Goal: Task Accomplishment & Management: Use online tool/utility

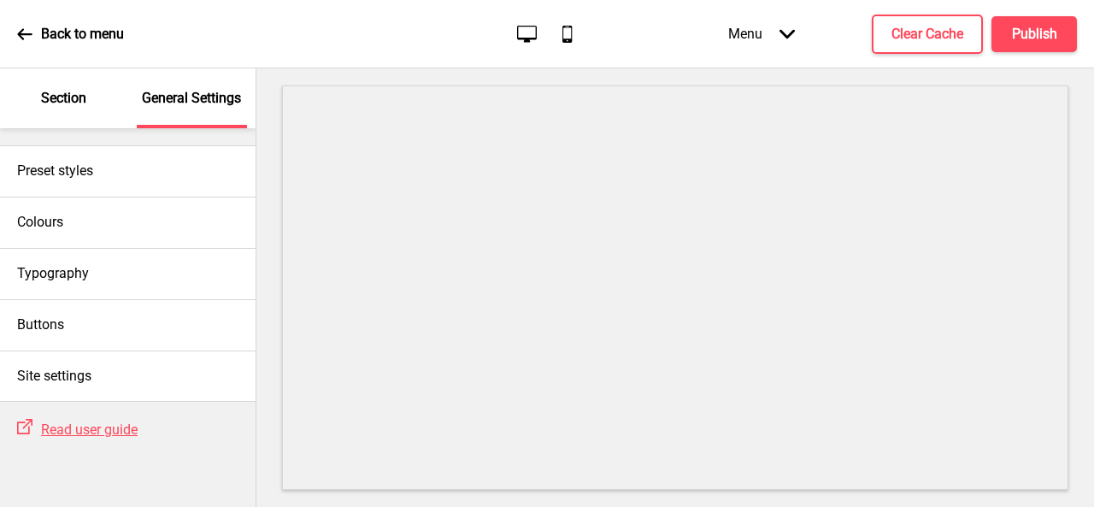
click at [81, 103] on p "Section" at bounding box center [63, 98] width 45 height 19
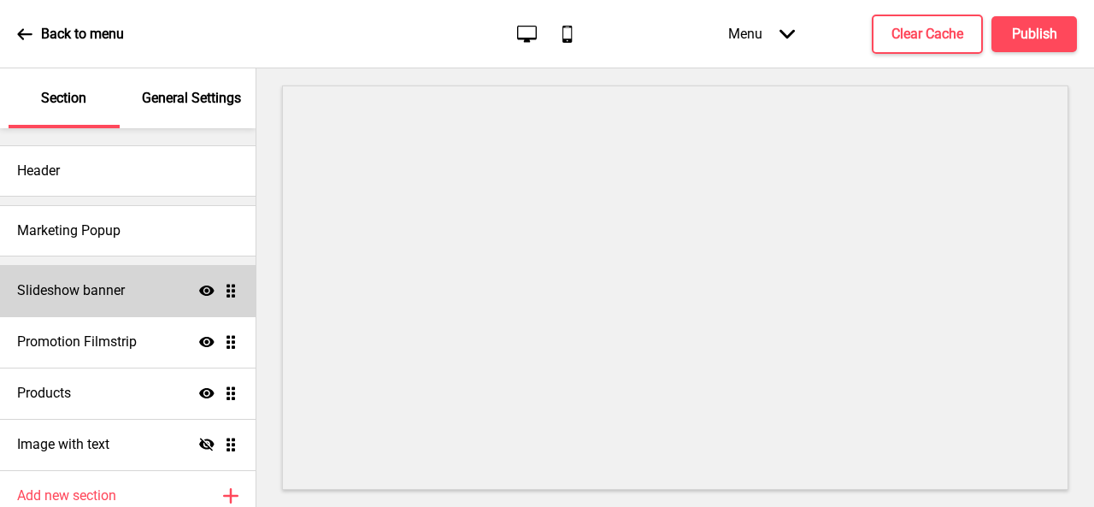
click at [85, 290] on h4 "Slideshow banner" at bounding box center [71, 290] width 108 height 19
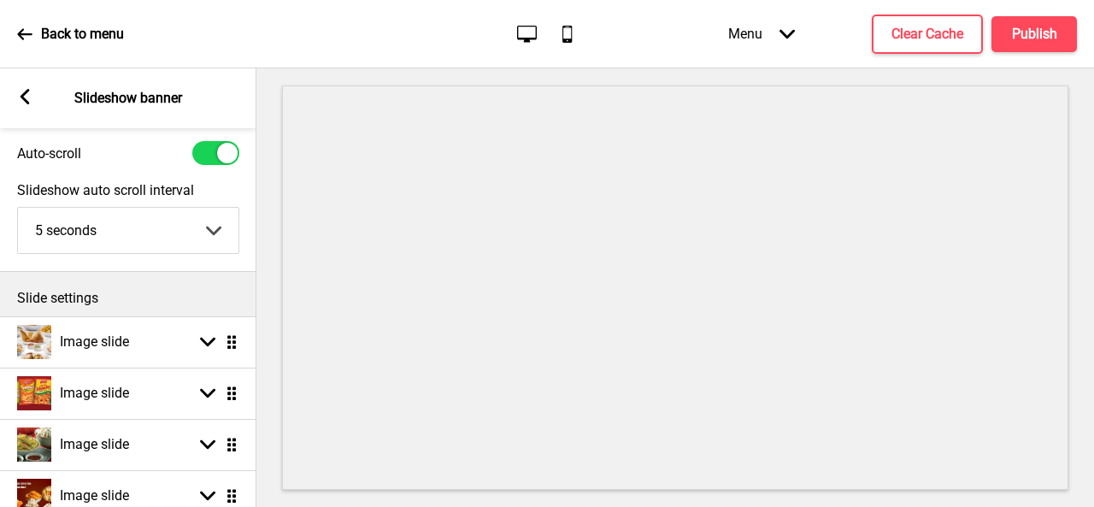
scroll to position [85, 0]
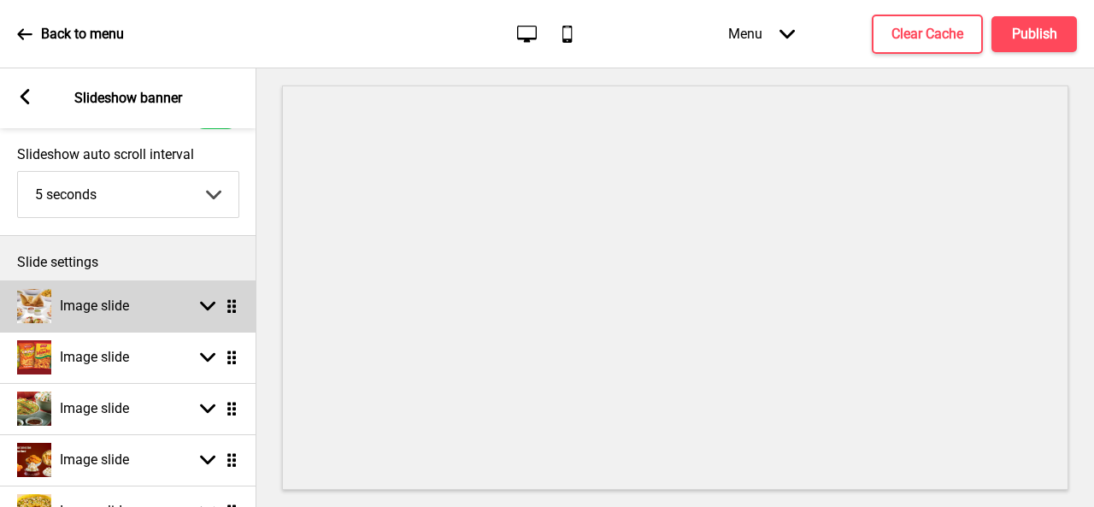
click at [211, 309] on rect at bounding box center [207, 305] width 15 height 15
select select "right"
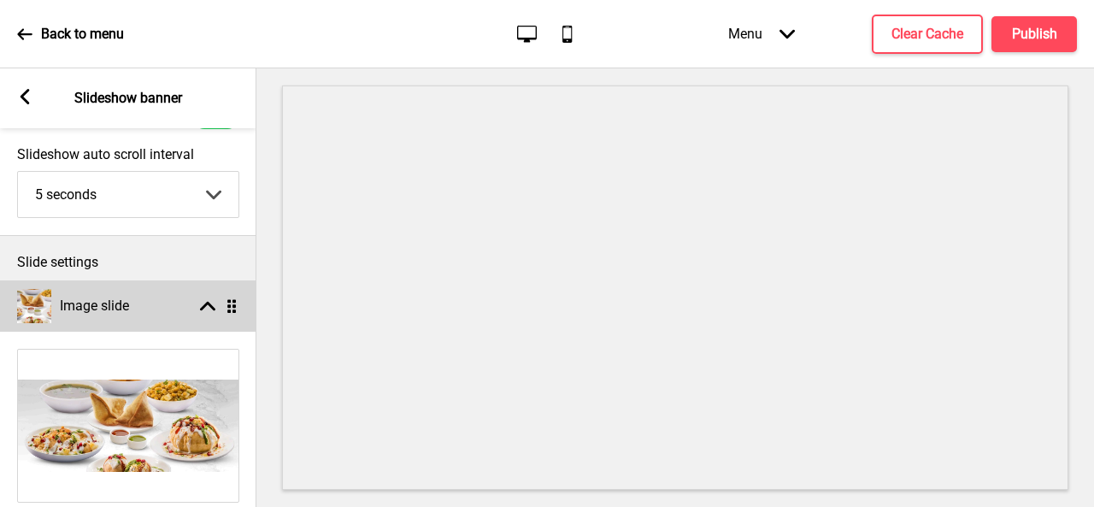
scroll to position [256, 0]
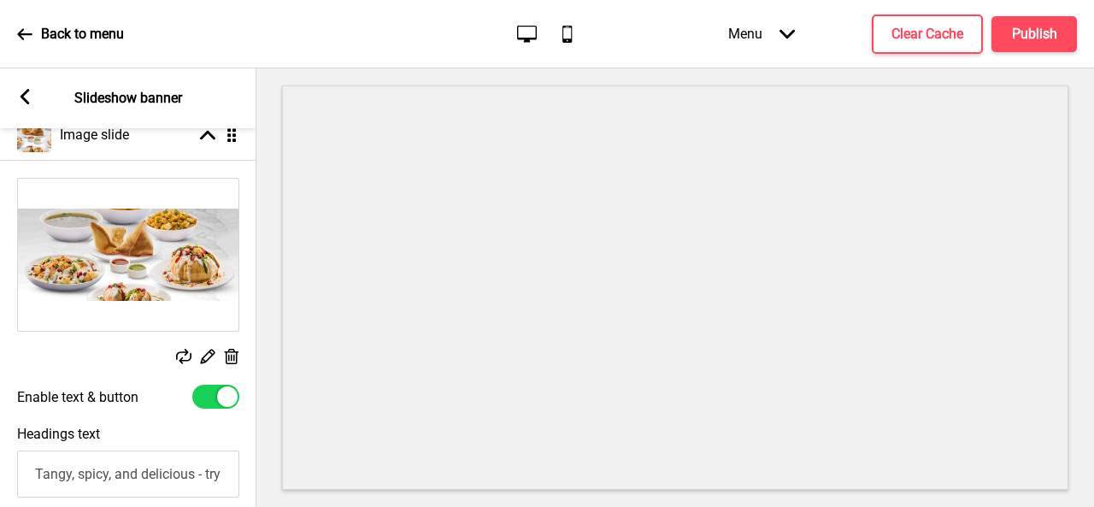
click at [212, 354] on icon at bounding box center [208, 357] width 15 height 15
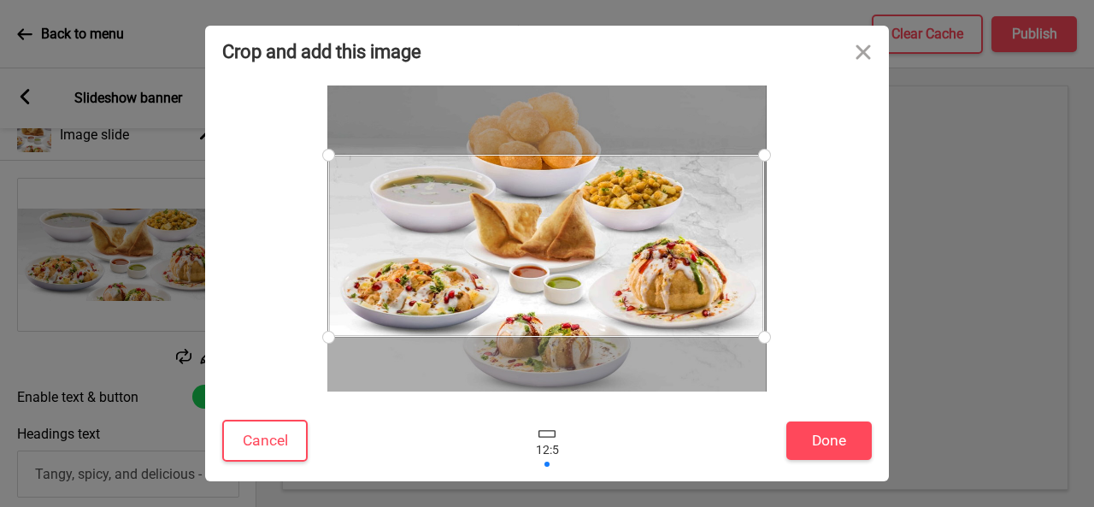
drag, startPoint x: 663, startPoint y: 274, endPoint x: 663, endPoint y: 262, distance: 12.0
click at [663, 262] on div at bounding box center [546, 246] width 436 height 182
click at [857, 52] on button "Close" at bounding box center [863, 51] width 51 height 51
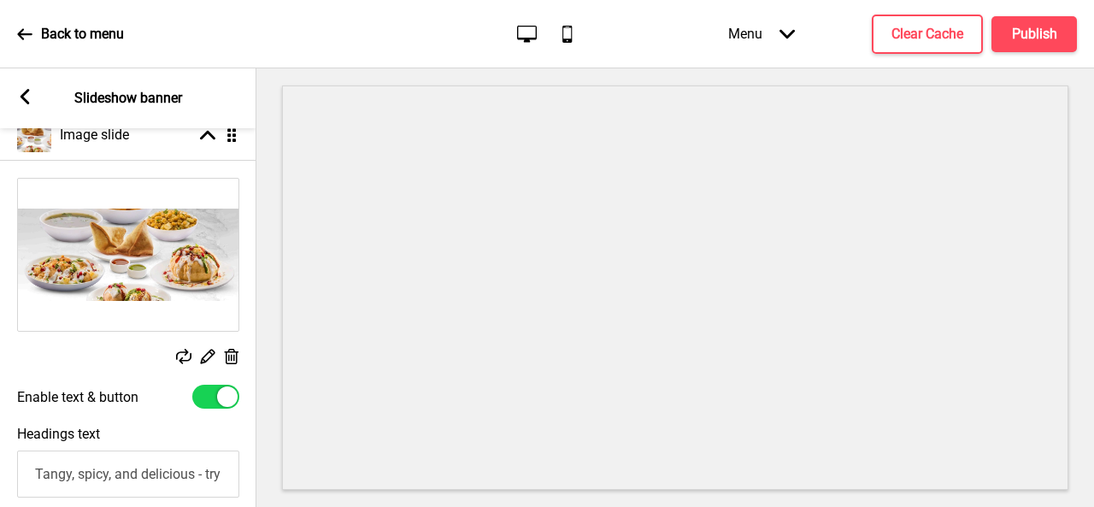
click at [135, 245] on img at bounding box center [128, 255] width 221 height 152
click at [226, 353] on icon at bounding box center [232, 356] width 15 height 15
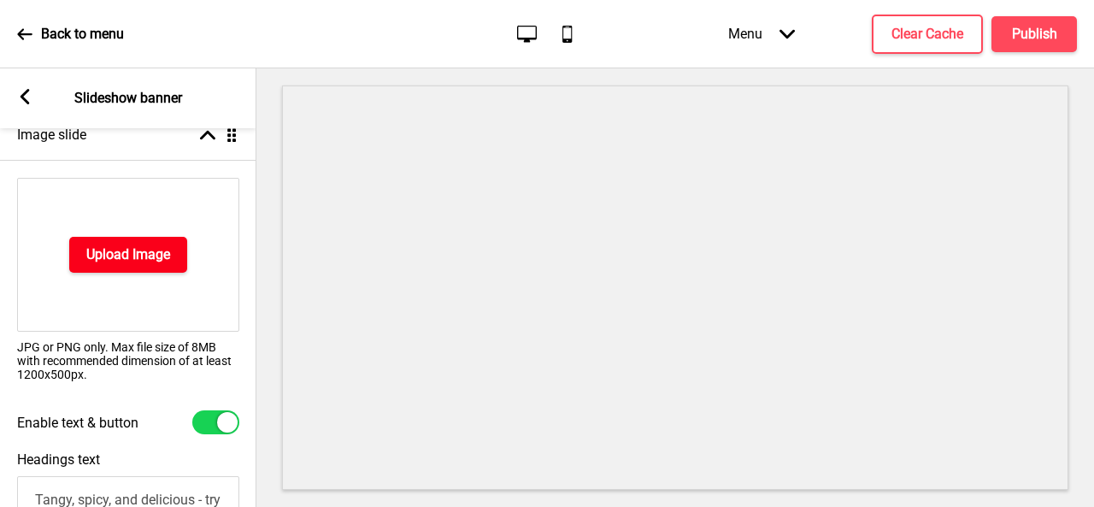
click at [142, 248] on h4 "Upload Image" at bounding box center [128, 254] width 84 height 19
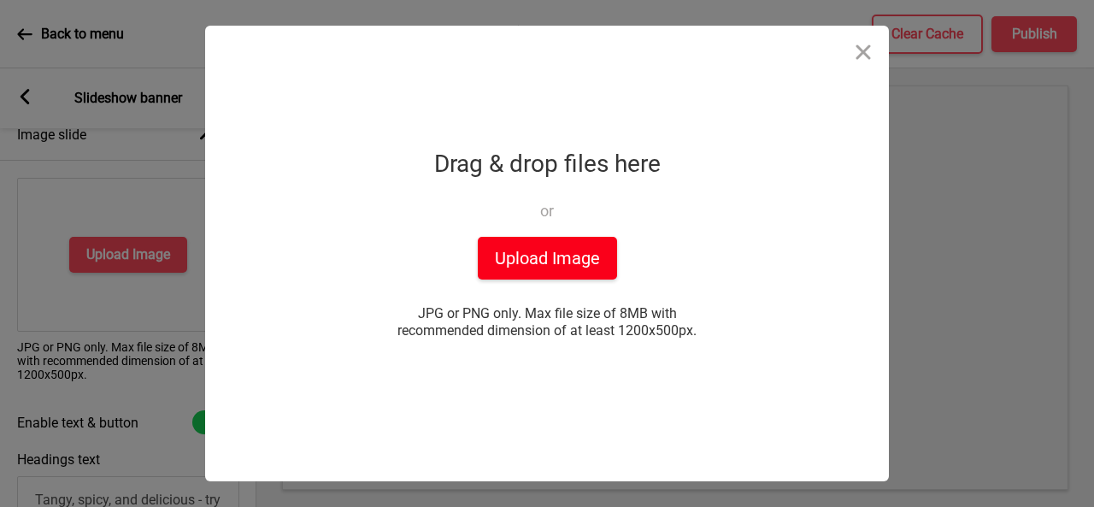
click at [564, 262] on button "Upload Image" at bounding box center [547, 258] width 139 height 43
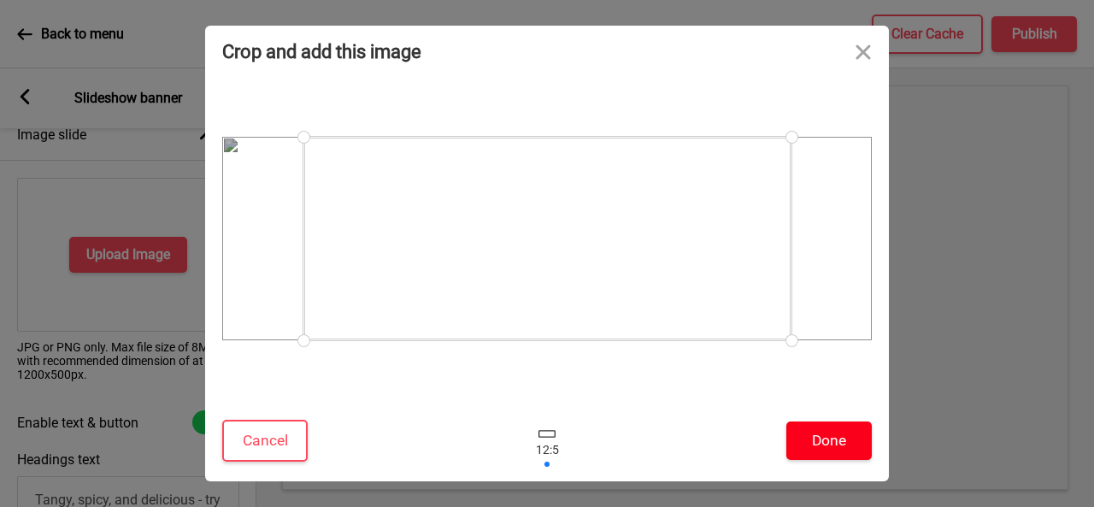
click at [818, 439] on button "Done" at bounding box center [828, 440] width 85 height 38
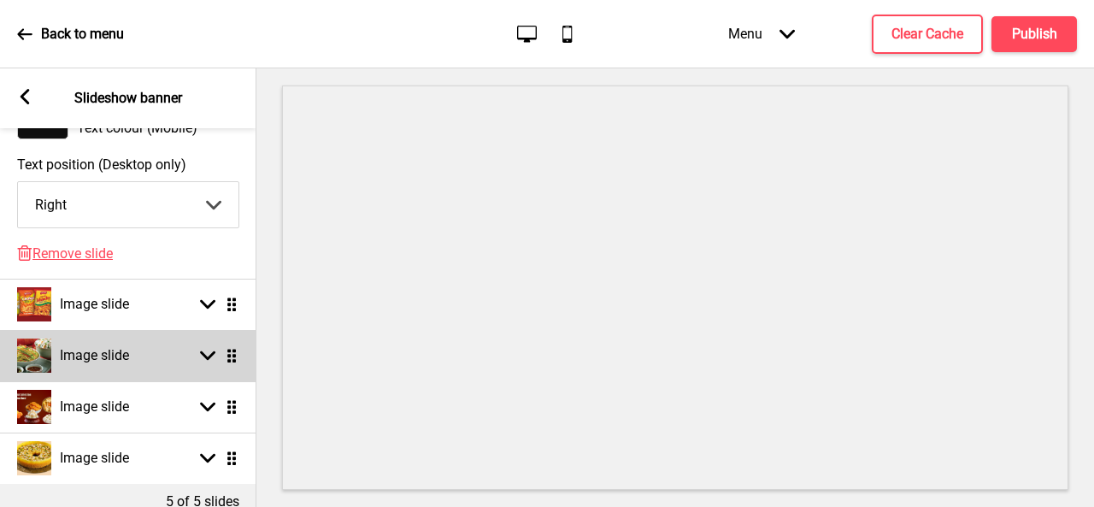
scroll to position [1197, 0]
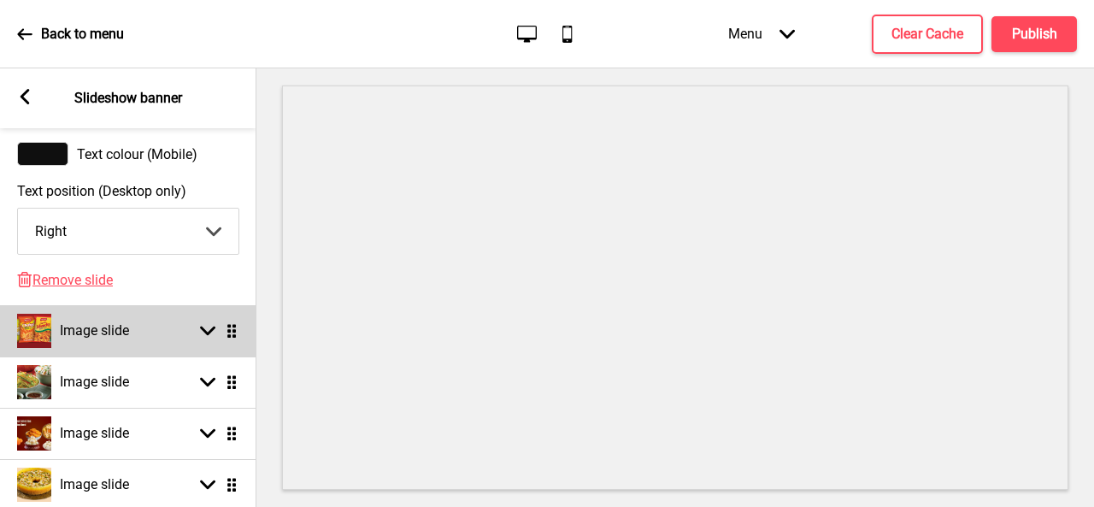
click at [206, 336] on icon at bounding box center [207, 331] width 15 height 9
select select "right"
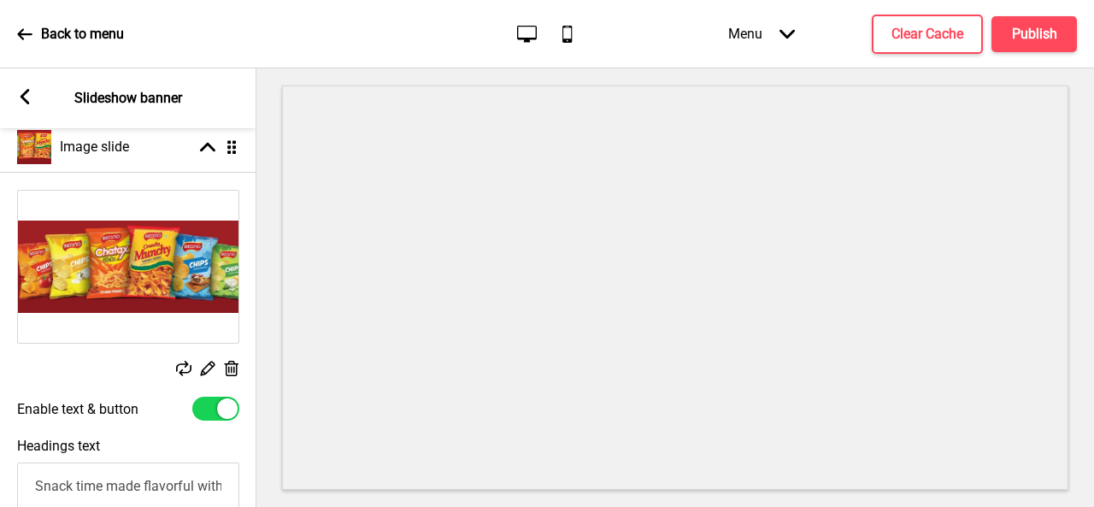
scroll to position [256, 0]
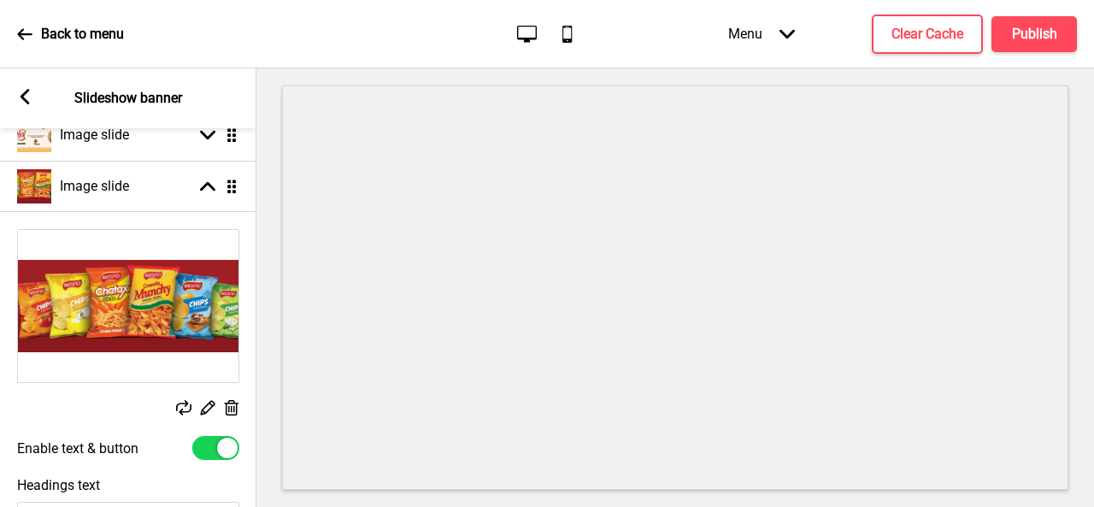
click at [141, 298] on img at bounding box center [128, 306] width 221 height 152
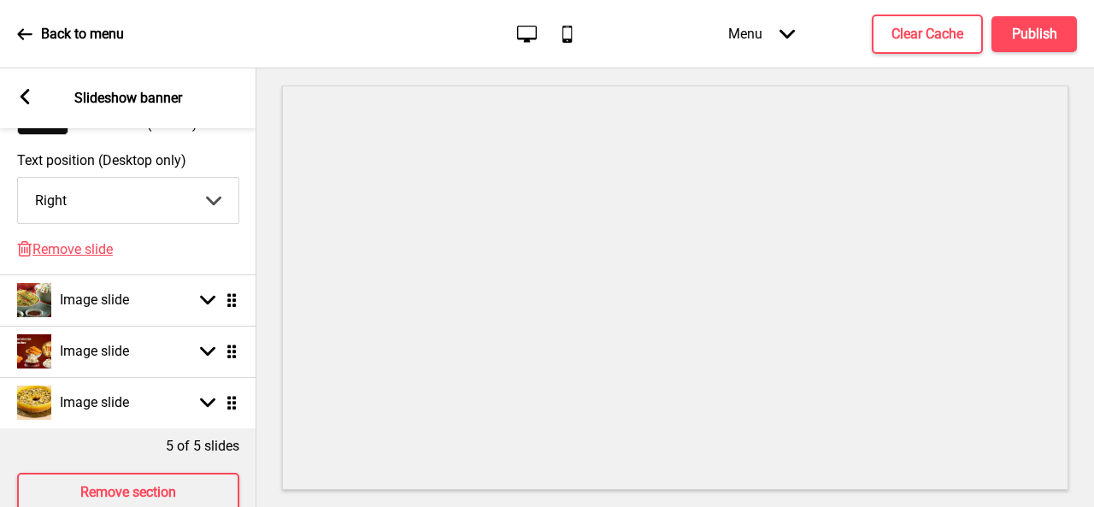
scroll to position [1282, 0]
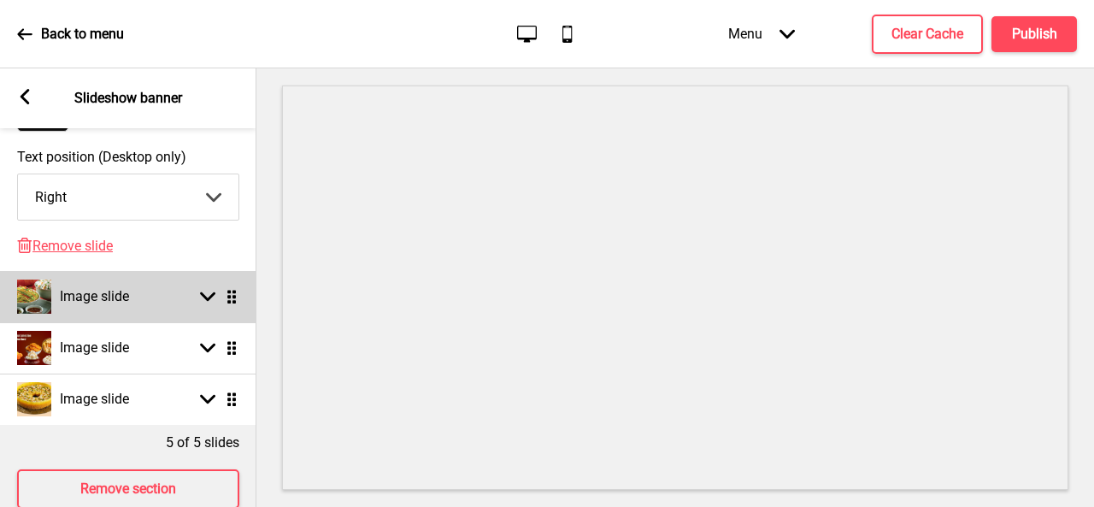
click at [173, 309] on div "Image slide Arrow down Drag" at bounding box center [128, 296] width 256 height 51
select select "right"
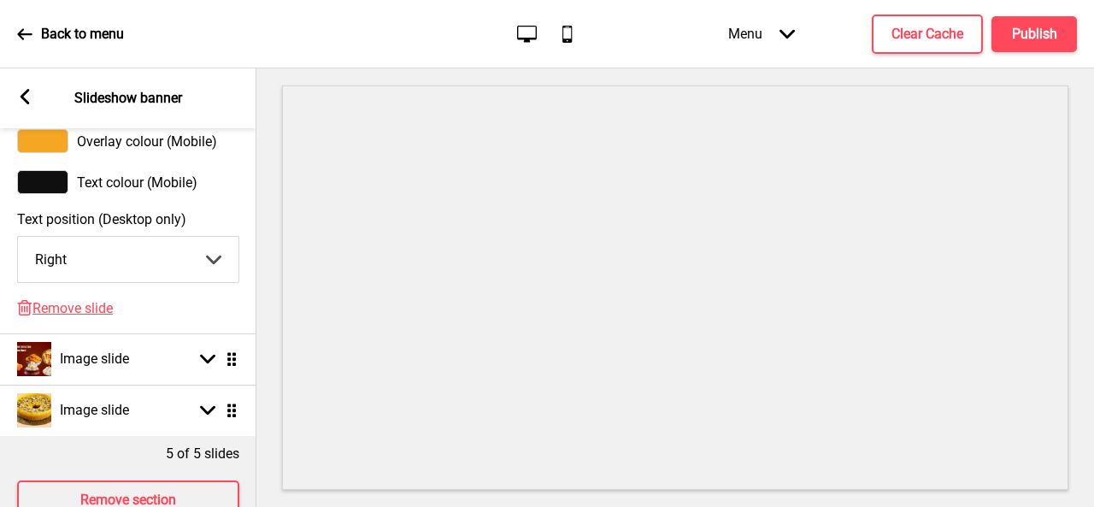
scroll to position [1343, 0]
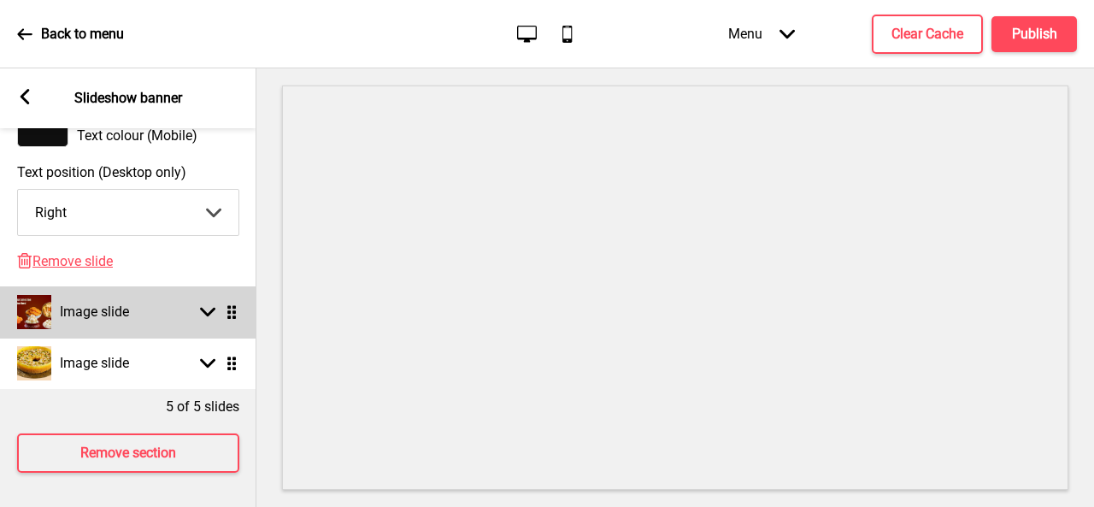
click at [124, 312] on div "Image slide" at bounding box center [73, 312] width 112 height 34
select select "right"
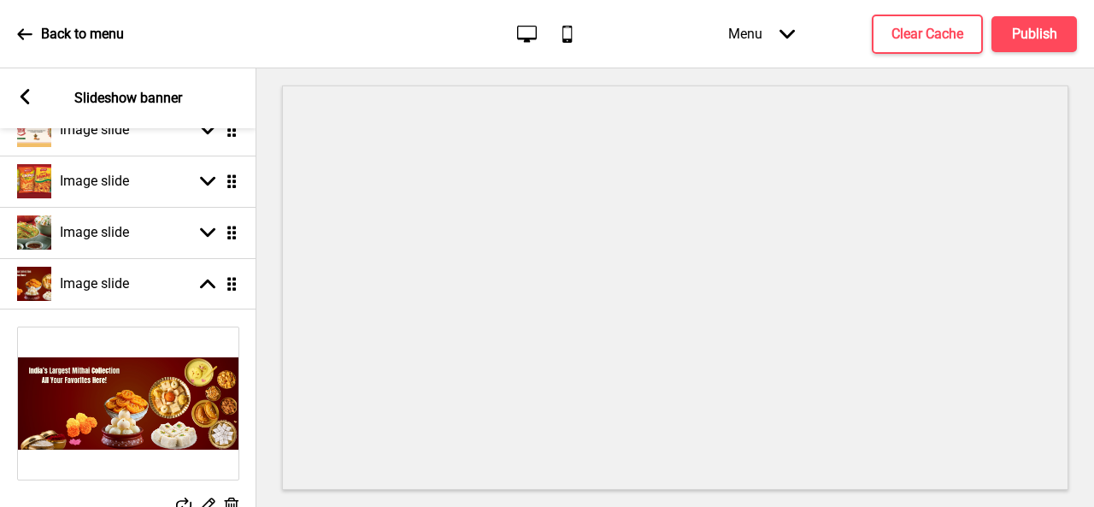
scroll to position [403, 0]
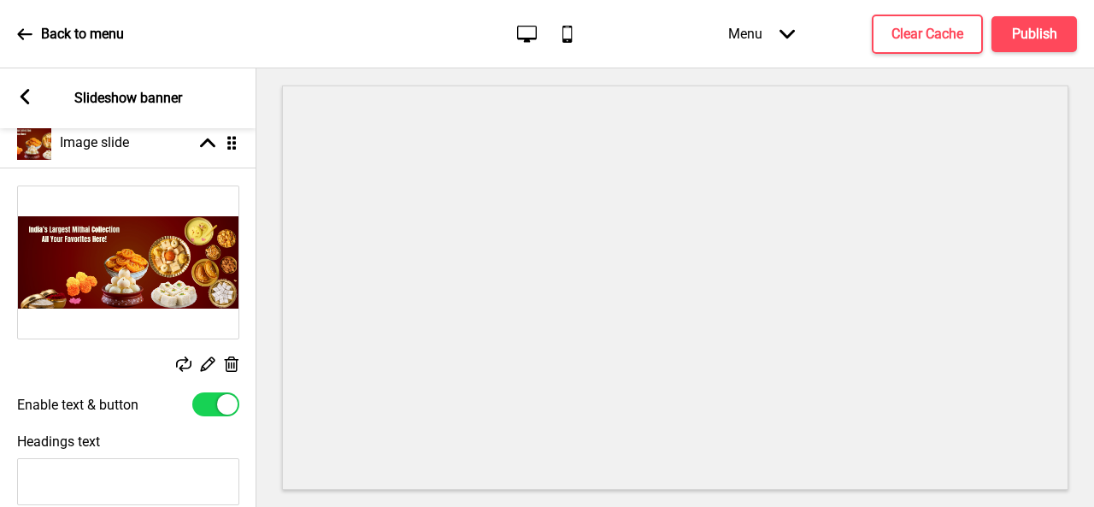
click at [144, 264] on img at bounding box center [128, 262] width 221 height 152
click at [236, 366] on icon at bounding box center [232, 363] width 15 height 15
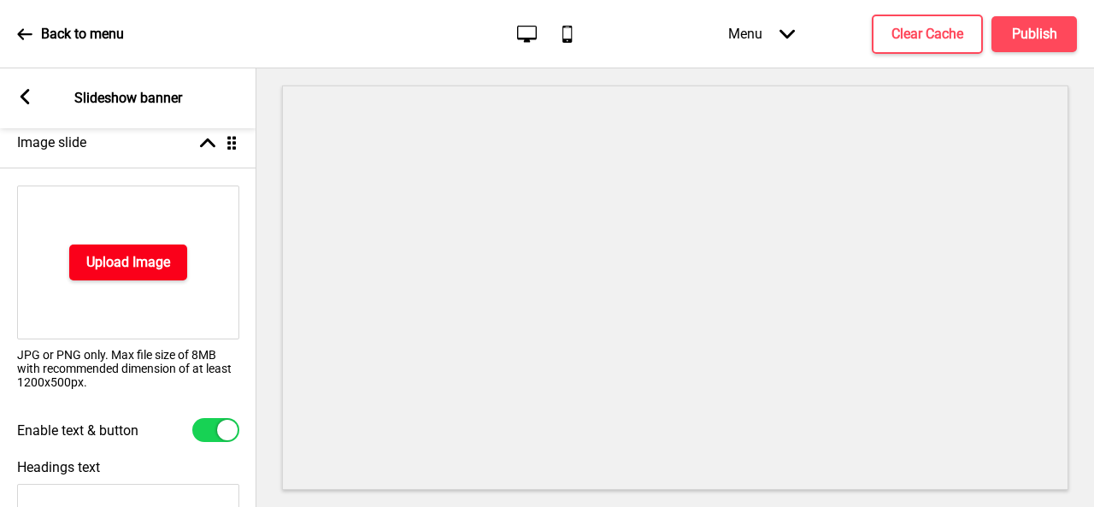
click at [150, 264] on h4 "Upload Image" at bounding box center [128, 262] width 84 height 19
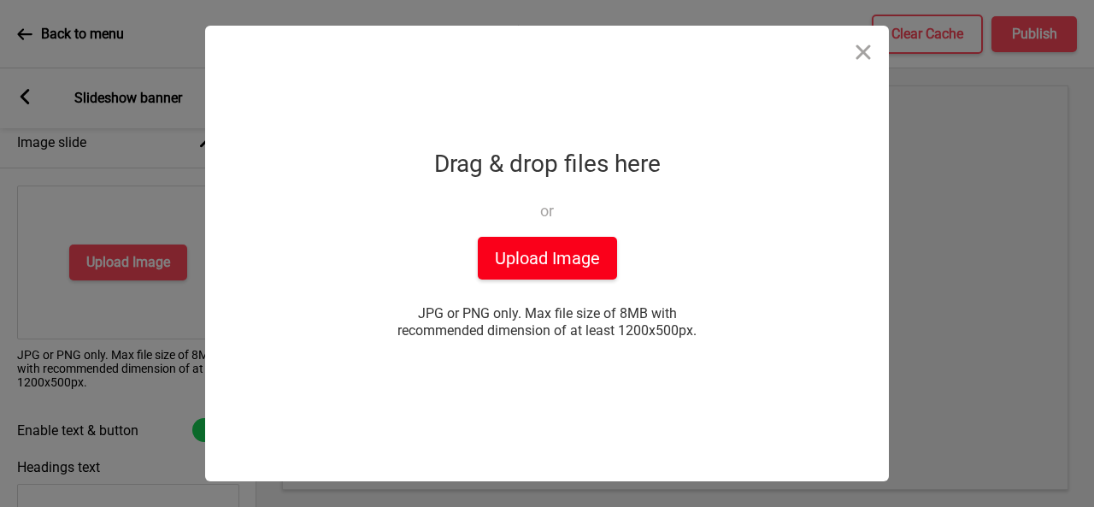
click at [508, 270] on button "Upload Image" at bounding box center [547, 258] width 139 height 43
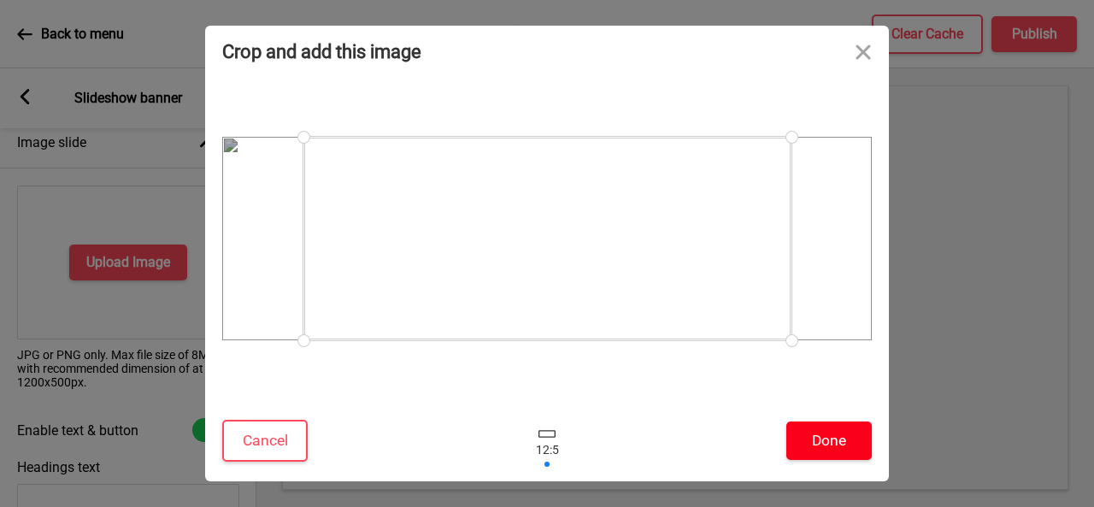
click at [838, 433] on button "Done" at bounding box center [828, 440] width 85 height 38
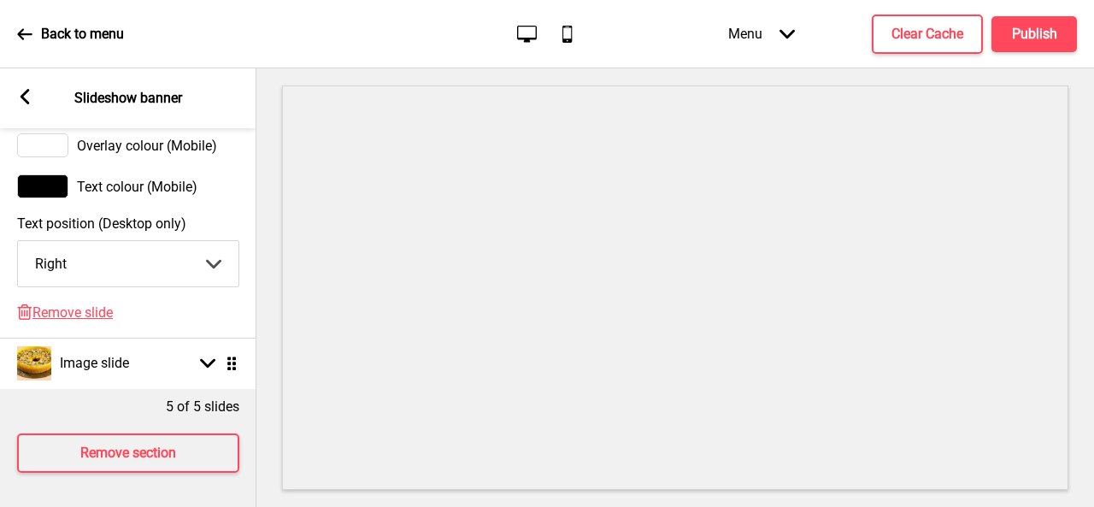
scroll to position [1343, 0]
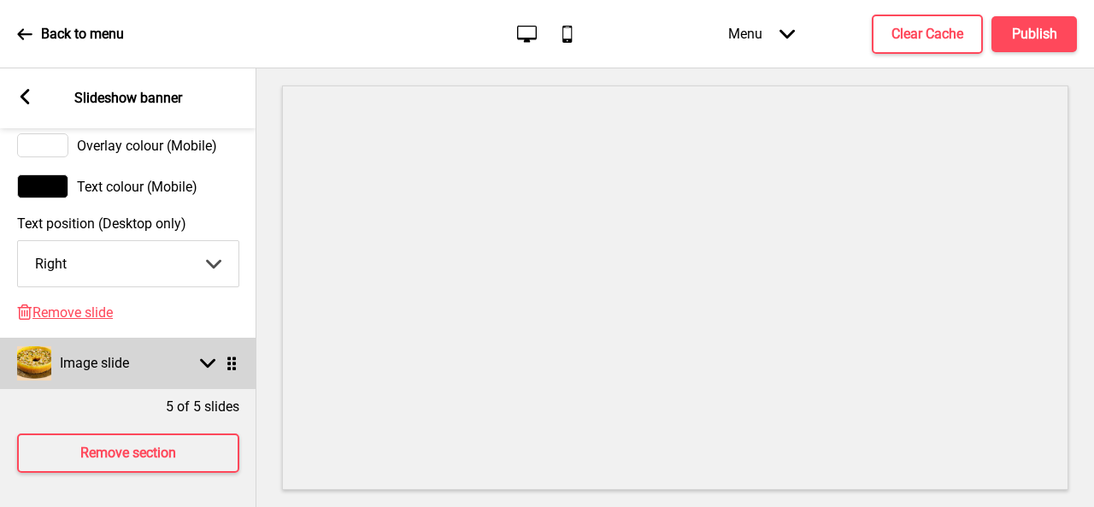
click at [180, 348] on div "Image slide Arrow down Drag" at bounding box center [128, 363] width 256 height 51
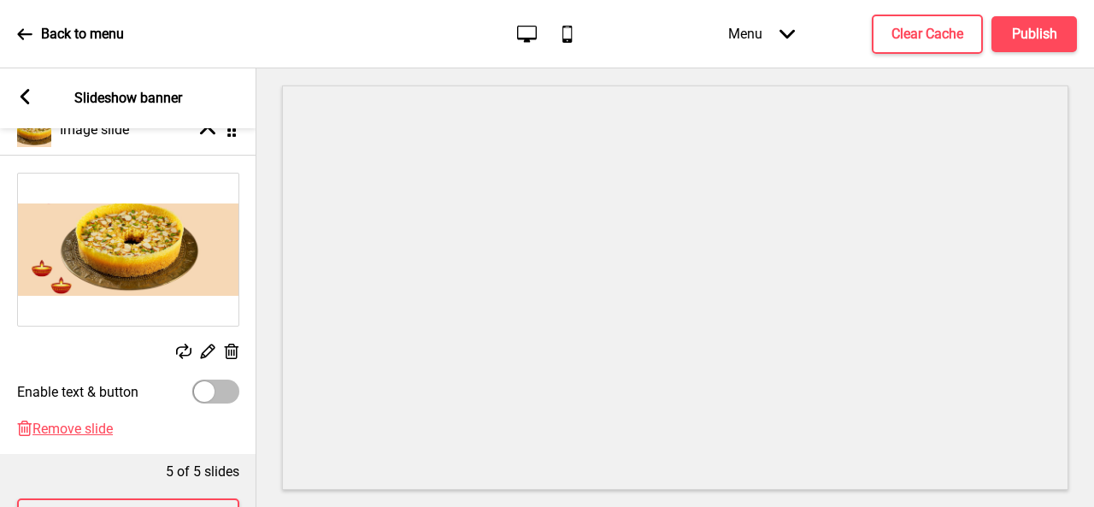
scroll to position [445, 0]
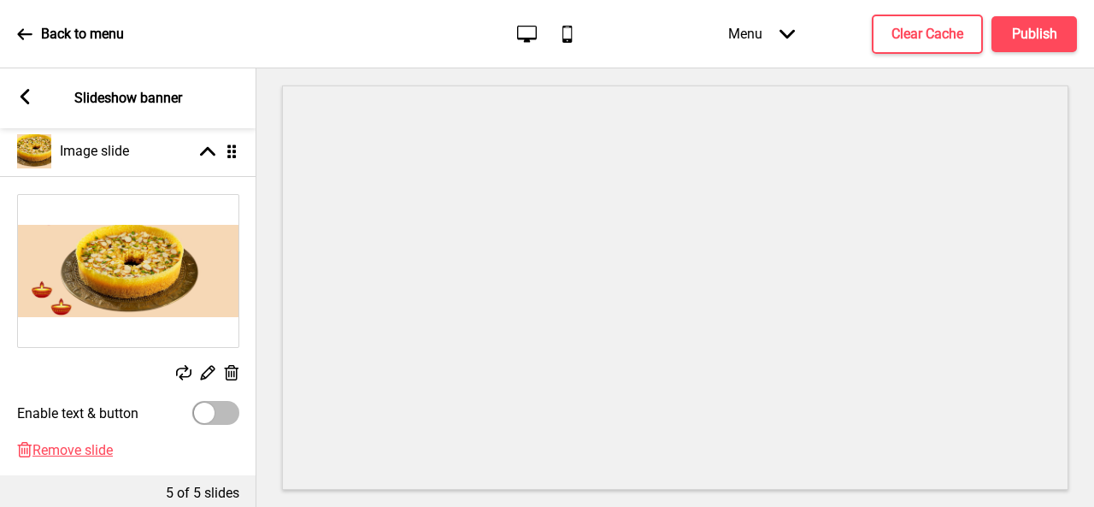
click at [231, 372] on icon at bounding box center [232, 372] width 15 height 15
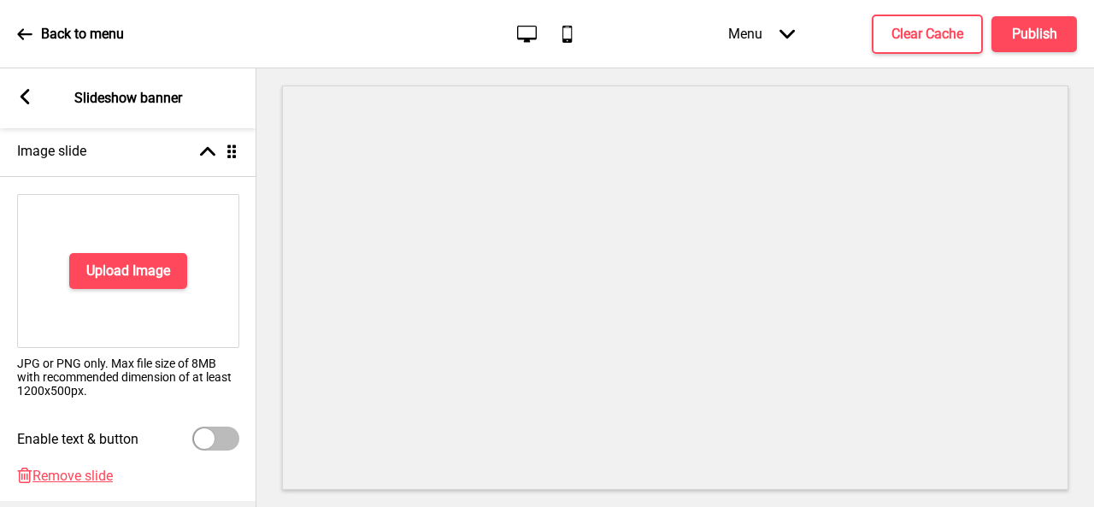
scroll to position [453, 0]
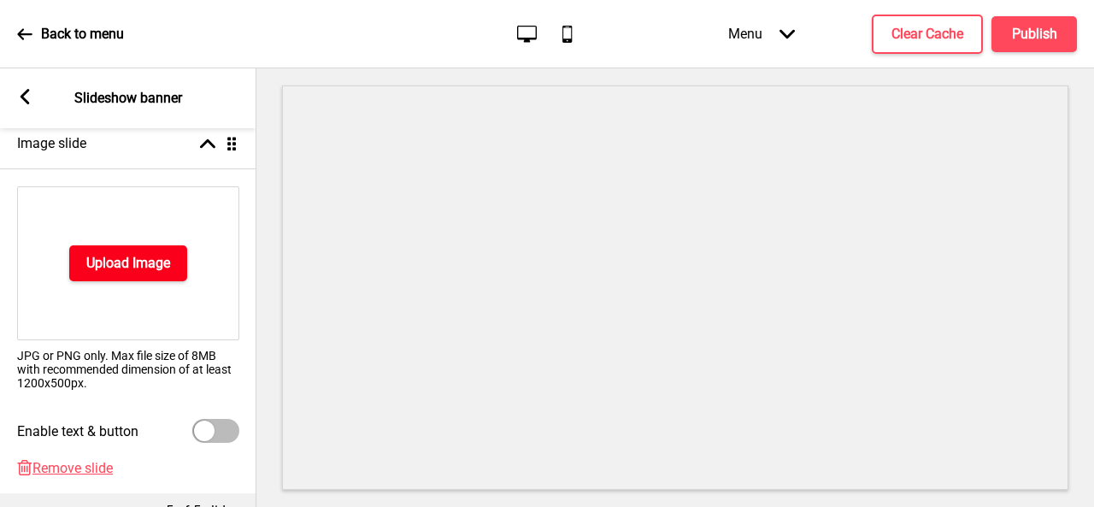
click at [144, 268] on h4 "Upload Image" at bounding box center [128, 263] width 84 height 19
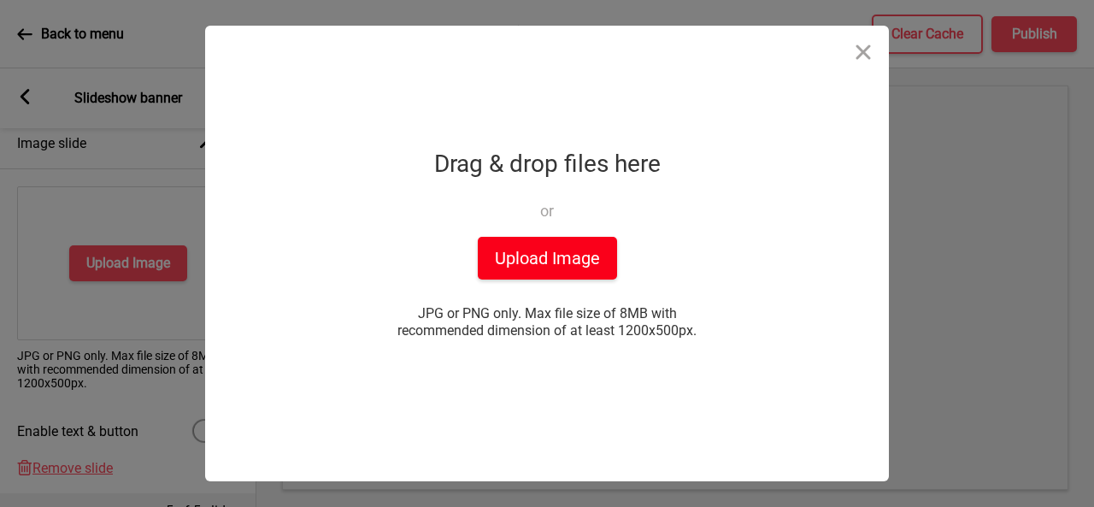
click at [521, 270] on button "Upload Image" at bounding box center [547, 258] width 139 height 43
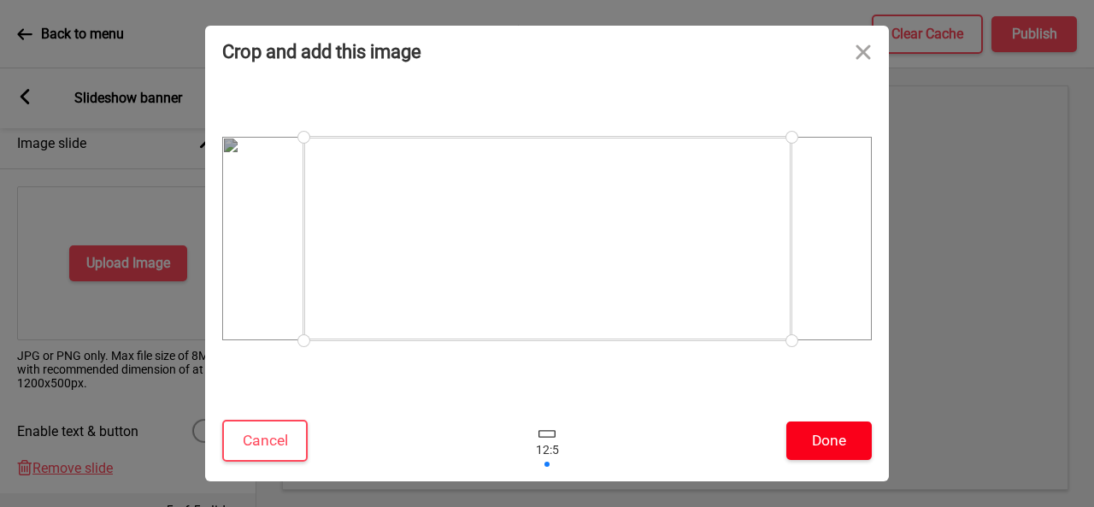
click at [829, 443] on button "Done" at bounding box center [828, 440] width 85 height 38
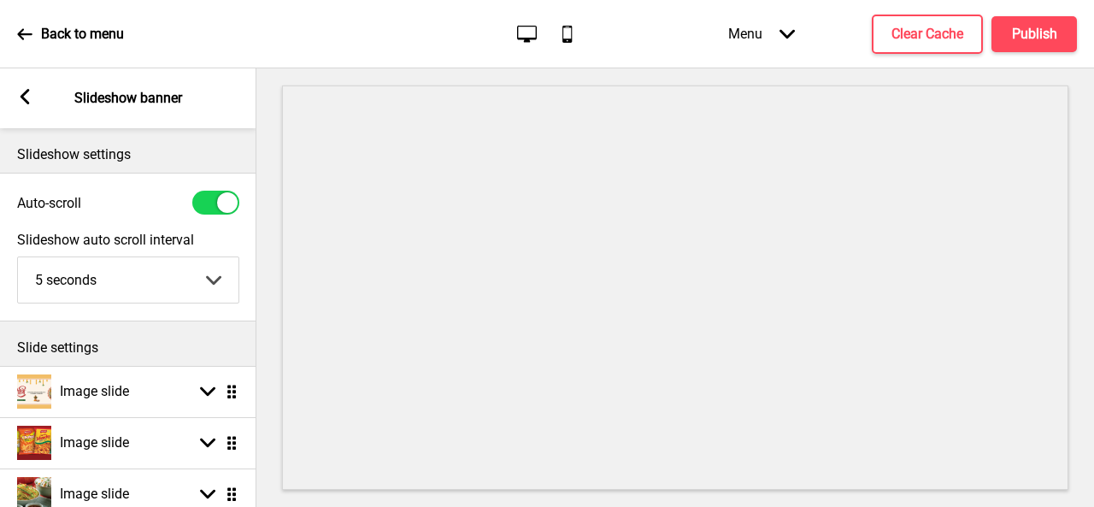
scroll to position [171, 0]
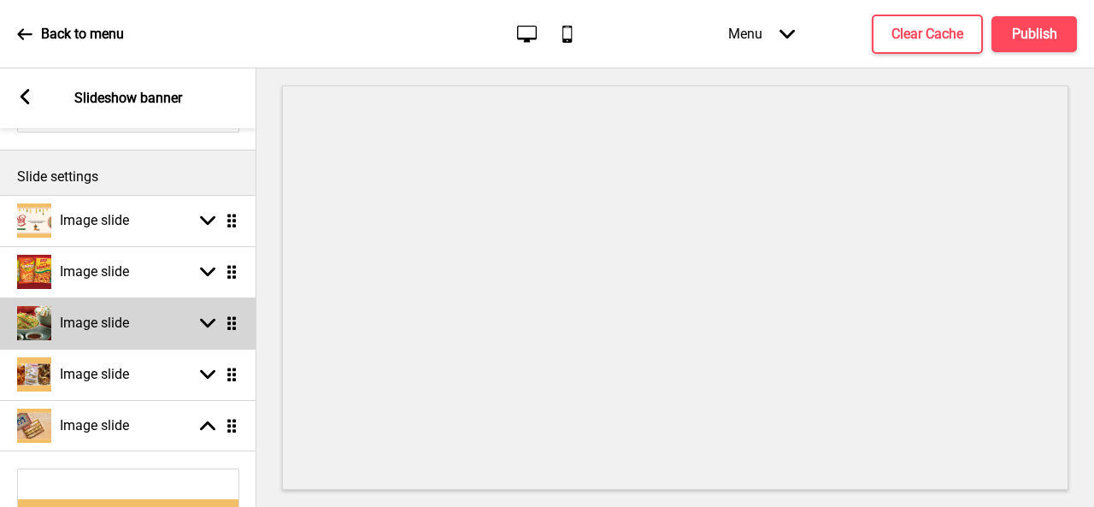
click at [132, 326] on div "Image slide Arrow down Drag" at bounding box center [128, 323] width 256 height 51
select select "right"
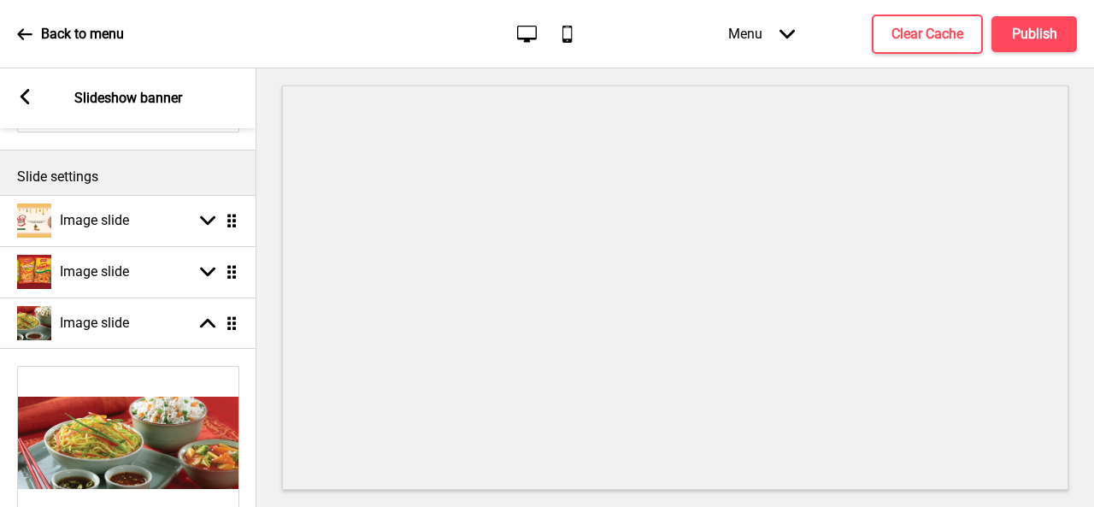
scroll to position [342, 0]
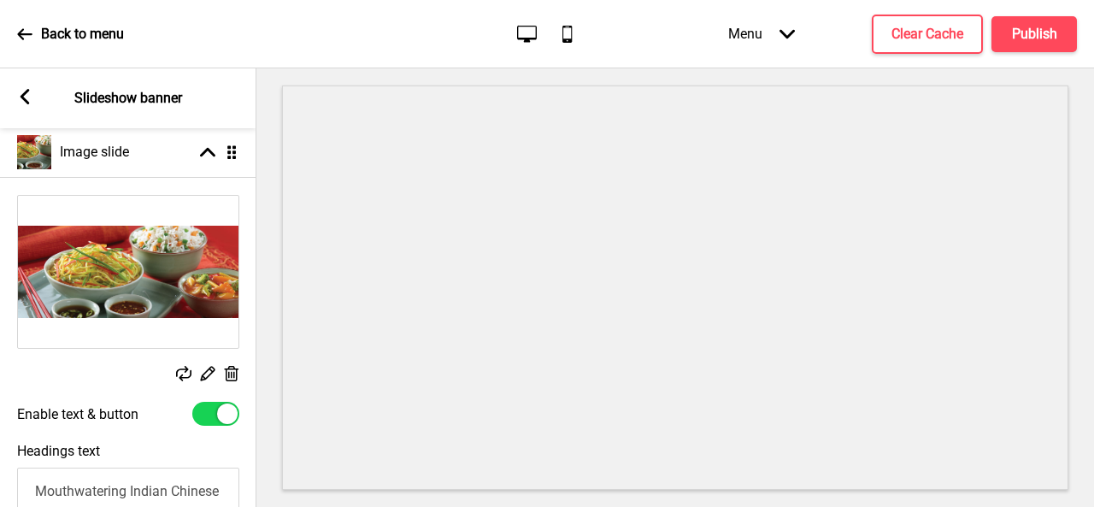
click at [229, 368] on icon at bounding box center [232, 373] width 15 height 15
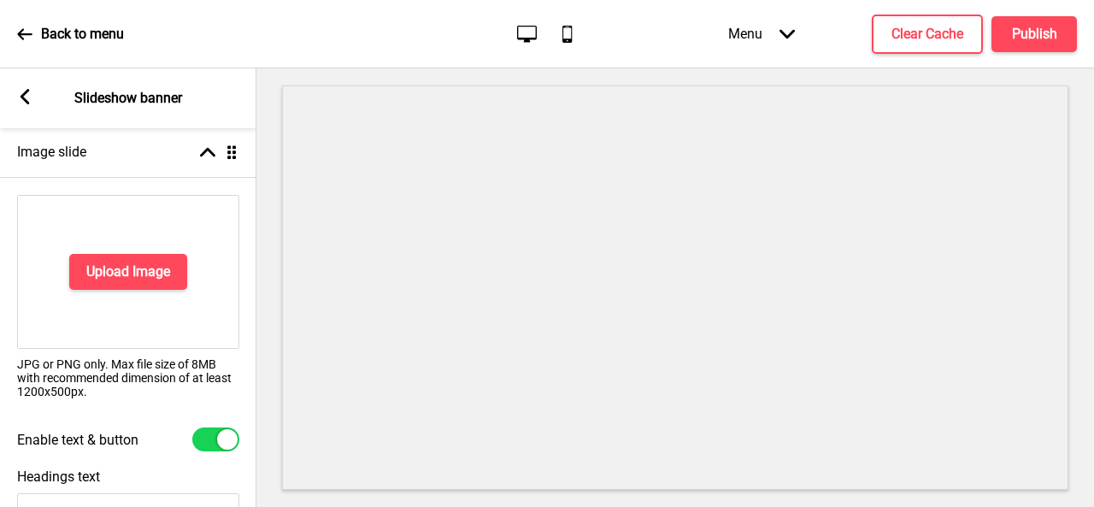
scroll to position [349, 0]
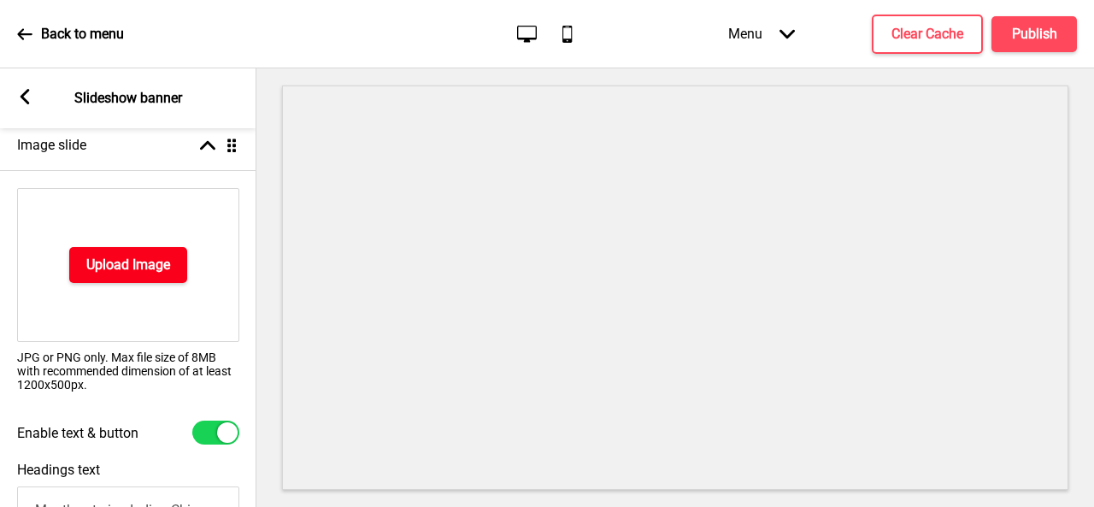
click at [146, 261] on h4 "Upload Image" at bounding box center [128, 265] width 84 height 19
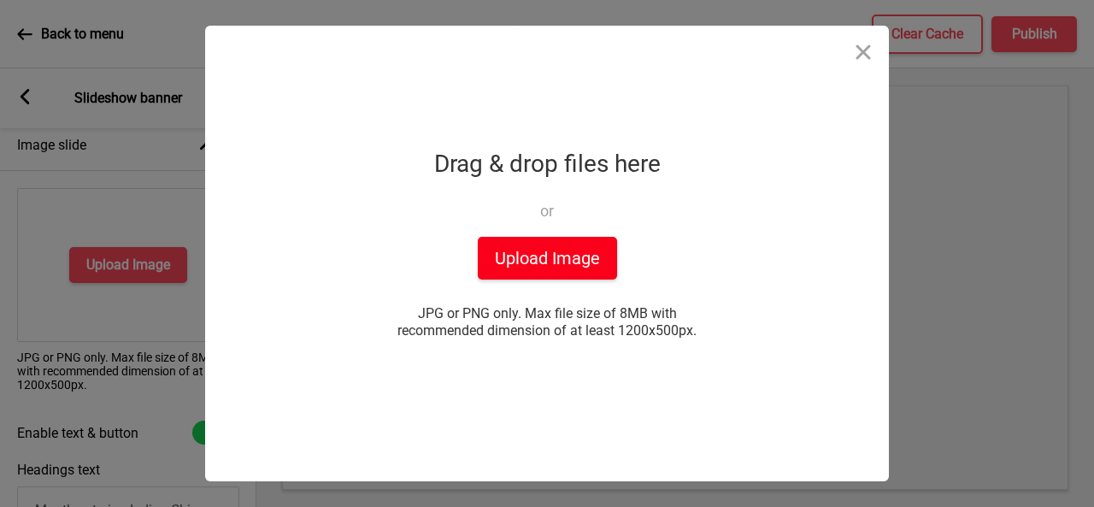
click at [553, 253] on button "Upload Image" at bounding box center [547, 258] width 139 height 43
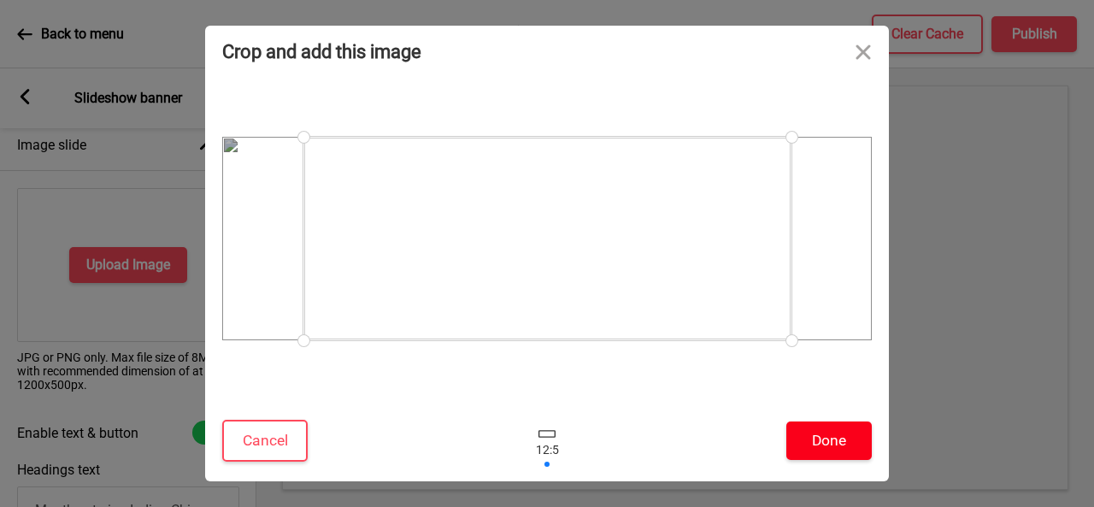
click at [827, 449] on button "Done" at bounding box center [828, 440] width 85 height 38
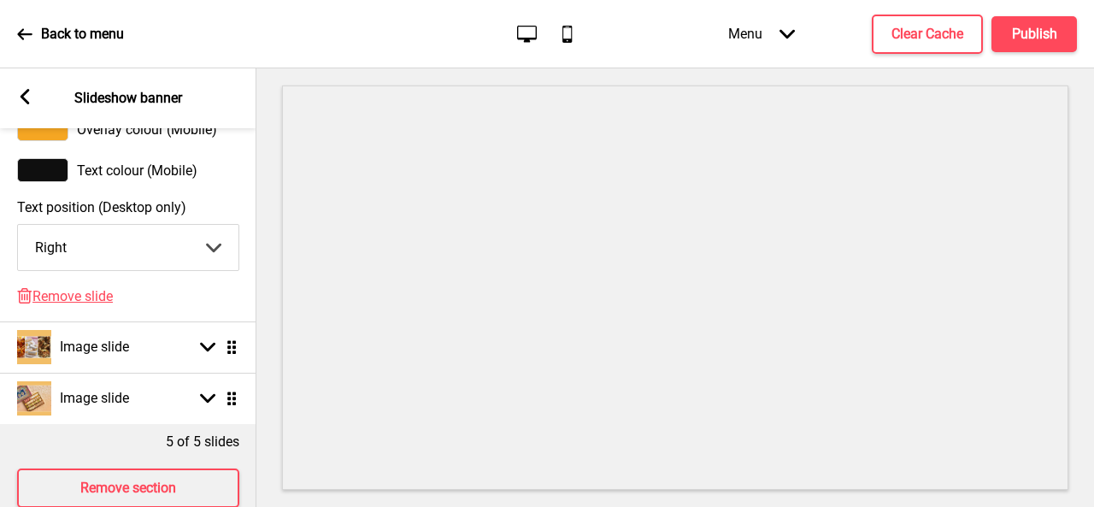
scroll to position [1343, 0]
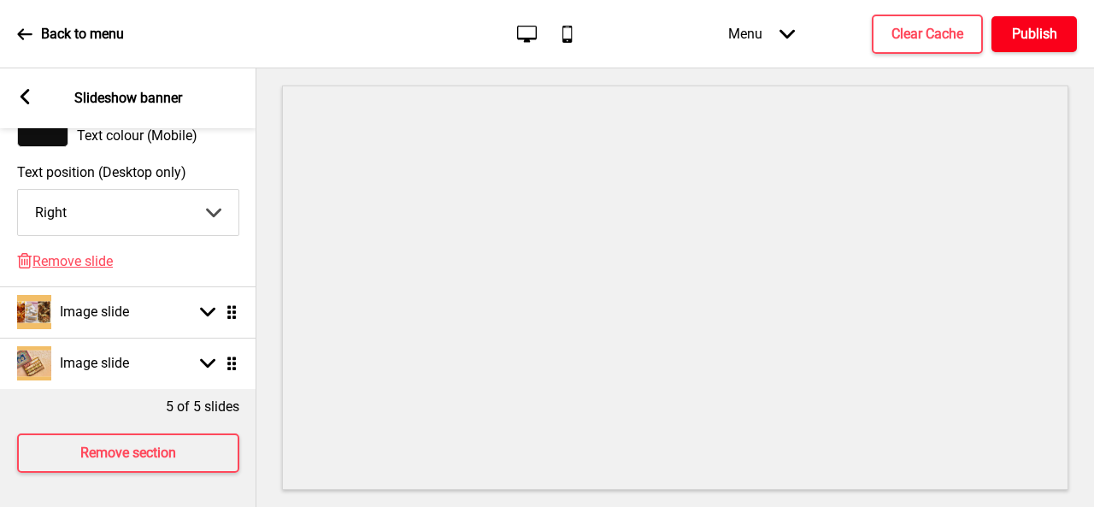
click at [1019, 33] on h4 "Publish" at bounding box center [1034, 34] width 45 height 19
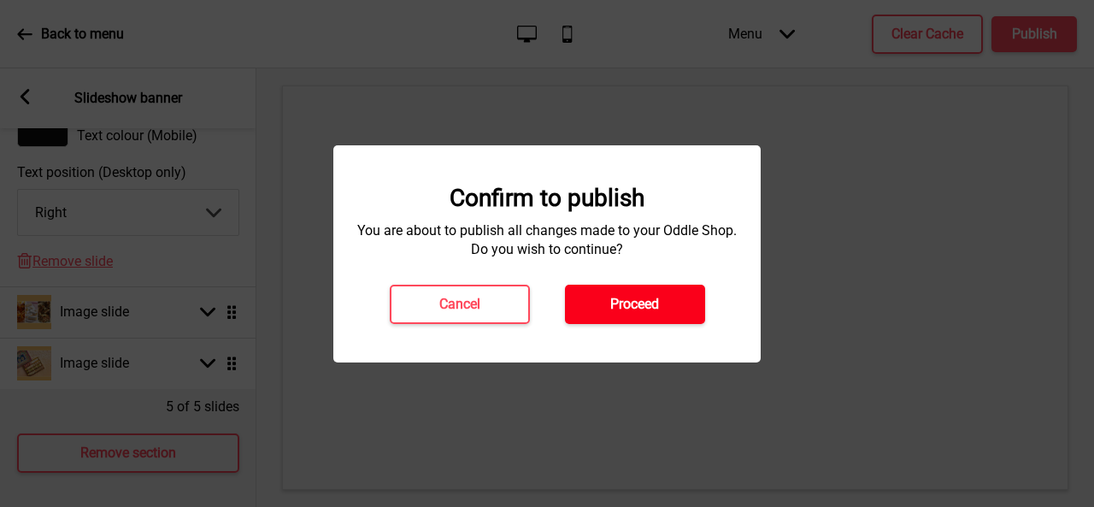
click at [605, 310] on button "Proceed" at bounding box center [635, 304] width 140 height 39
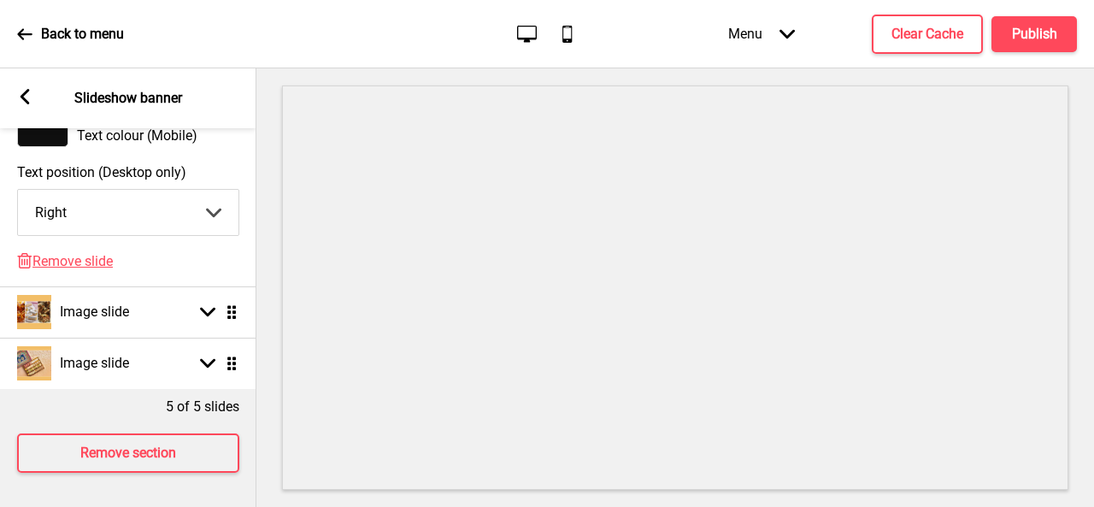
click at [24, 101] on icon at bounding box center [25, 96] width 9 height 15
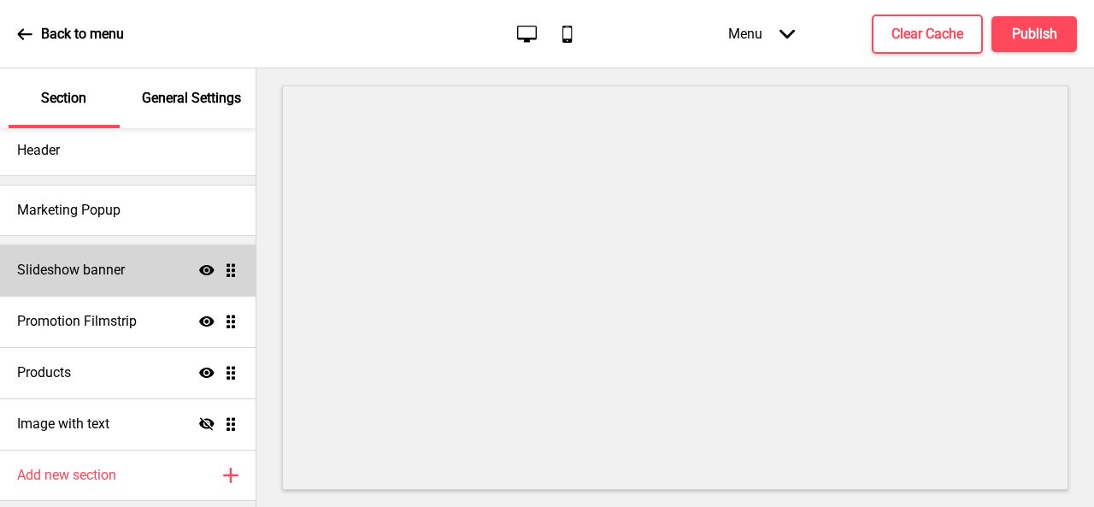
scroll to position [0, 0]
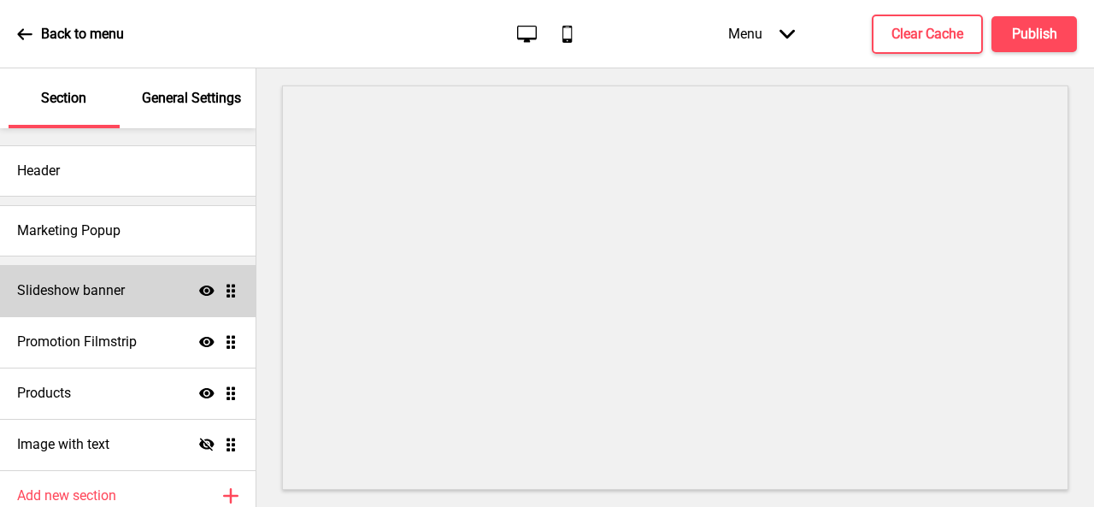
click at [115, 291] on h4 "Slideshow banner" at bounding box center [71, 290] width 108 height 19
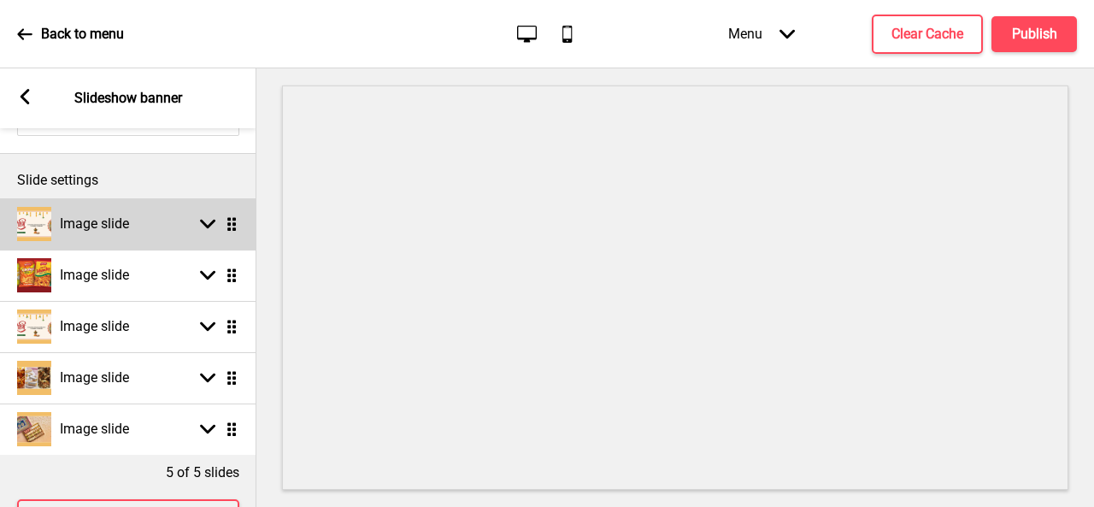
scroll to position [171, 0]
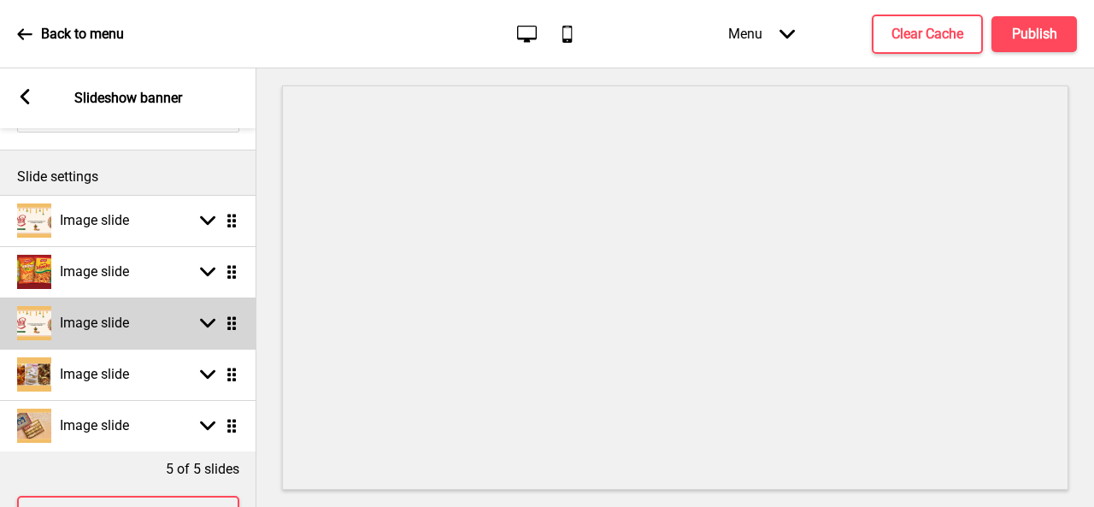
click at [118, 327] on h4 "Image slide" at bounding box center [94, 323] width 69 height 19
select select "right"
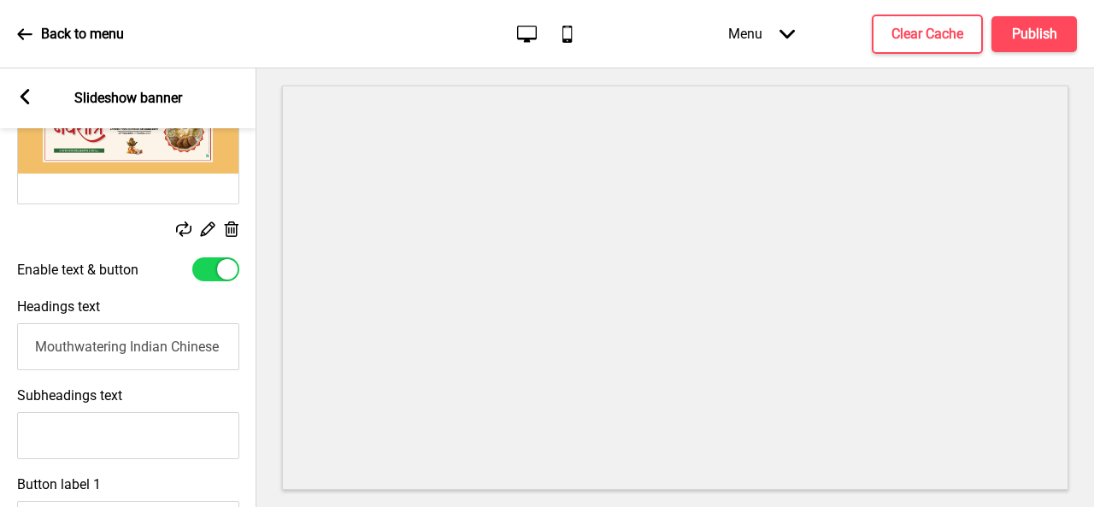
scroll to position [513, 0]
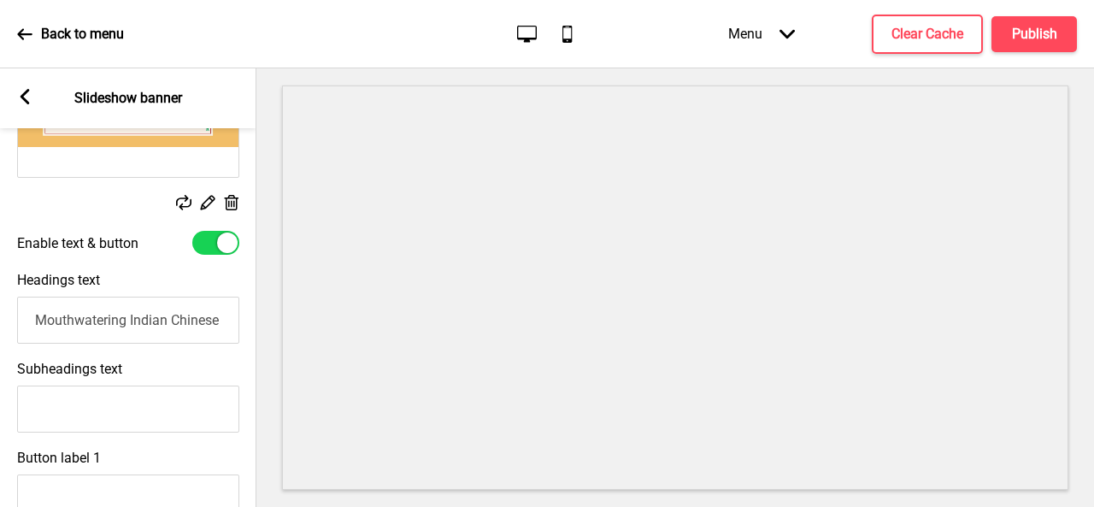
click at [138, 333] on input "Mouthwatering Indian Chinese Food" at bounding box center [128, 320] width 222 height 47
drag, startPoint x: 136, startPoint y: 333, endPoint x: 26, endPoint y: 345, distance: 110.9
click at [26, 344] on input "[DATE] Special" at bounding box center [128, 320] width 222 height 47
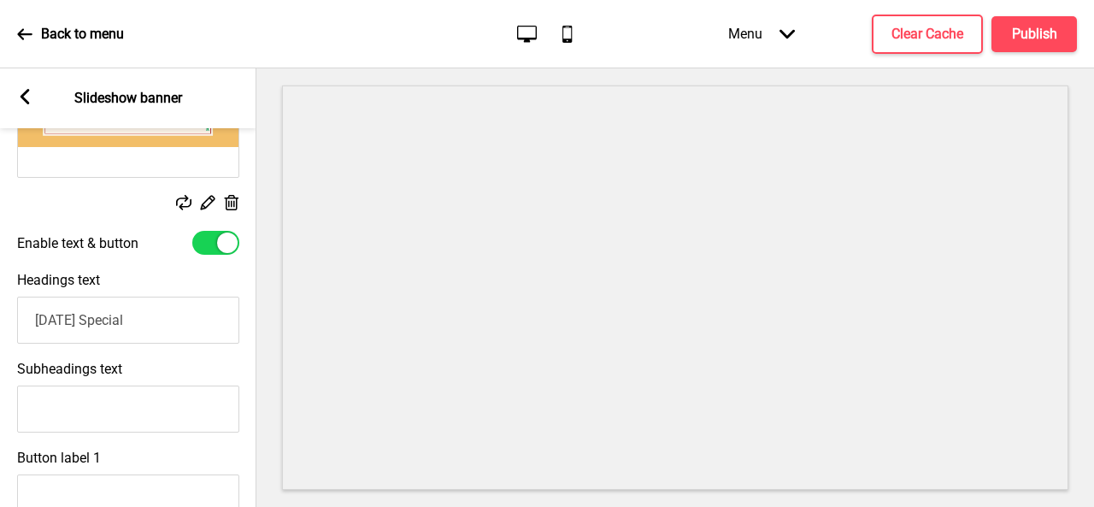
click at [151, 326] on input "[DATE] Special" at bounding box center [128, 320] width 222 height 47
click at [97, 325] on input "[DATE] Special" at bounding box center [128, 320] width 222 height 47
paste input "[DATE] s"
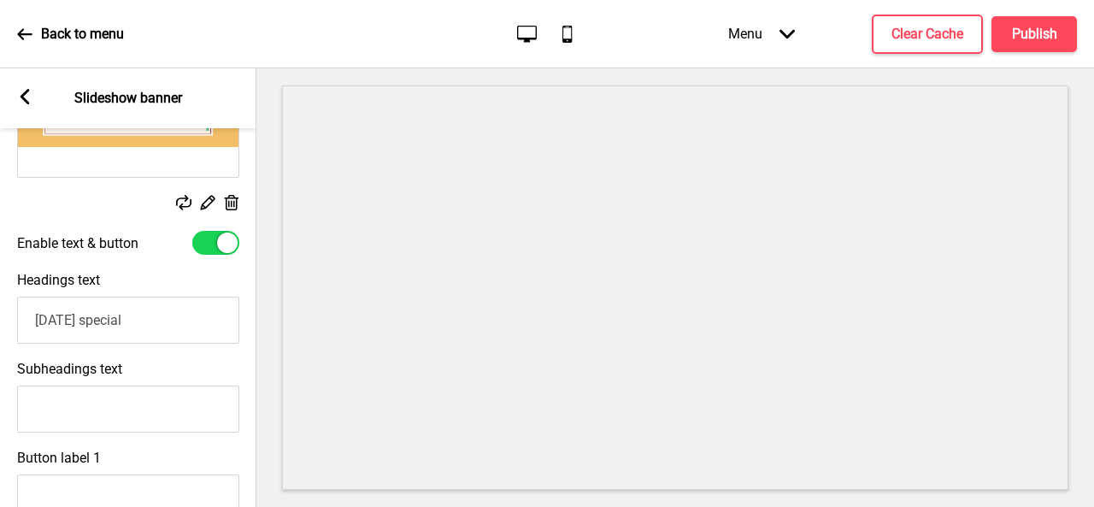
click at [29, 321] on input "[DATE] special" at bounding box center [128, 320] width 222 height 47
click at [93, 327] on input "[DATE] special" at bounding box center [128, 320] width 222 height 47
type input "[DATE] Special"
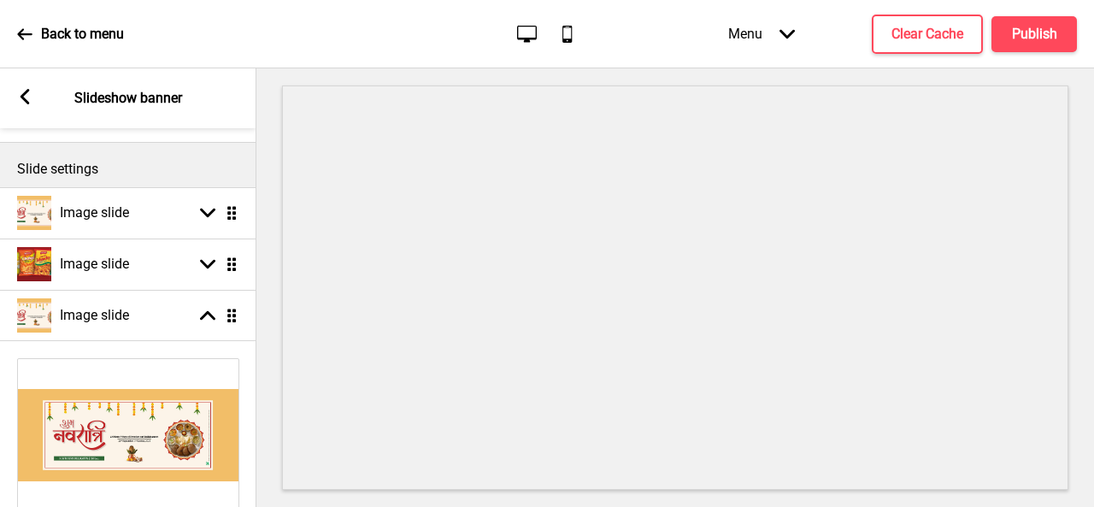
scroll to position [0, 0]
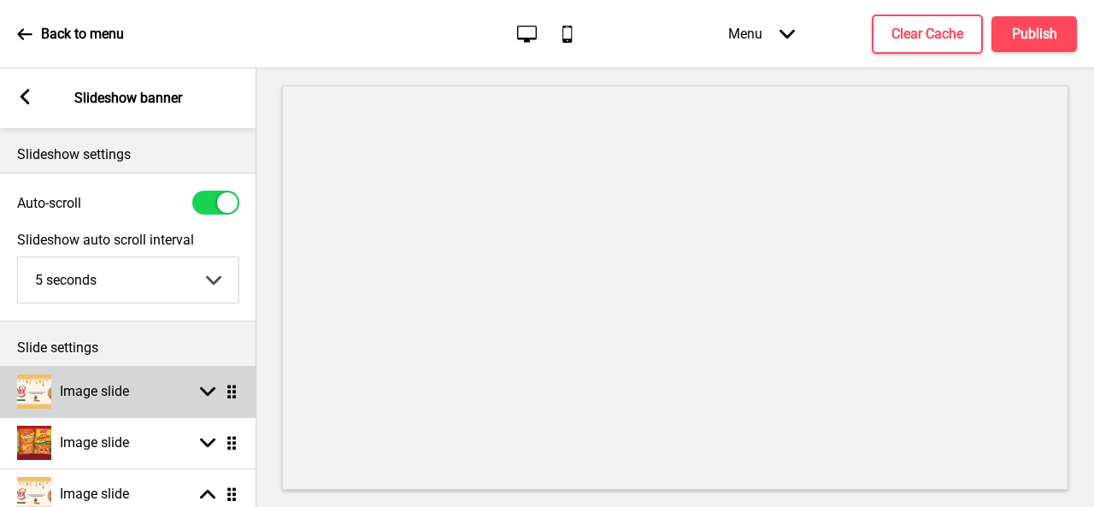
click at [118, 397] on h4 "Image slide" at bounding box center [94, 391] width 69 height 19
select select "right"
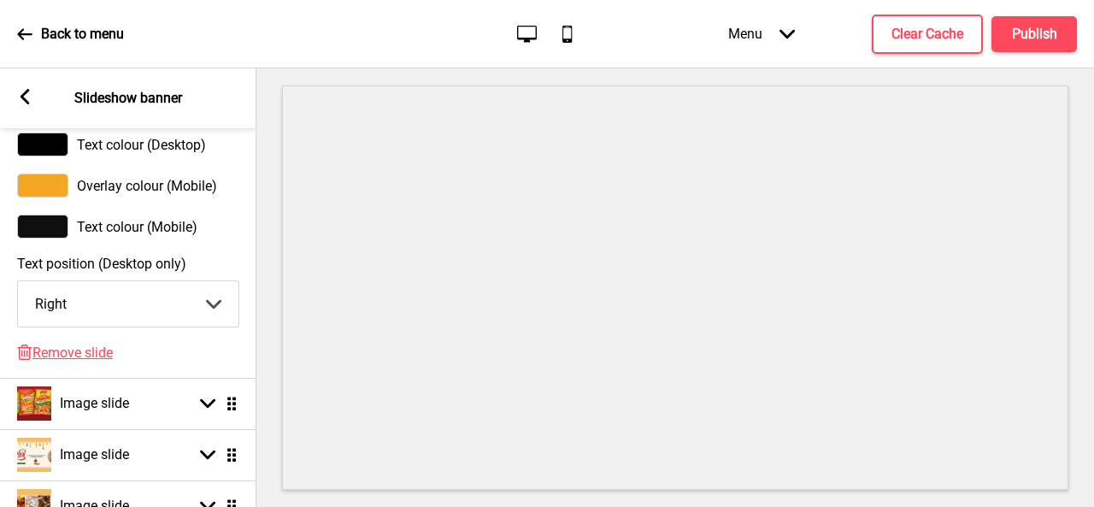
scroll to position [1282, 0]
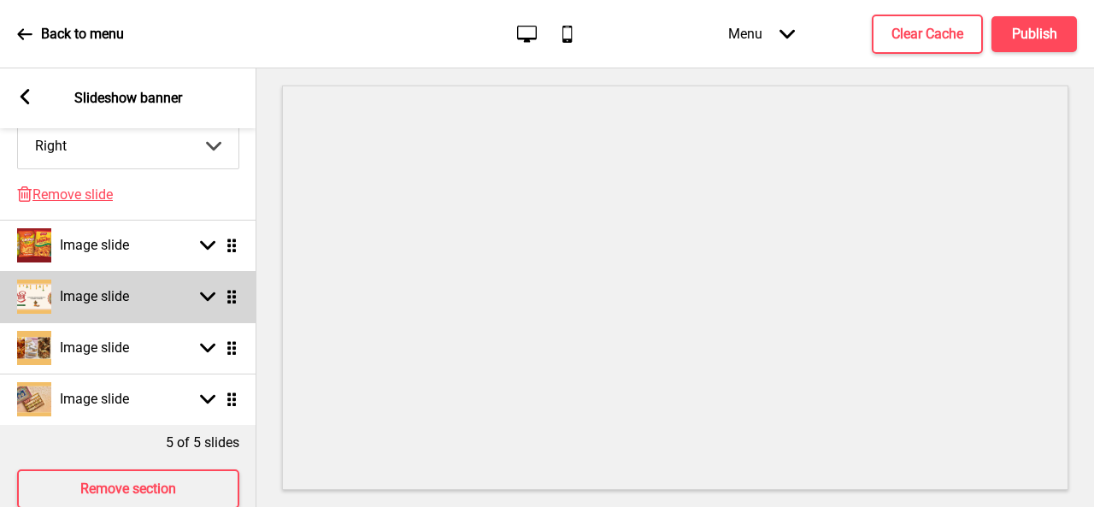
click at [97, 303] on h4 "Image slide" at bounding box center [94, 296] width 69 height 19
select select "right"
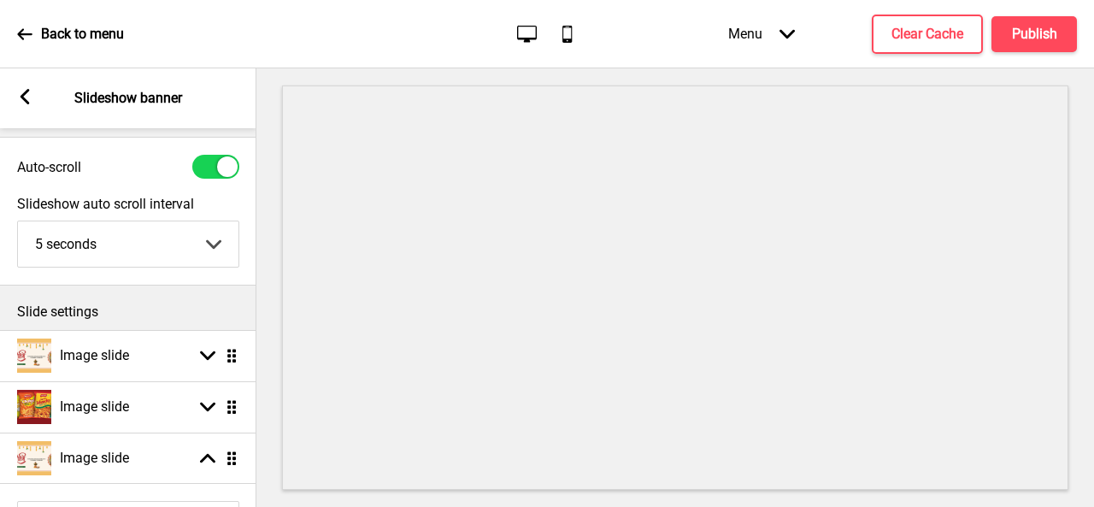
scroll to position [85, 0]
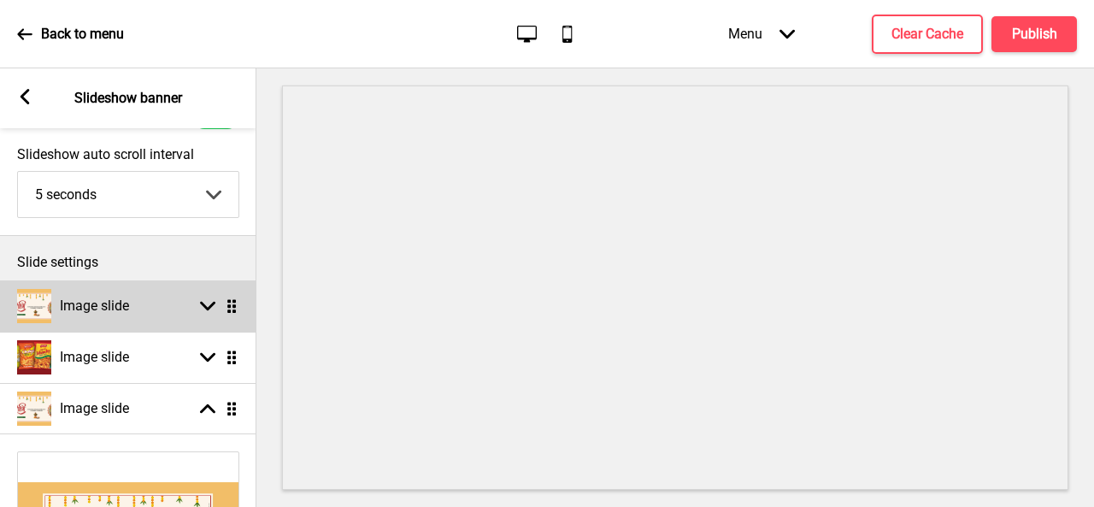
click at [94, 309] on h4 "Image slide" at bounding box center [94, 306] width 69 height 19
select select "right"
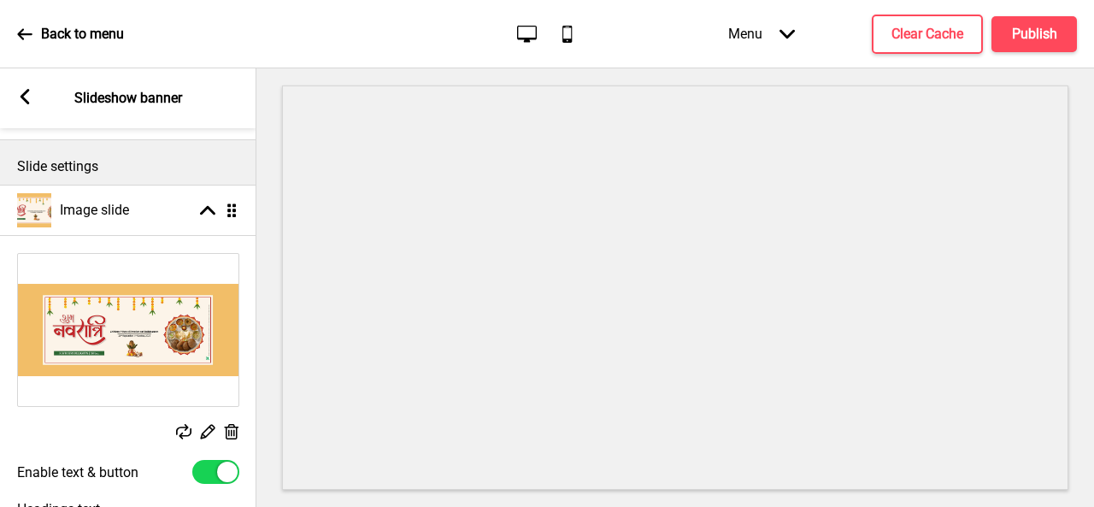
scroll to position [256, 0]
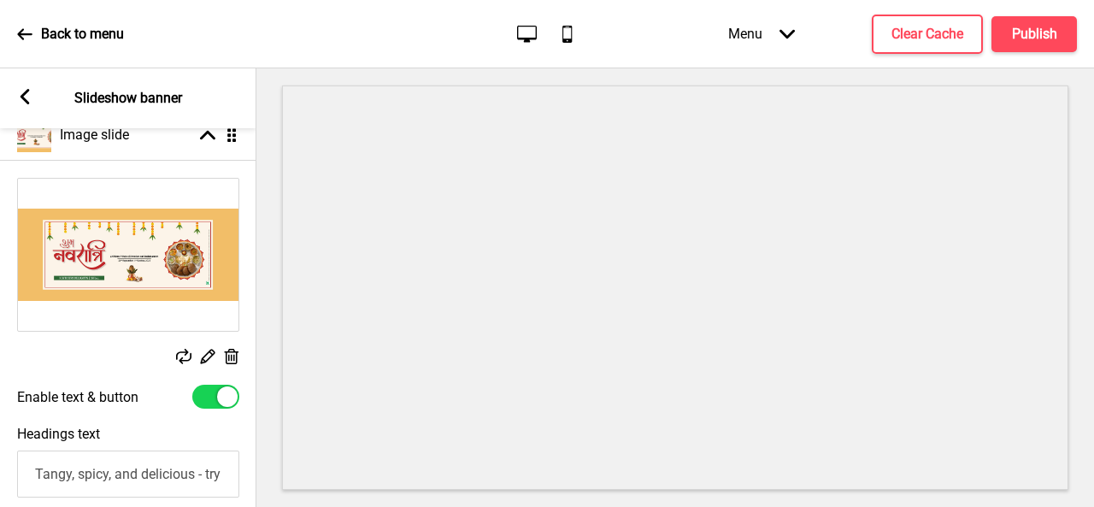
click at [229, 359] on g at bounding box center [231, 357] width 18 height 18
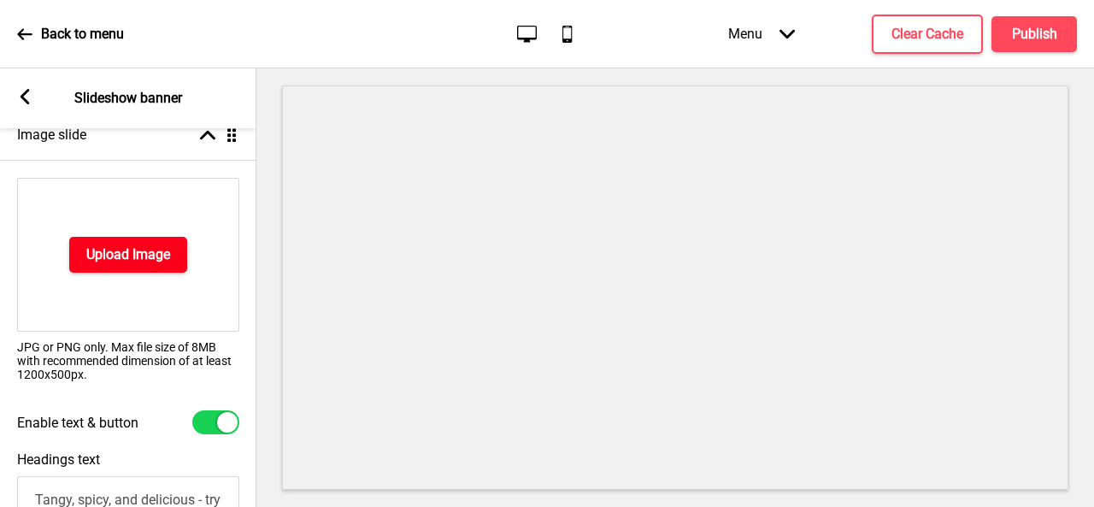
click at [144, 261] on h4 "Upload Image" at bounding box center [128, 254] width 84 height 19
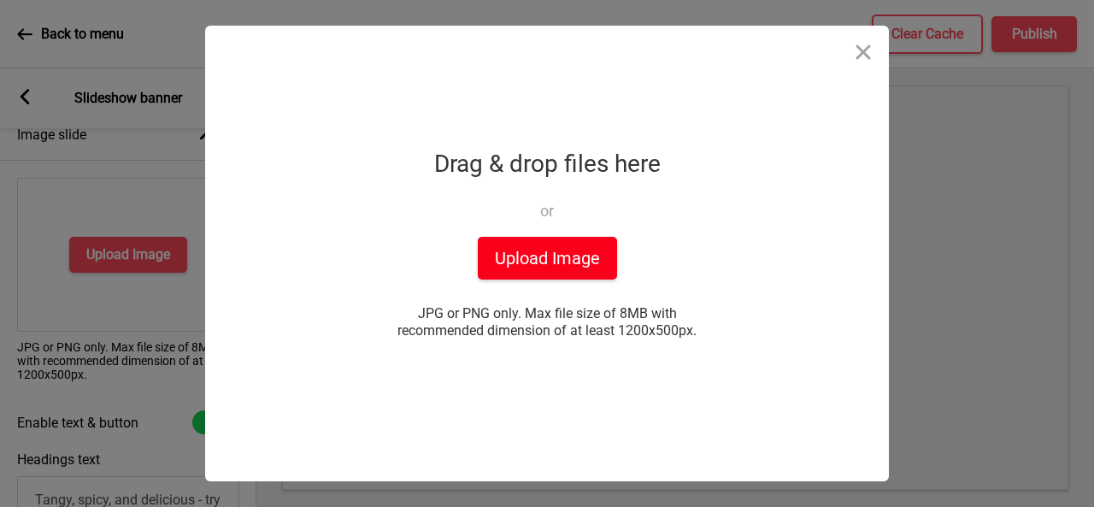
click at [524, 264] on button "Upload Image" at bounding box center [547, 258] width 139 height 43
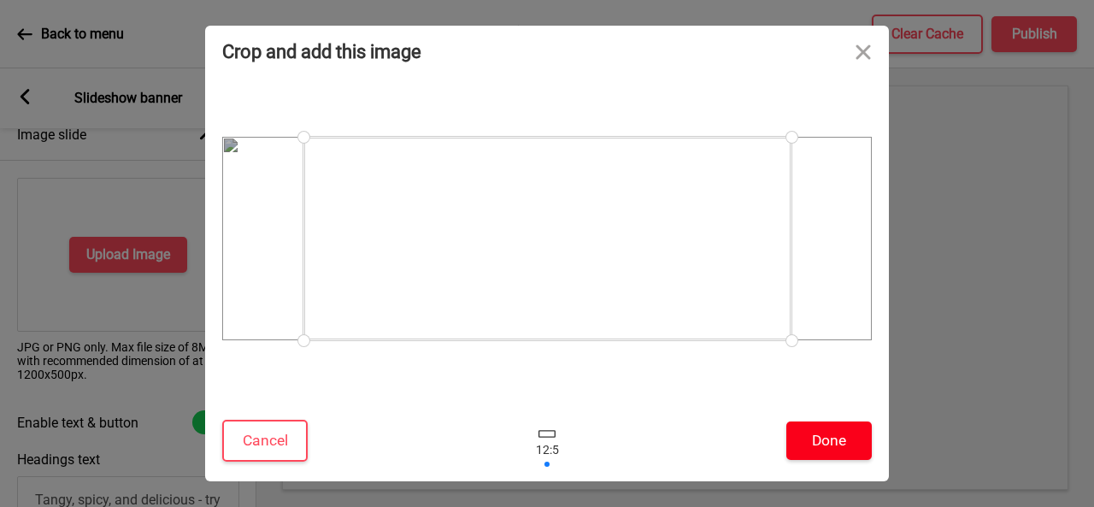
click at [850, 435] on button "Done" at bounding box center [828, 440] width 85 height 38
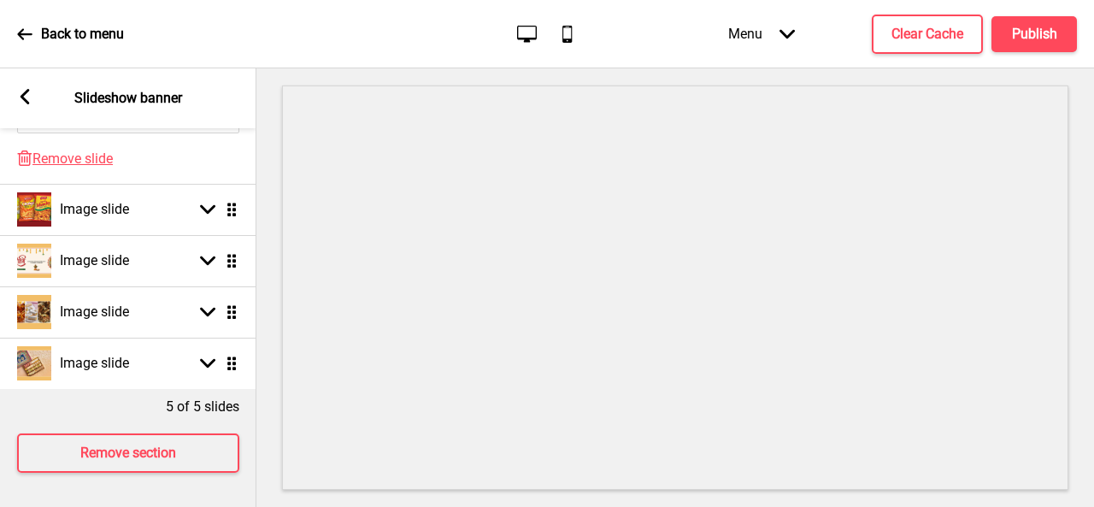
scroll to position [1343, 0]
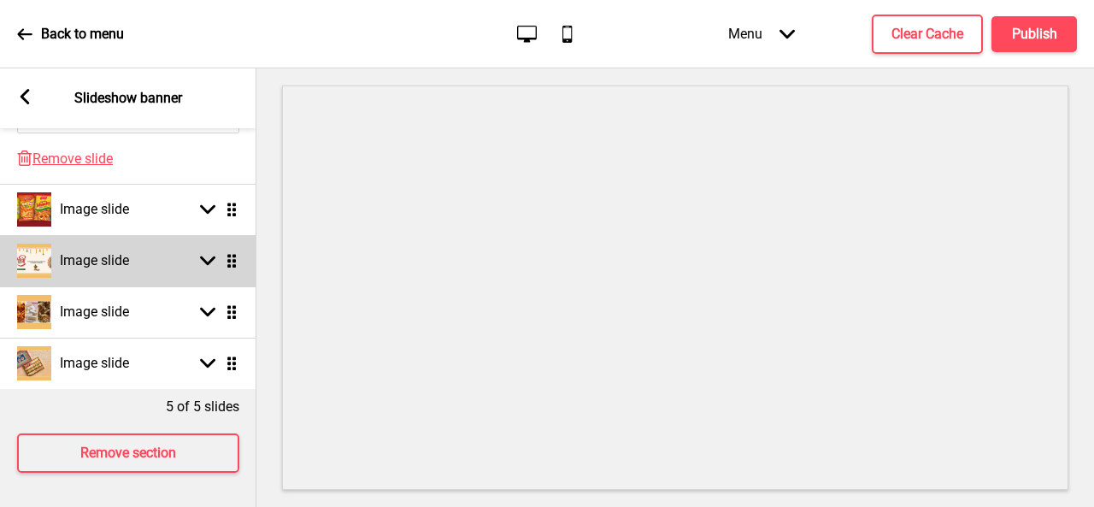
click at [118, 251] on h4 "Image slide" at bounding box center [94, 260] width 69 height 19
select select "right"
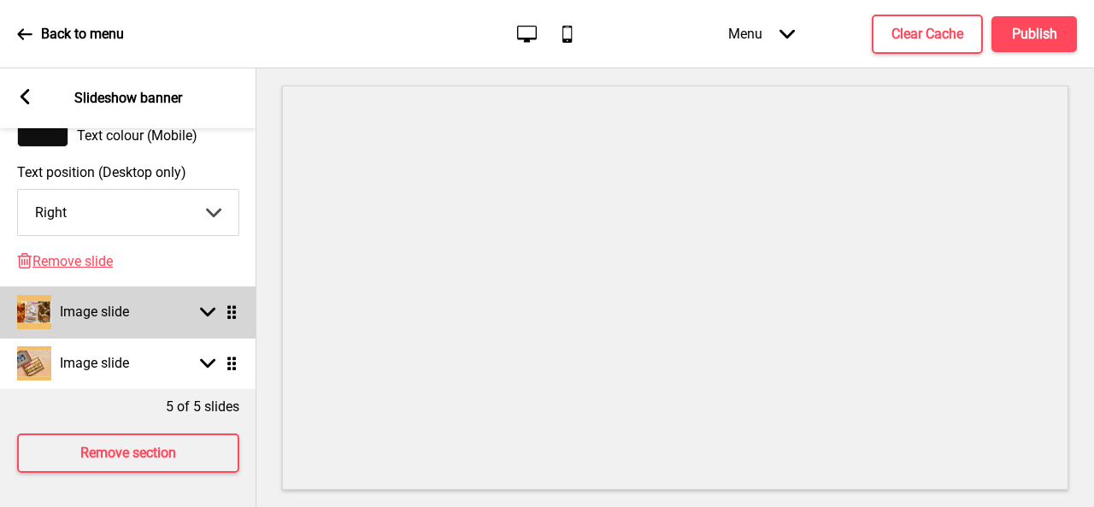
click at [128, 308] on h4 "Image slide" at bounding box center [94, 312] width 69 height 19
select select "right"
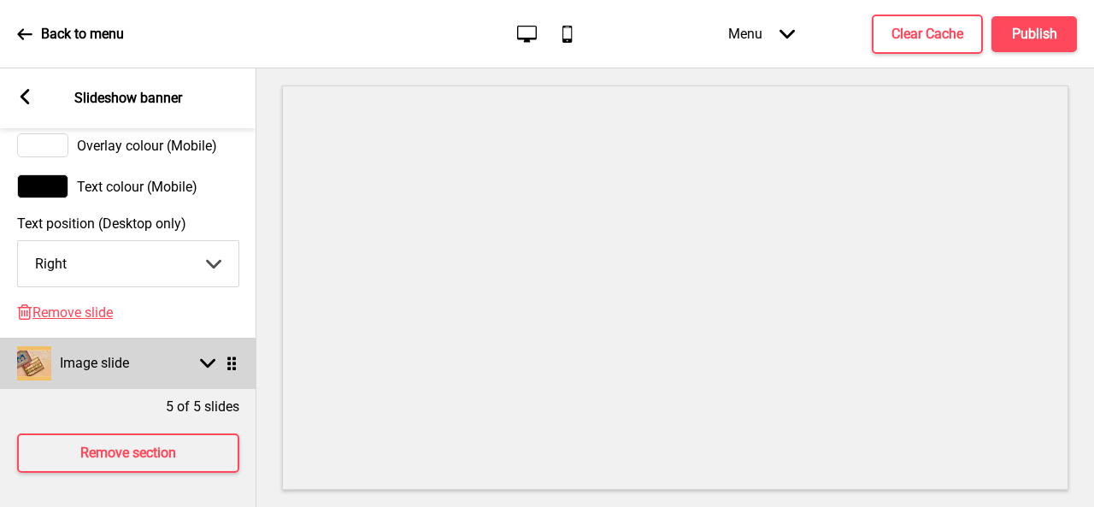
click at [128, 354] on h4 "Image slide" at bounding box center [94, 363] width 69 height 19
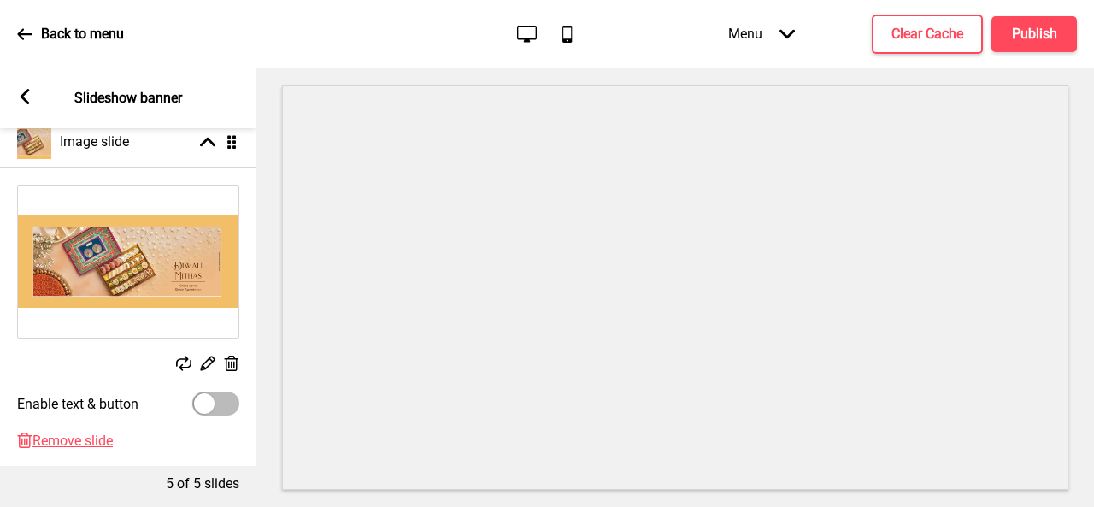
scroll to position [445, 0]
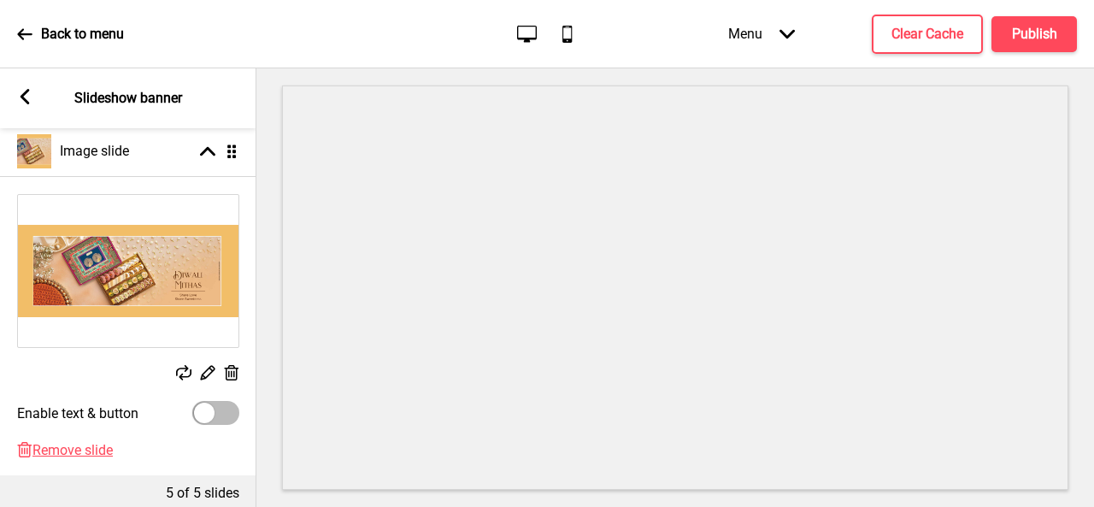
click at [231, 375] on icon at bounding box center [232, 372] width 15 height 15
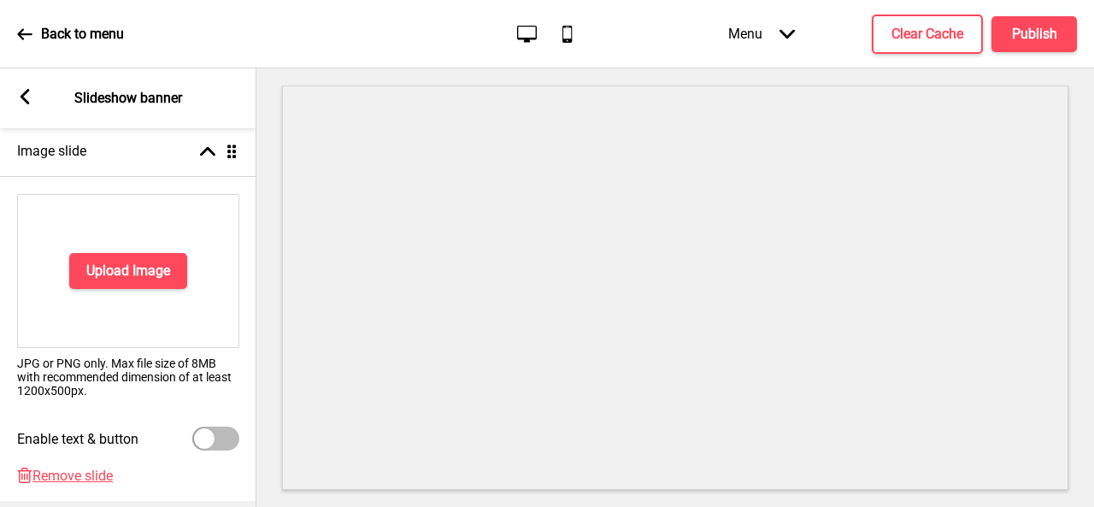
scroll to position [453, 0]
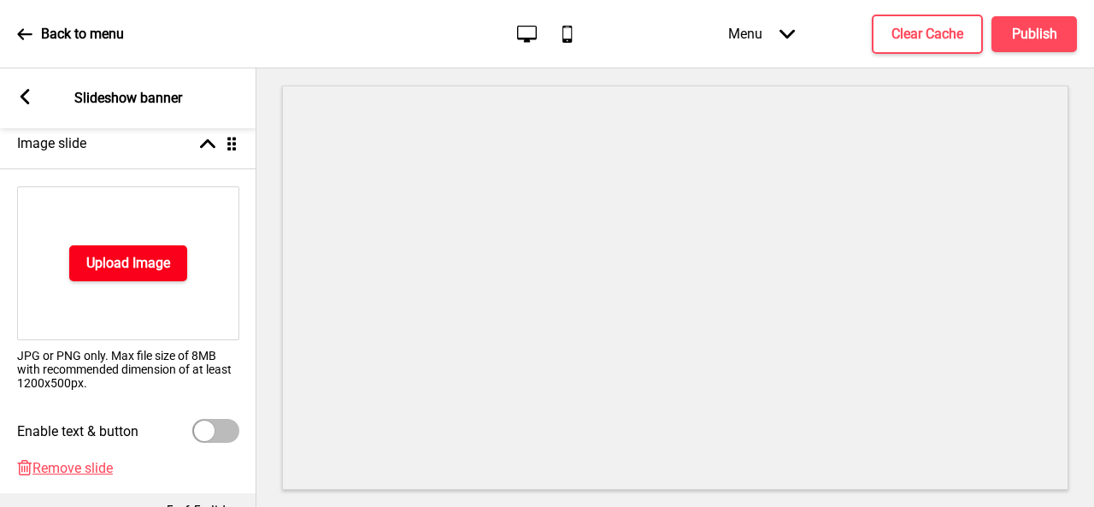
click at [135, 271] on h4 "Upload Image" at bounding box center [128, 263] width 84 height 19
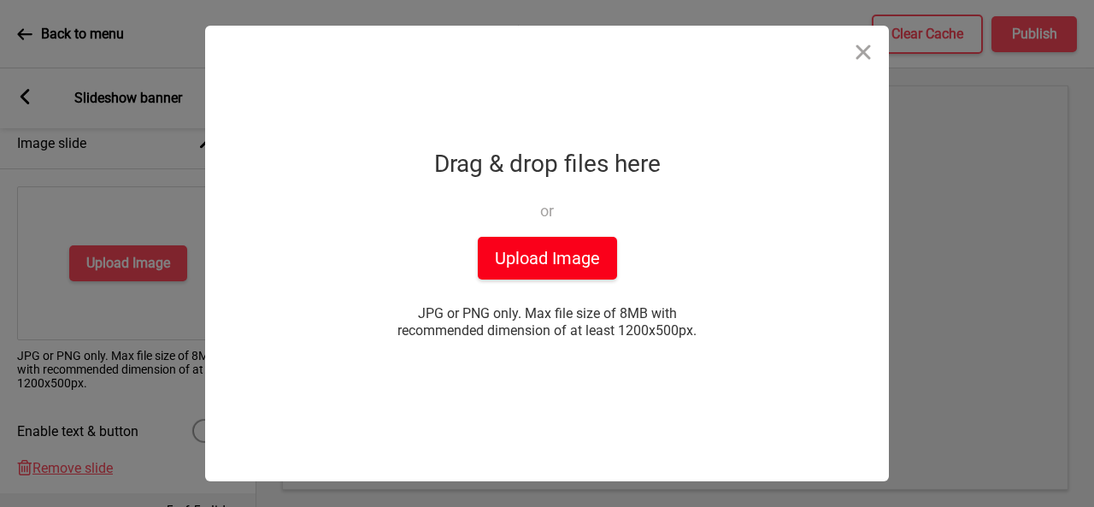
click at [605, 264] on button "Upload Image" at bounding box center [547, 258] width 139 height 43
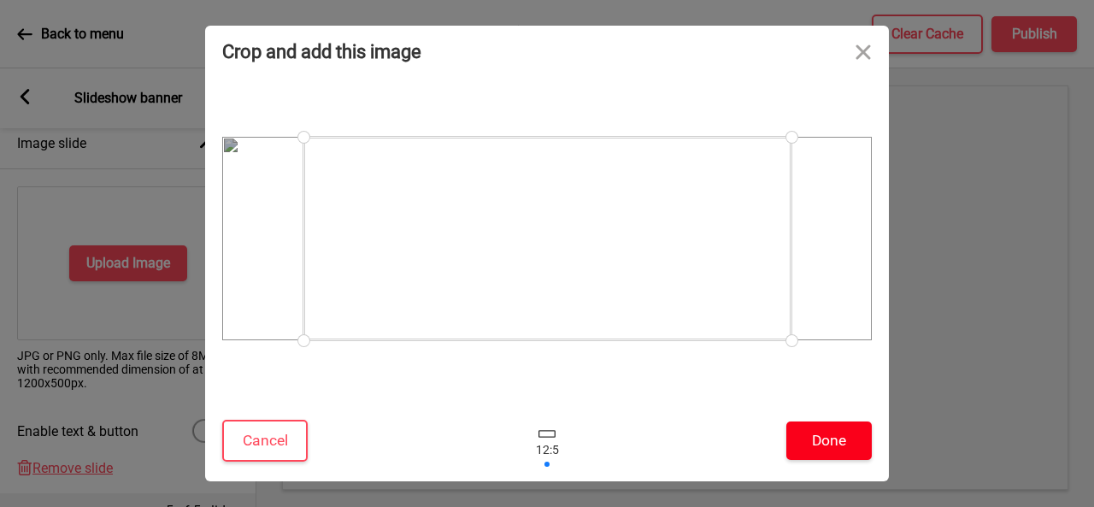
click at [826, 433] on button "Done" at bounding box center [828, 440] width 85 height 38
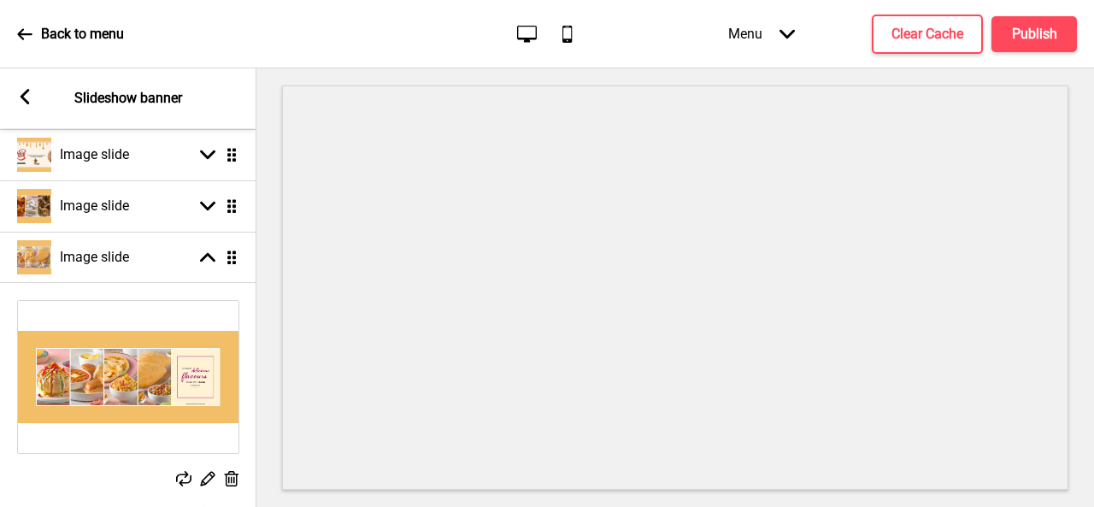
scroll to position [342, 0]
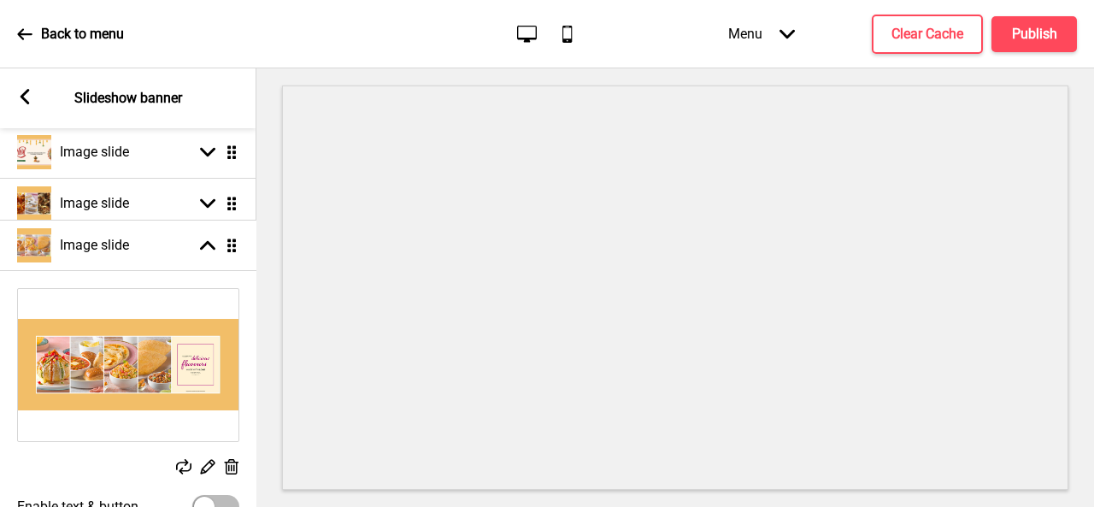
drag, startPoint x: 232, startPoint y: 259, endPoint x: 215, endPoint y: 284, distance: 29.6
click at [215, 284] on ul "Image slide Arrow down Drag Image slide Arrow down Drag Image slide Arrow down …" at bounding box center [128, 301] width 256 height 555
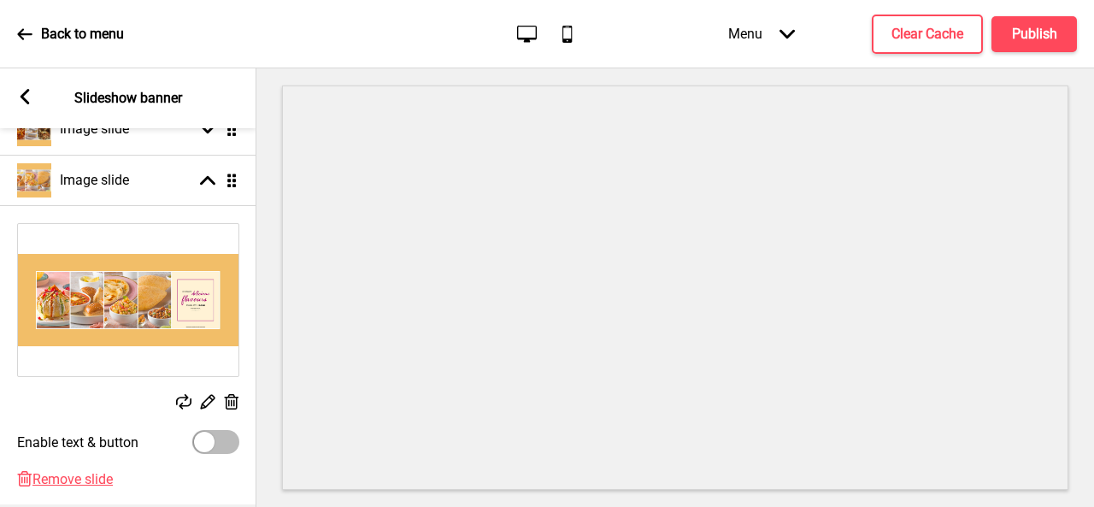
scroll to position [545, 0]
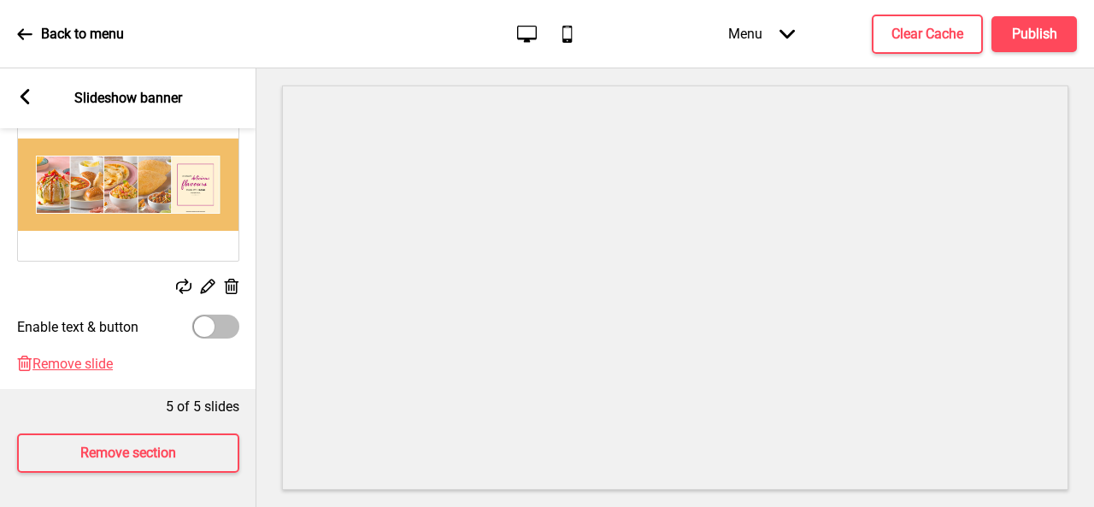
click at [207, 277] on rect at bounding box center [207, 286] width 18 height 18
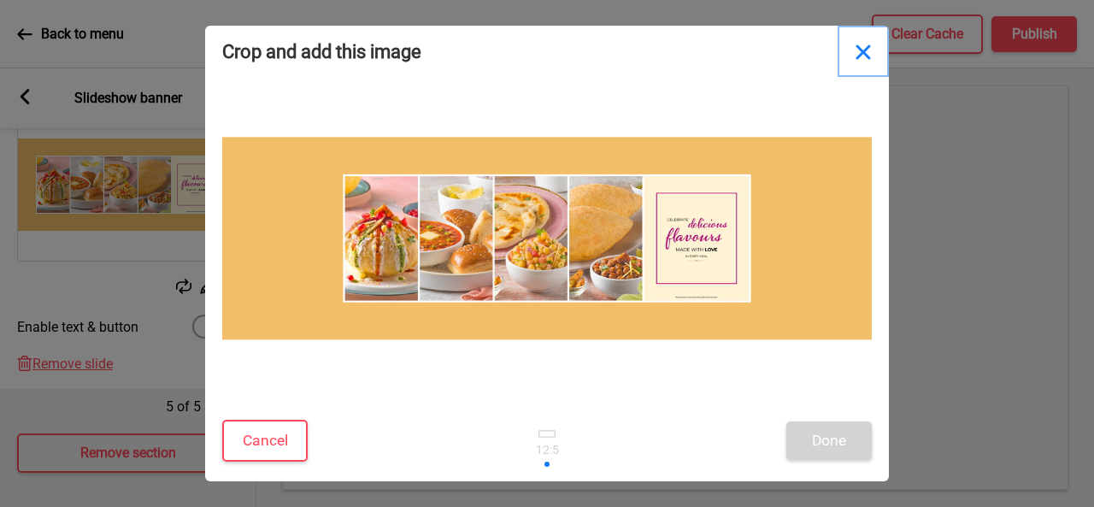
click at [865, 51] on button "Close" at bounding box center [863, 51] width 51 height 51
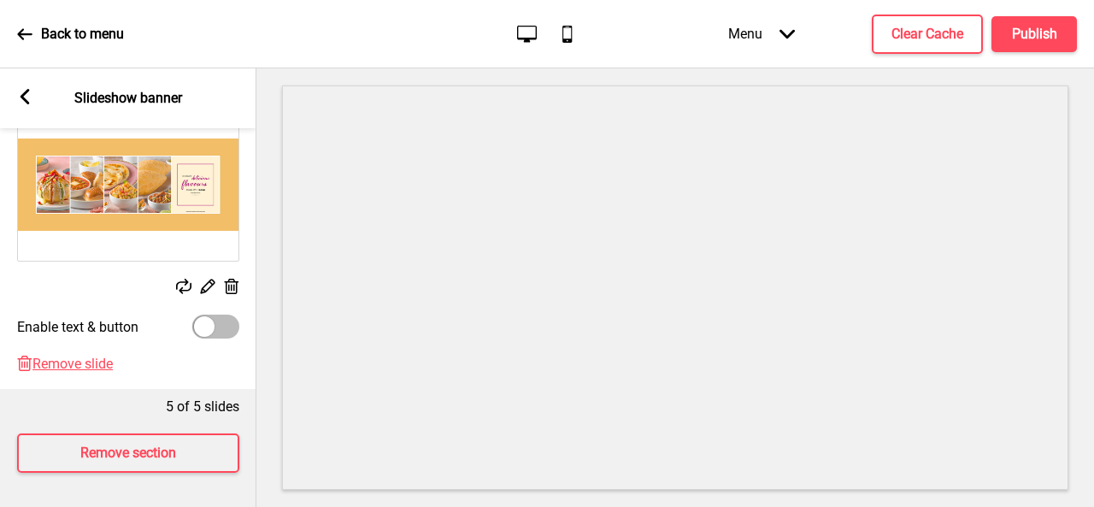
click at [219, 315] on div at bounding box center [215, 327] width 47 height 24
checkbox input "true"
select select "right"
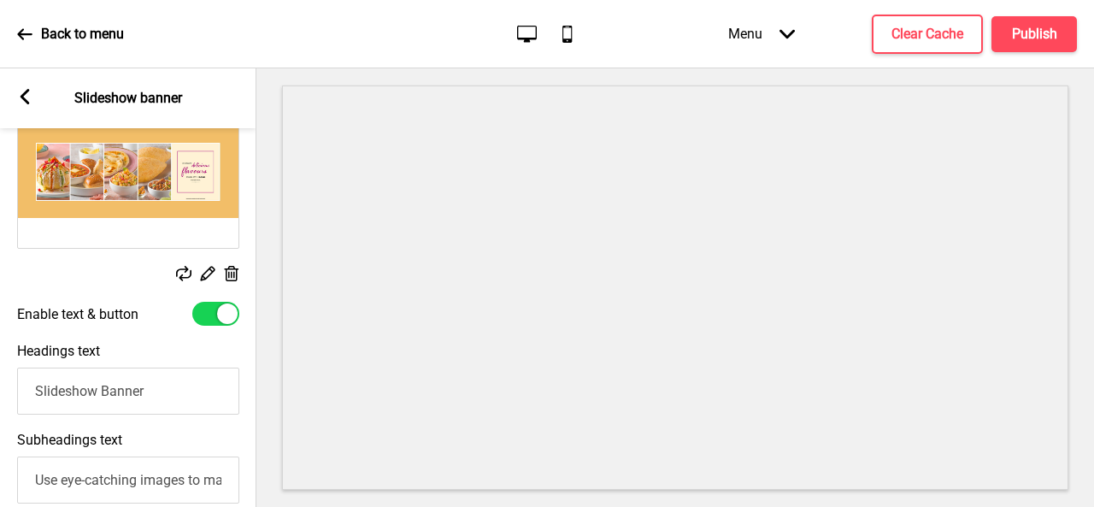
click at [161, 392] on input "Slideshow Banner" at bounding box center [128, 391] width 222 height 47
drag, startPoint x: 160, startPoint y: 392, endPoint x: 0, endPoint y: 405, distance: 160.4
click at [0, 405] on div "Headings text Slideshow Banner" at bounding box center [128, 378] width 256 height 89
type input "i"
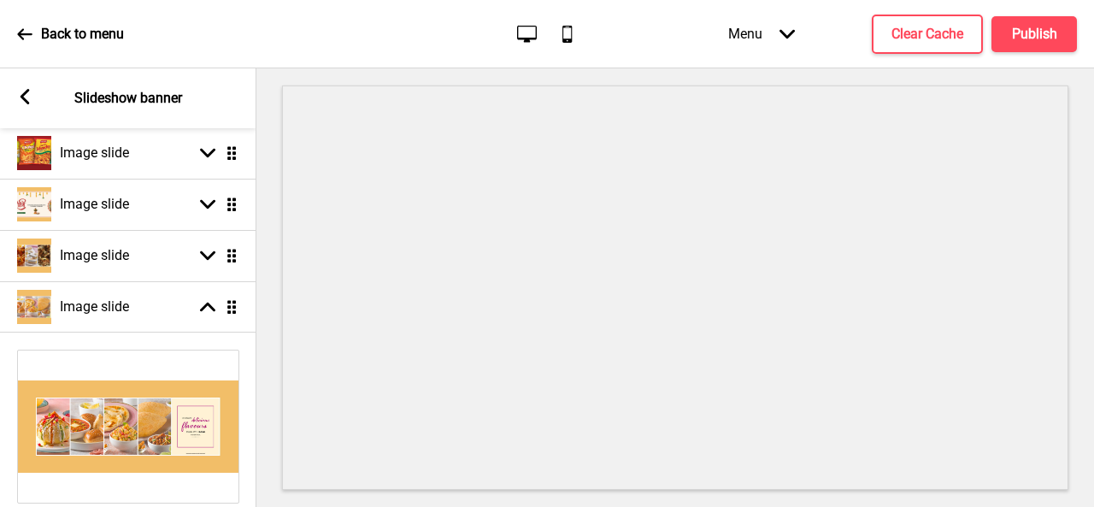
scroll to position [288, 0]
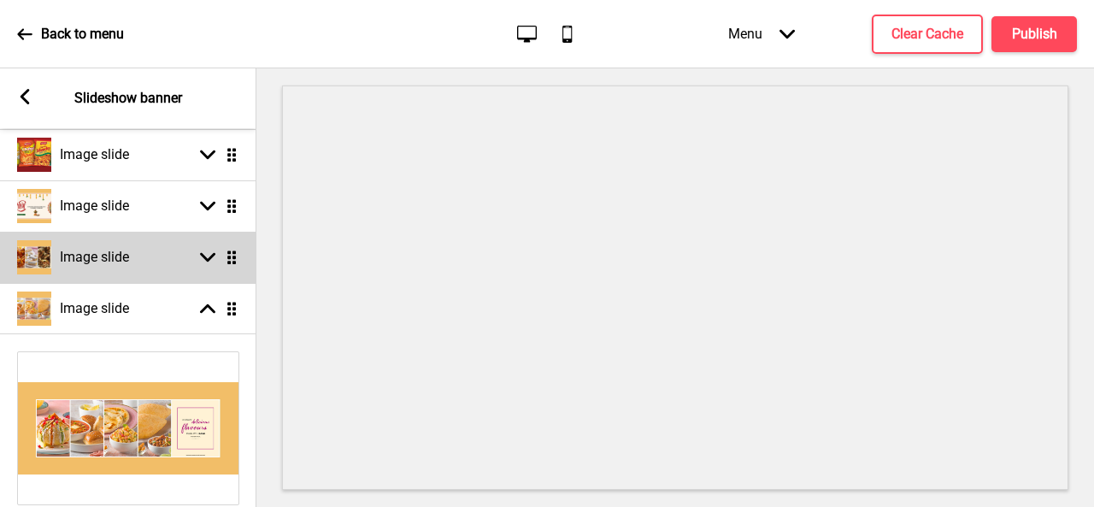
type input "Best Indian Snacks"
click at [106, 260] on h4 "Image slide" at bounding box center [94, 257] width 69 height 19
select select "right"
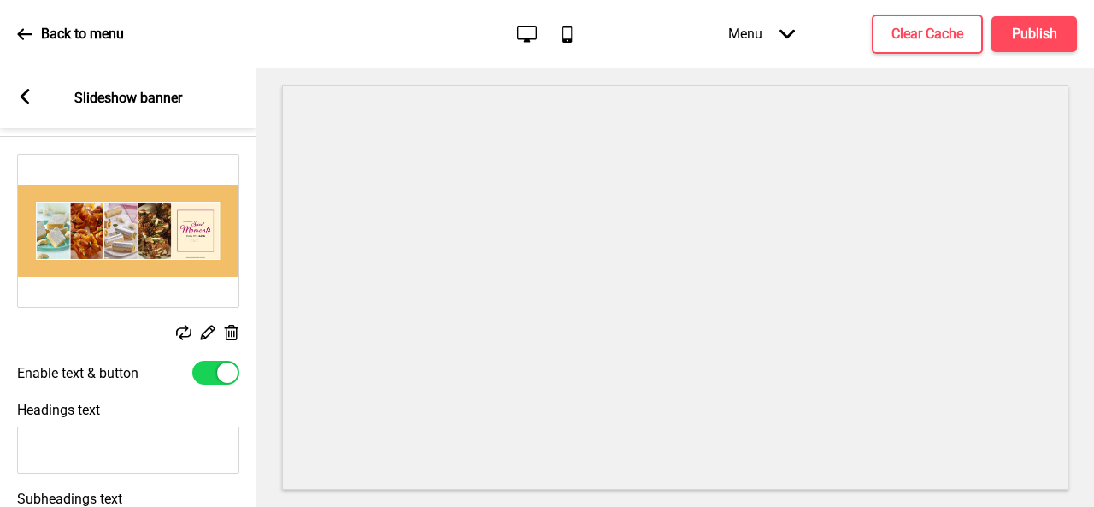
scroll to position [545, 0]
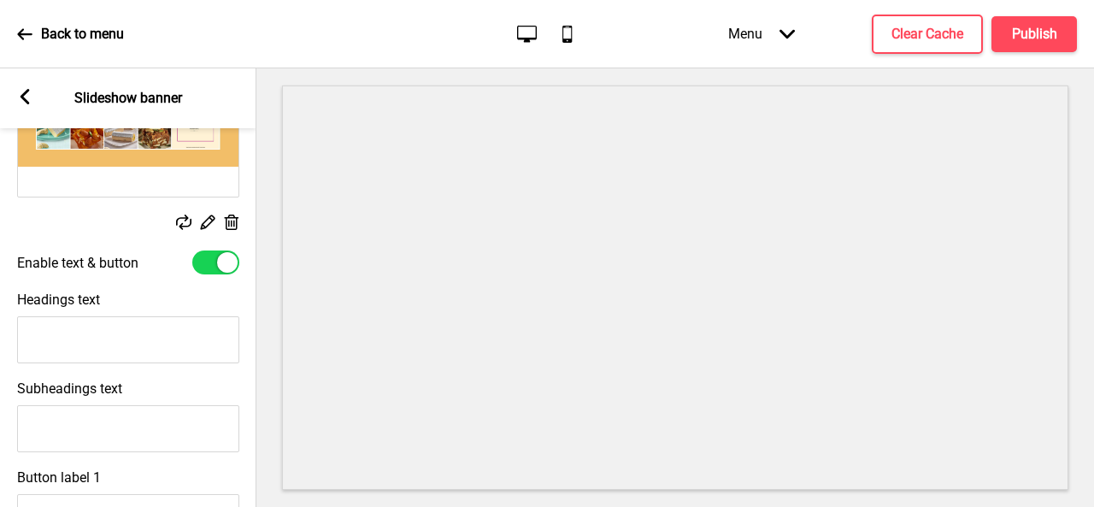
click at [39, 345] on input "Headings text" at bounding box center [128, 339] width 222 height 47
drag, startPoint x: 182, startPoint y: 338, endPoint x: 191, endPoint y: 333, distance: 9.6
click at [183, 338] on input "Best Indian Sweets made with [PERSON_NAME]" at bounding box center [128, 339] width 222 height 47
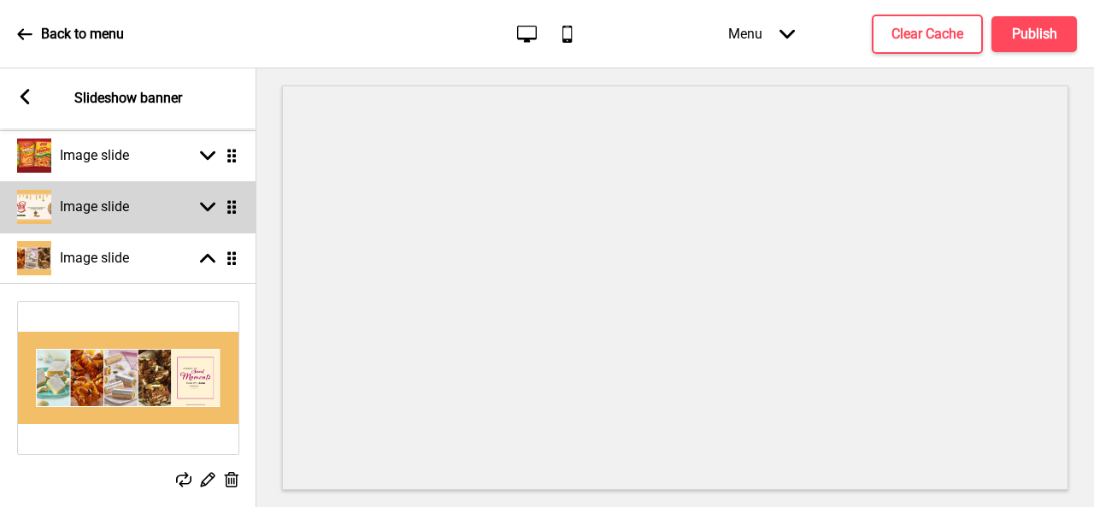
scroll to position [203, 0]
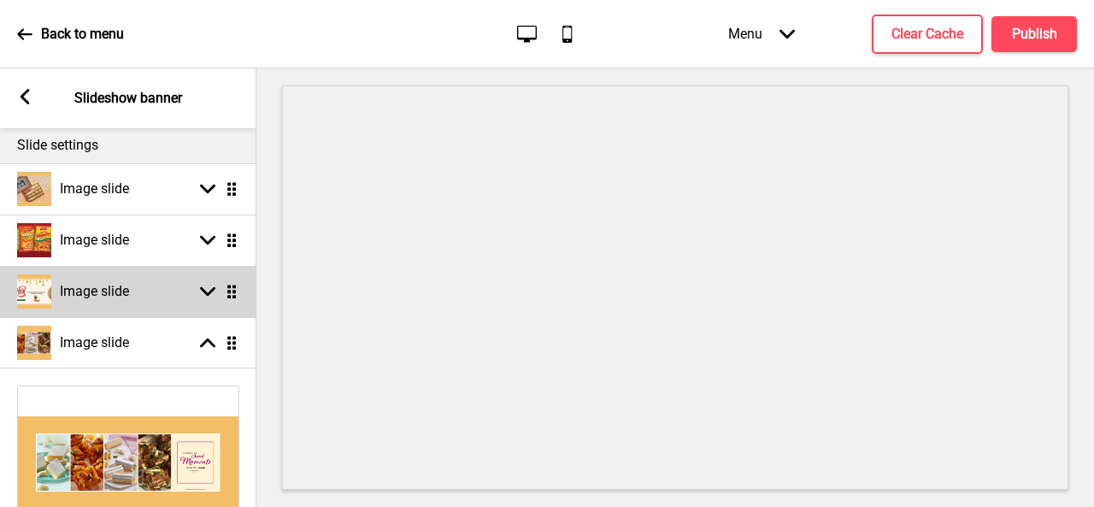
type input "Best Indian Sweets made with [PERSON_NAME]"
click at [101, 294] on h4 "Image slide" at bounding box center [94, 291] width 69 height 19
select select "right"
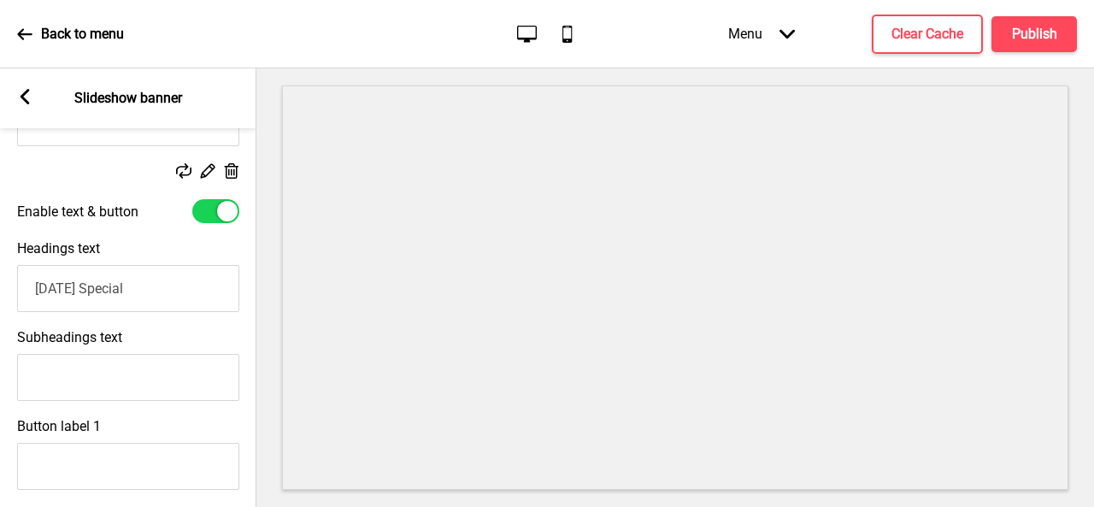
scroll to position [203, 0]
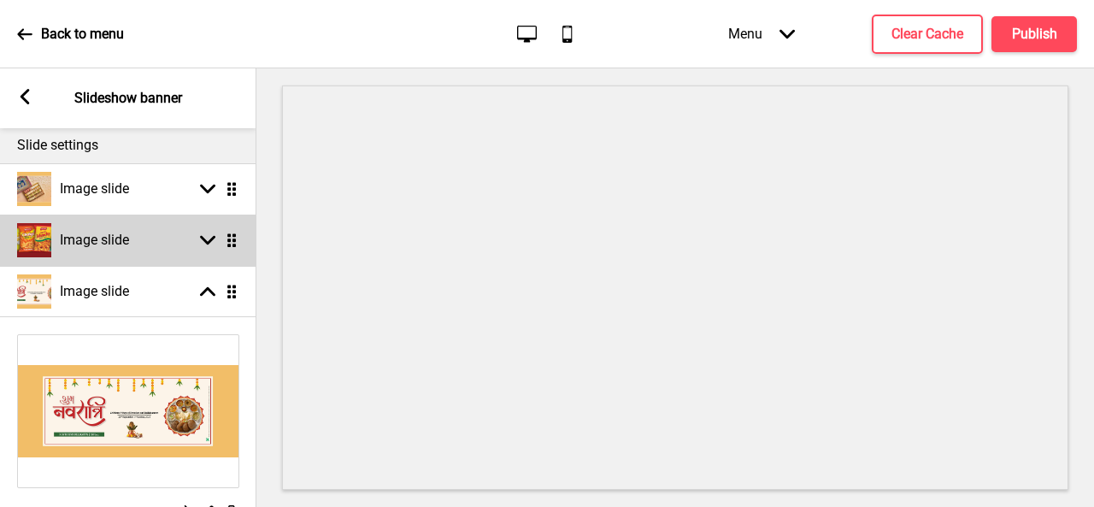
click at [80, 240] on h4 "Image slide" at bounding box center [94, 240] width 69 height 19
select select "right"
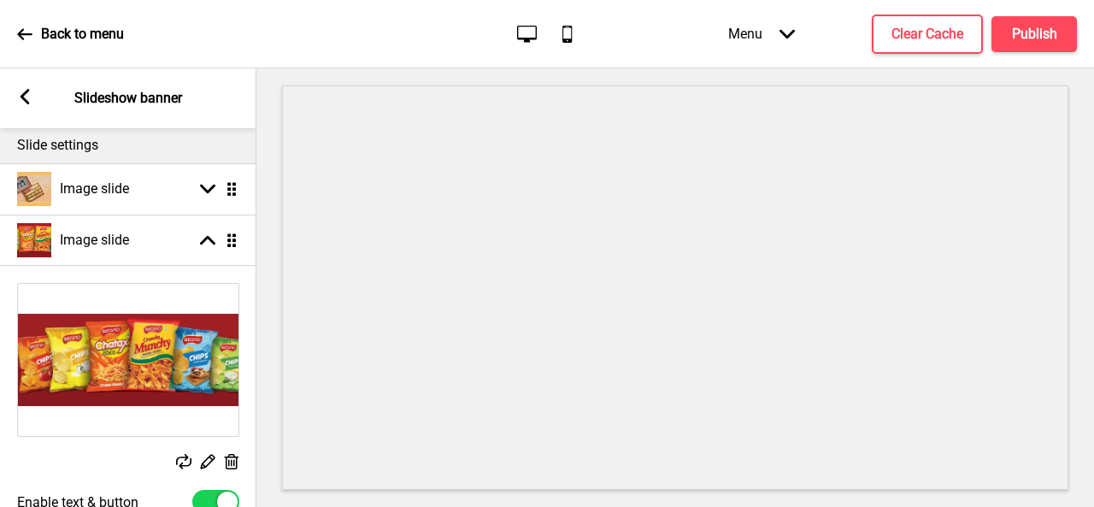
scroll to position [374, 0]
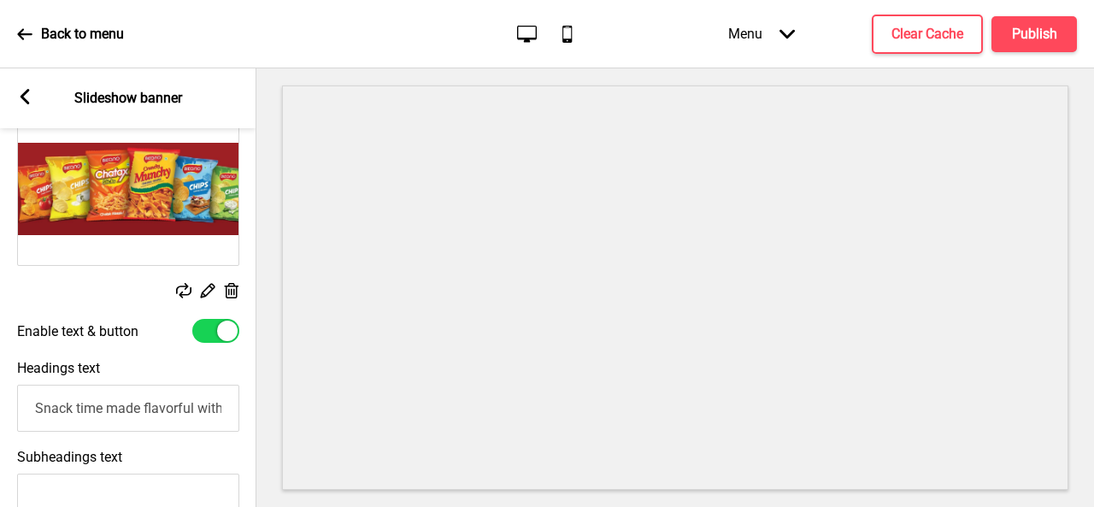
click at [122, 399] on input "Snack time made flavorful with Bikano Chaat!" at bounding box center [128, 408] width 222 height 47
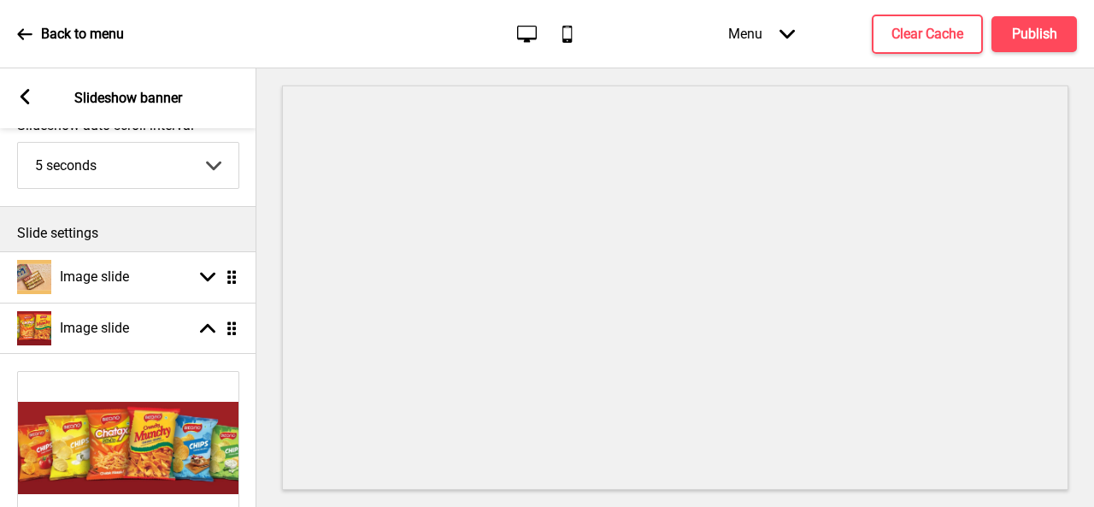
scroll to position [32, 0]
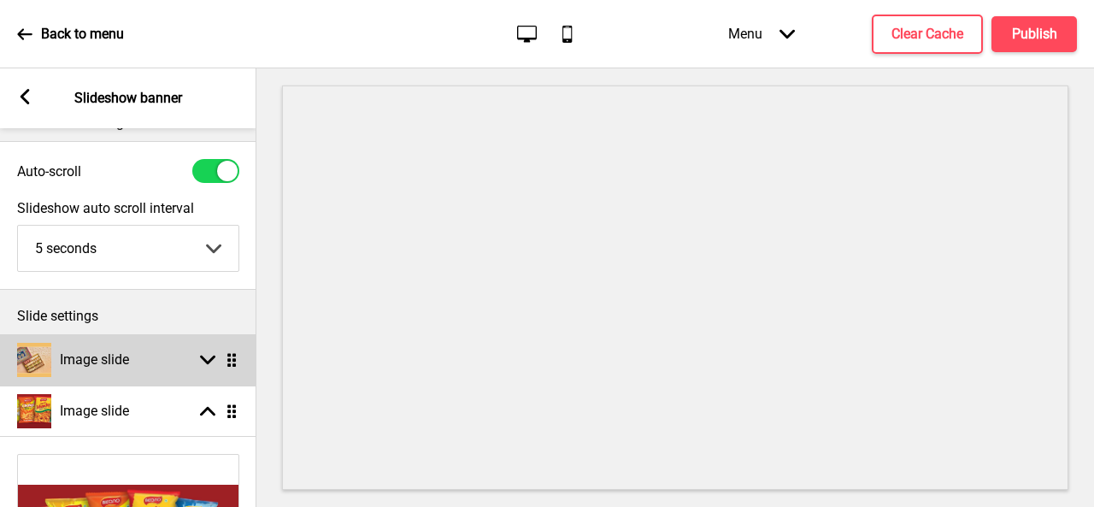
click at [121, 361] on h4 "Image slide" at bounding box center [94, 360] width 69 height 19
select select "right"
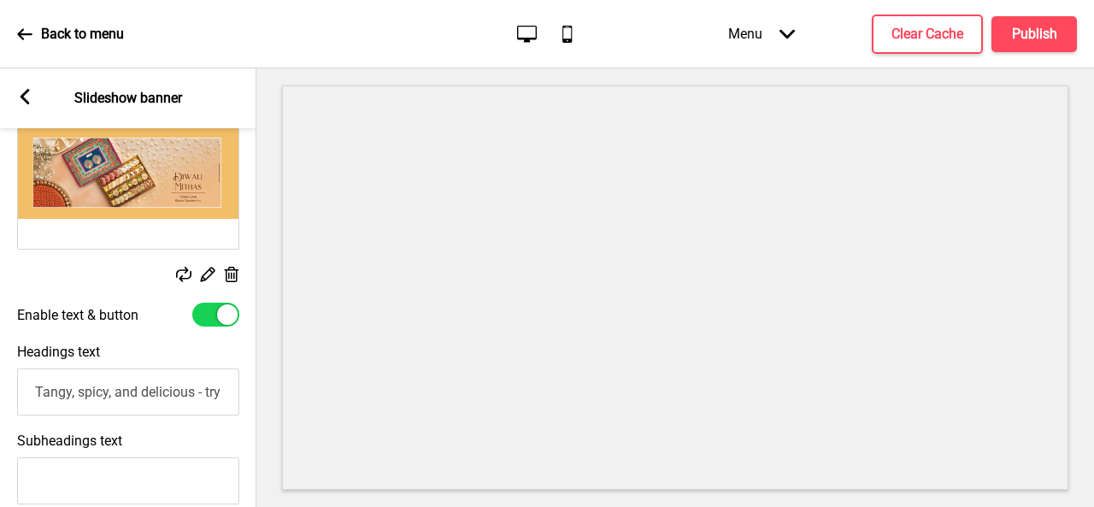
scroll to position [374, 0]
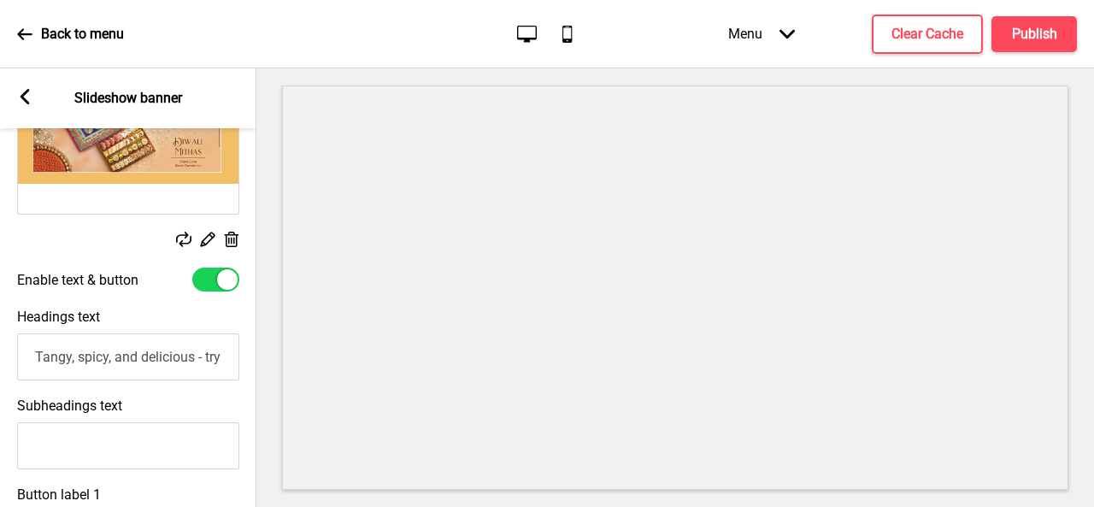
click at [136, 355] on input "Tangy, spicy, and delicious - try our chaat [DATE]!" at bounding box center [128, 356] width 222 height 47
type input "S"
type input "Bikanervala [DATE] Special"
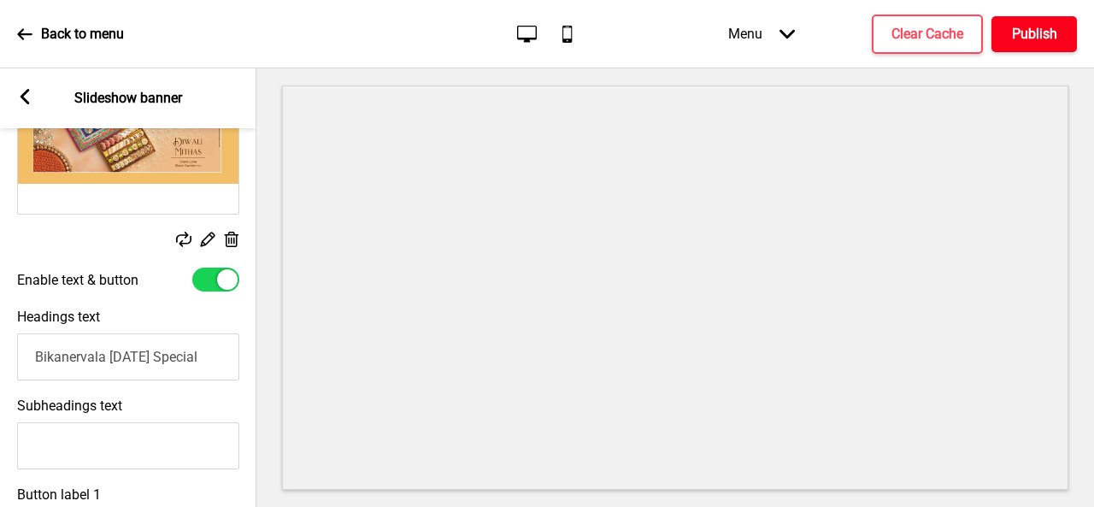
click at [1039, 40] on h4 "Publish" at bounding box center [1034, 34] width 45 height 19
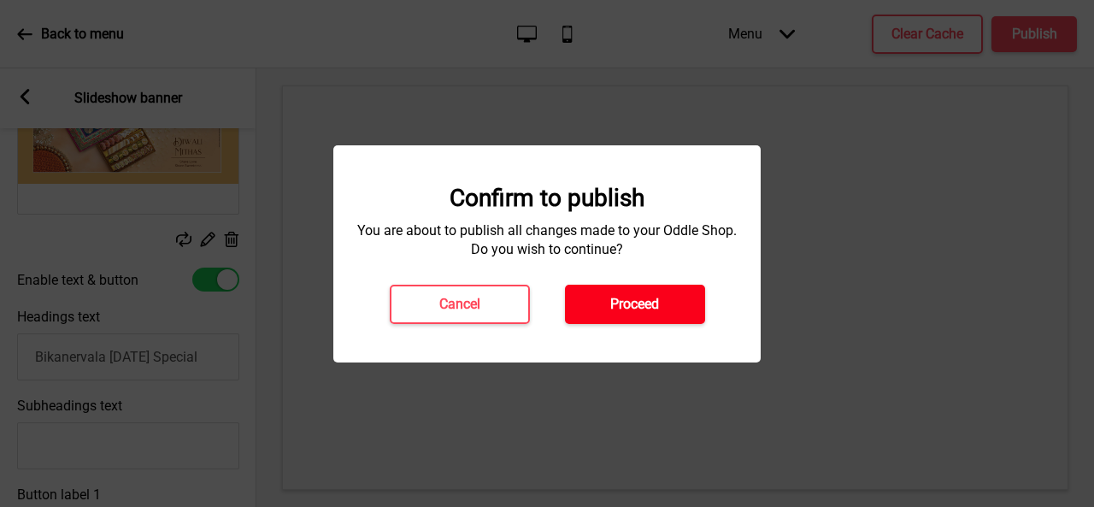
click at [634, 305] on h4 "Proceed" at bounding box center [634, 304] width 49 height 19
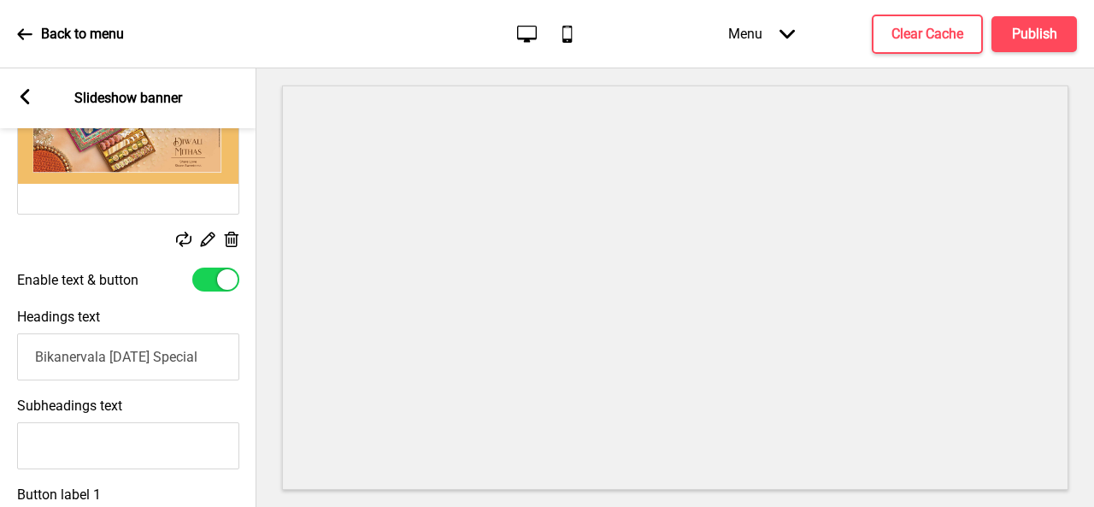
click at [173, 362] on input "Bikanervala [DATE] Special" at bounding box center [128, 356] width 222 height 47
click at [206, 285] on div at bounding box center [215, 280] width 47 height 24
checkbox input "false"
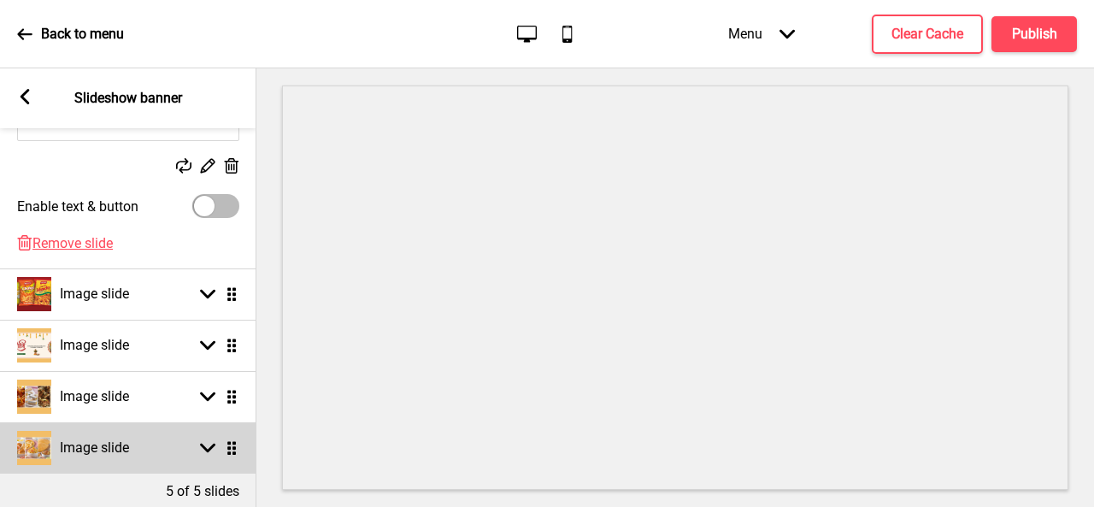
scroll to position [545, 0]
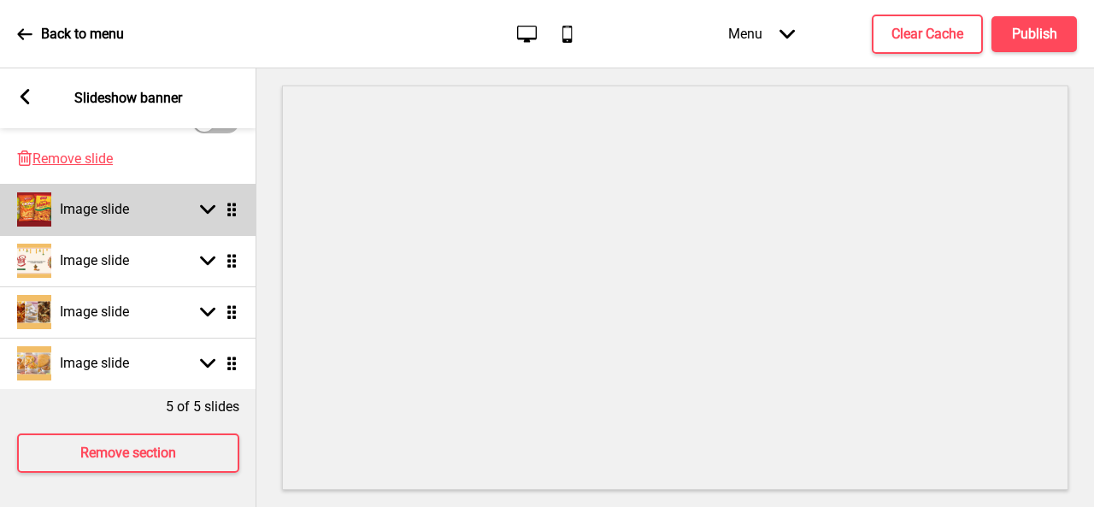
click at [113, 205] on h4 "Image slide" at bounding box center [94, 209] width 69 height 19
select select "right"
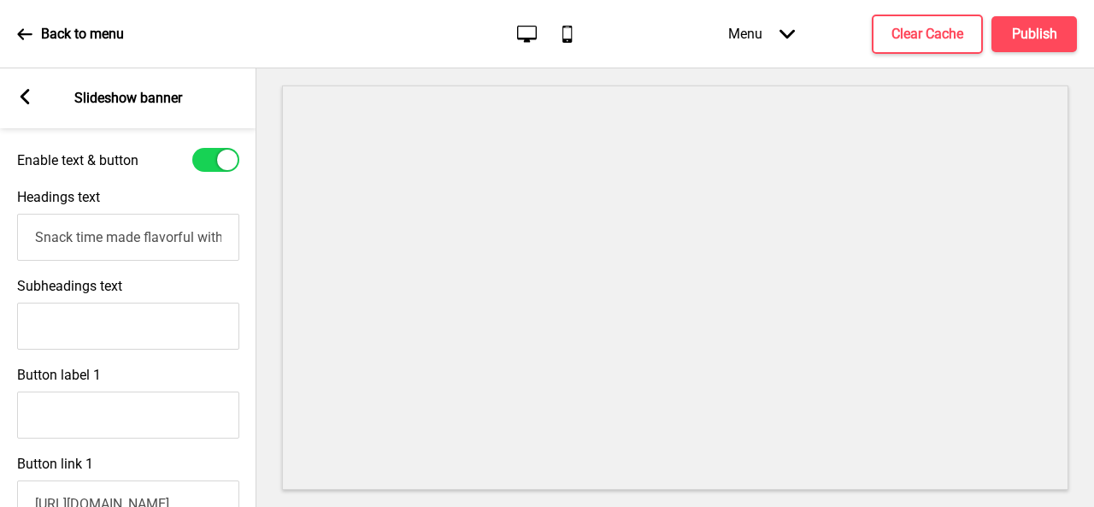
click at [210, 158] on div at bounding box center [215, 160] width 47 height 24
checkbox input "false"
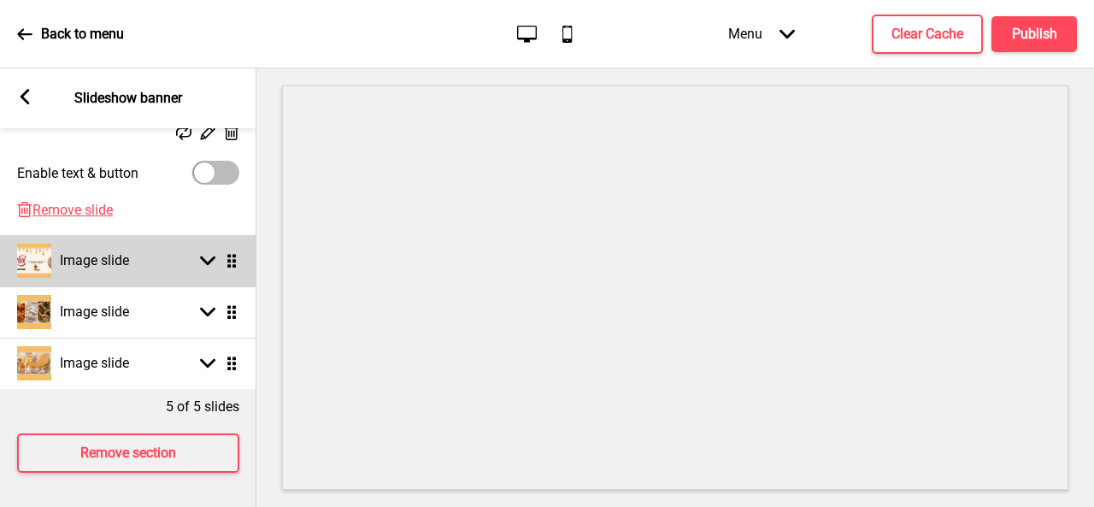
click at [119, 251] on h4 "Image slide" at bounding box center [94, 260] width 69 height 19
select select "right"
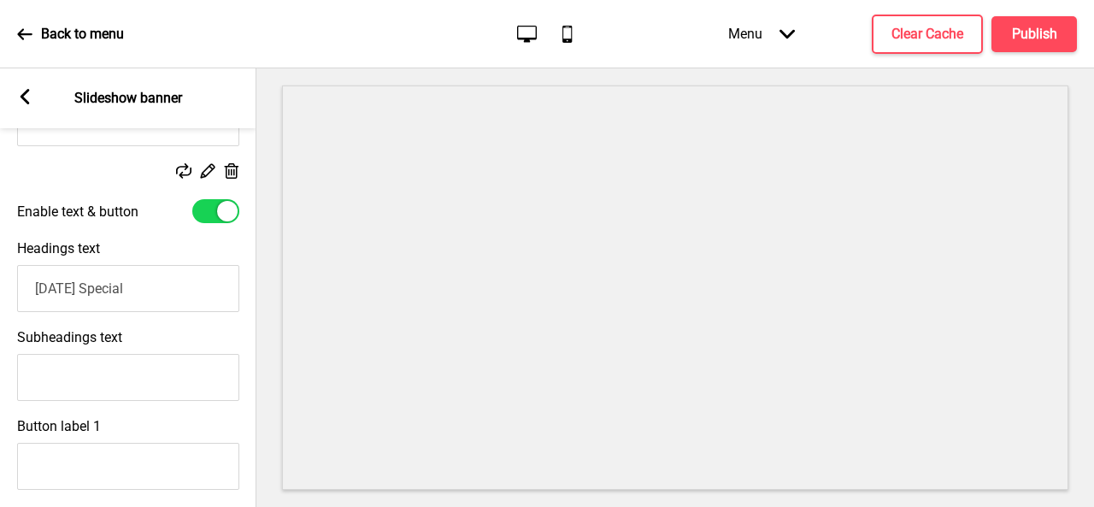
click at [208, 211] on div at bounding box center [215, 211] width 47 height 24
checkbox input "false"
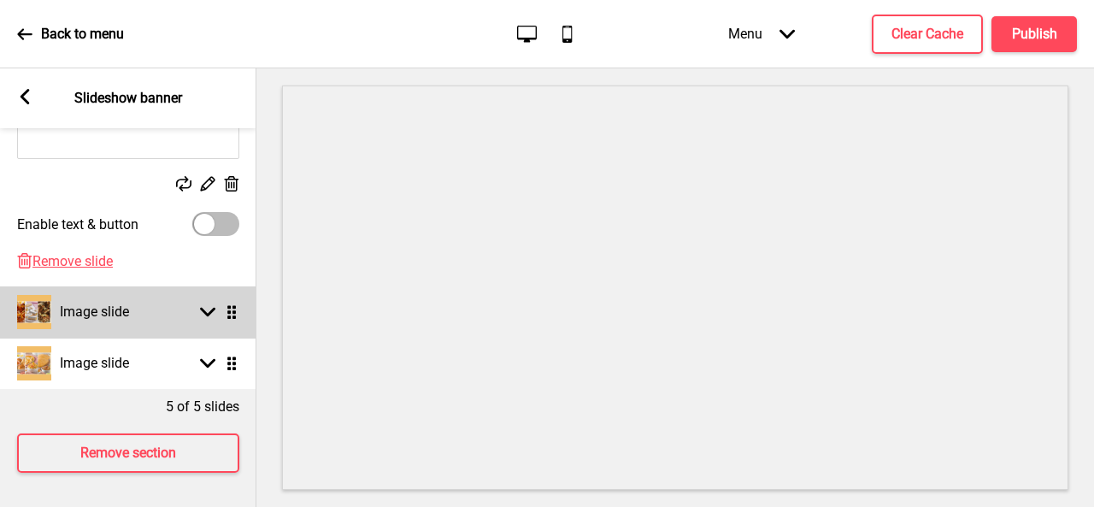
click at [164, 288] on div "Image slide Arrow down Drag" at bounding box center [128, 311] width 256 height 51
select select "right"
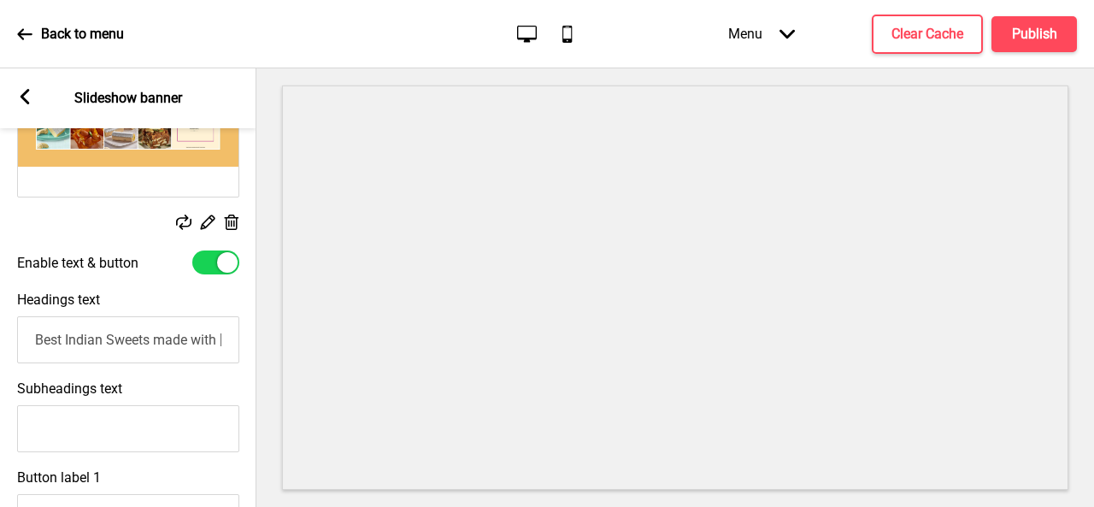
click at [203, 259] on div at bounding box center [215, 262] width 47 height 24
checkbox input "false"
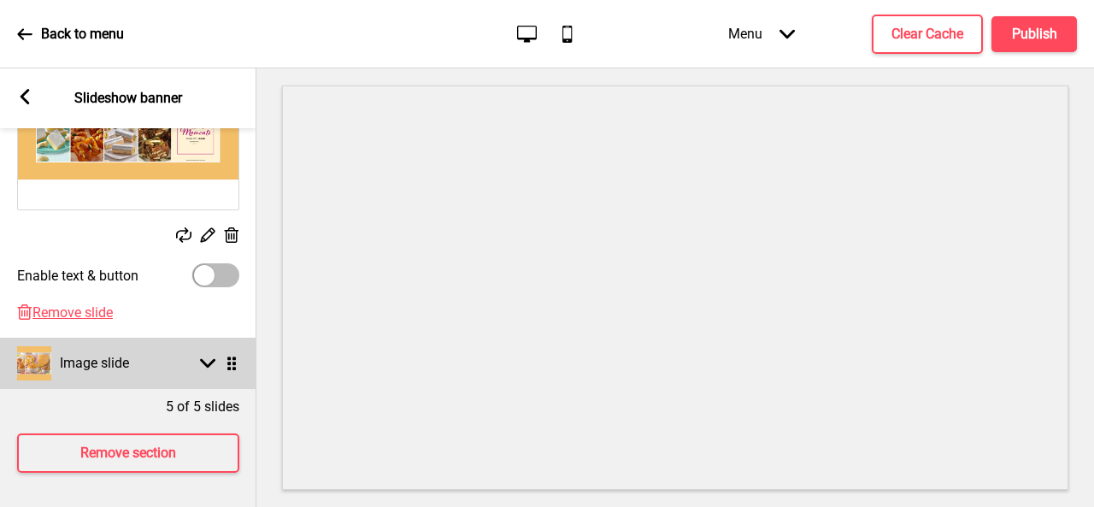
click at [161, 343] on div "Image slide Arrow down Drag" at bounding box center [128, 363] width 256 height 51
select select "right"
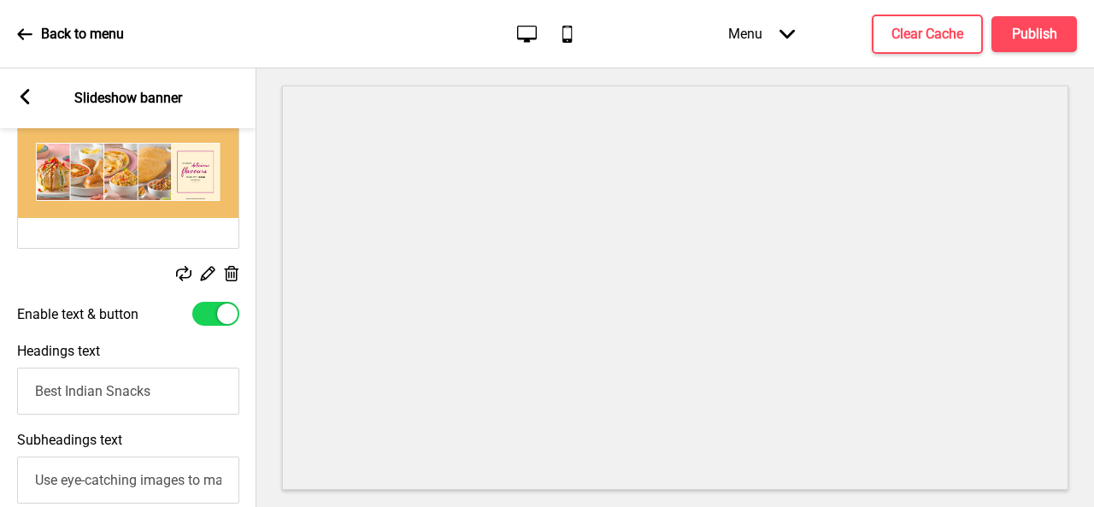
scroll to position [544, 0]
click at [203, 308] on div at bounding box center [215, 315] width 47 height 24
checkbox input "false"
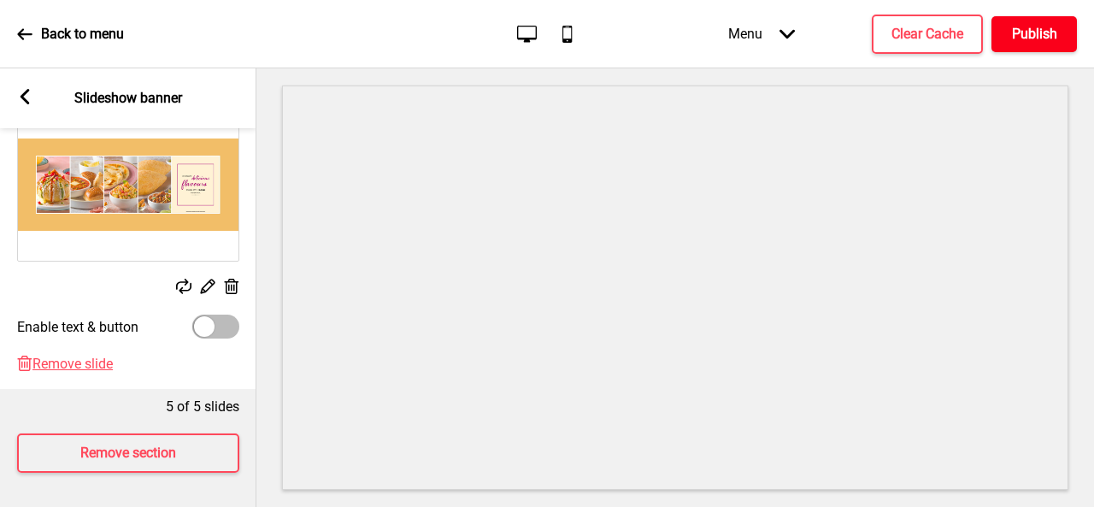
click at [1016, 32] on h4 "Publish" at bounding box center [1034, 34] width 45 height 19
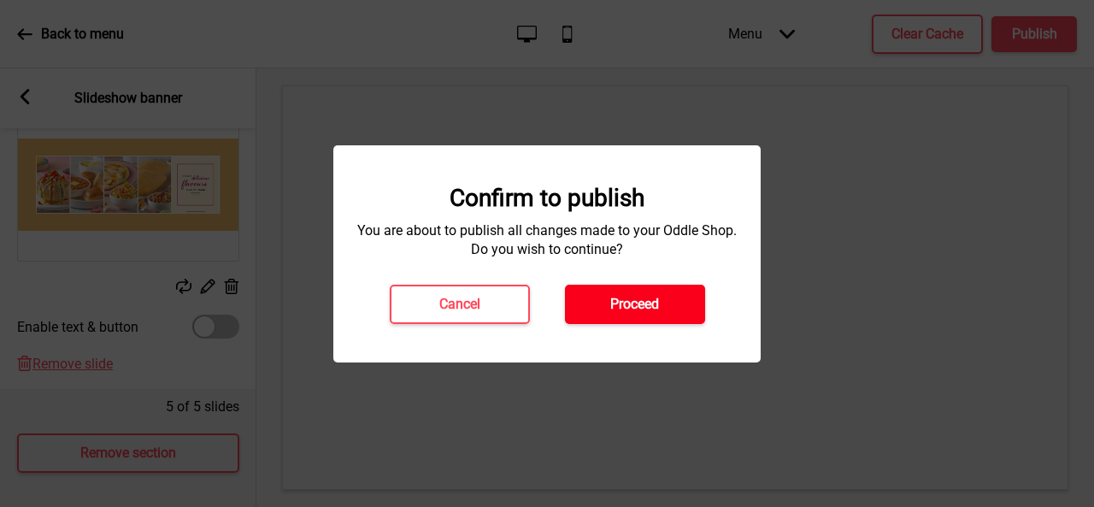
click at [626, 298] on h4 "Proceed" at bounding box center [634, 304] width 49 height 19
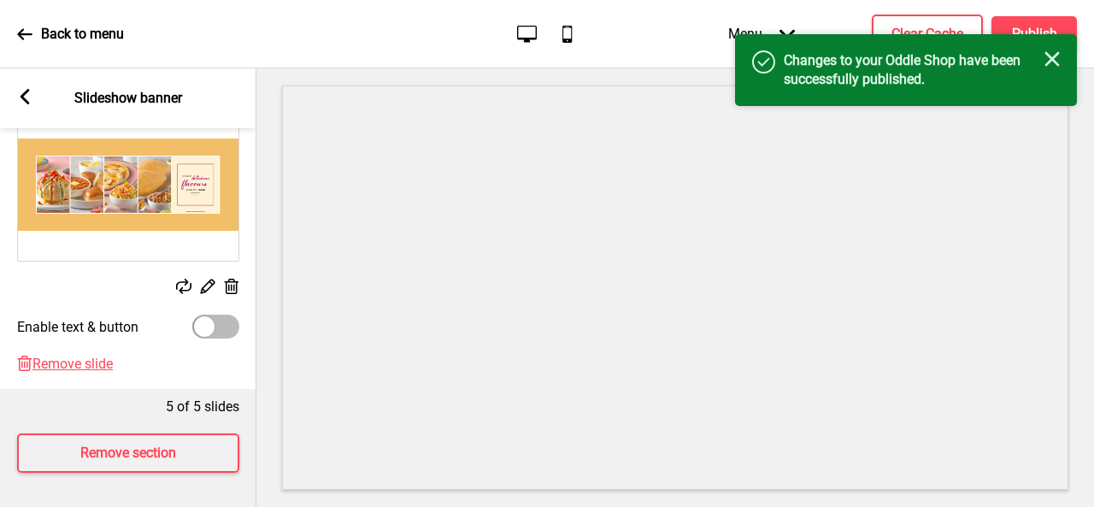
click at [567, 32] on icon "Mobile" at bounding box center [567, 33] width 23 height 23
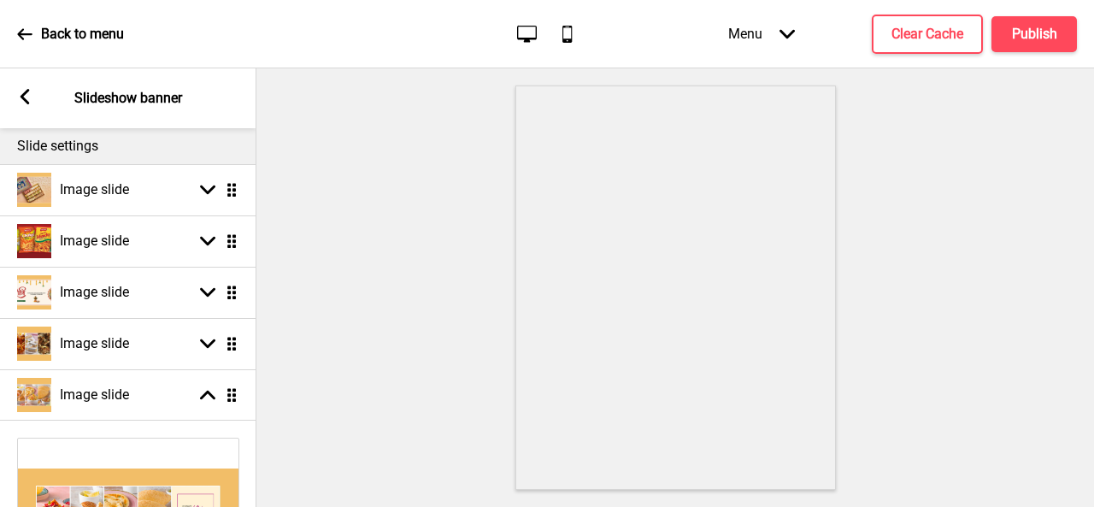
scroll to position [0, 0]
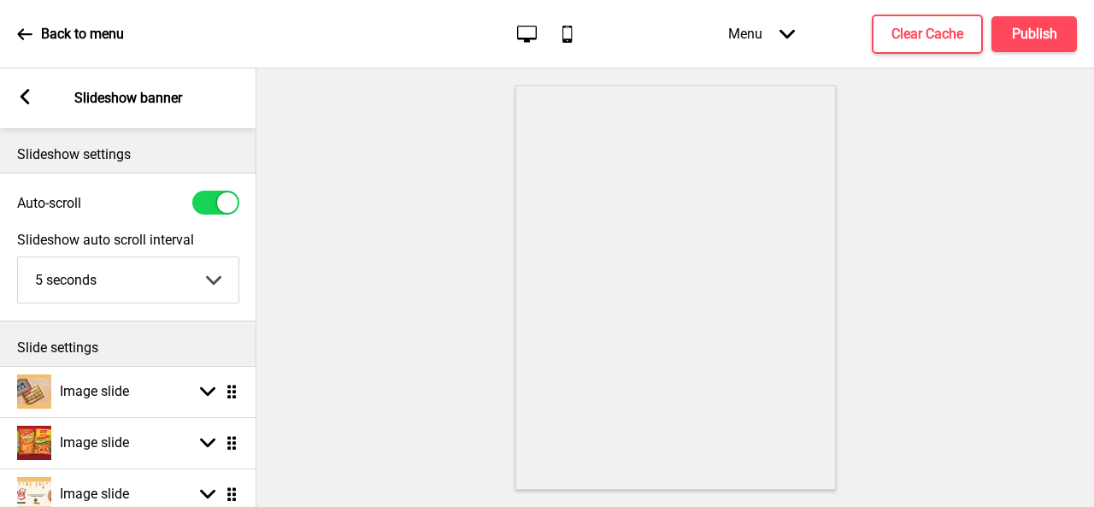
click at [21, 98] on icon at bounding box center [25, 96] width 9 height 15
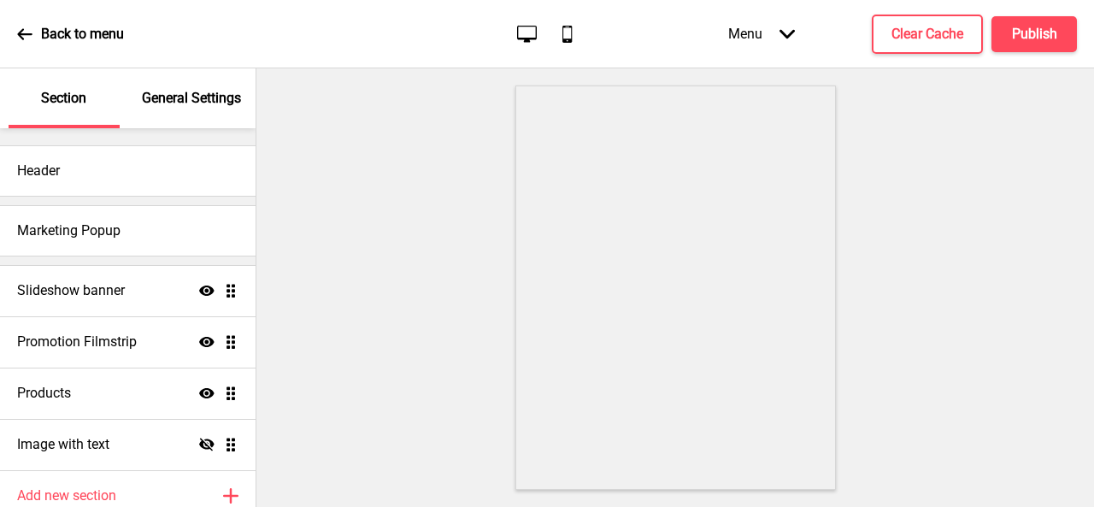
click at [140, 100] on div "General Settings" at bounding box center [192, 98] width 111 height 60
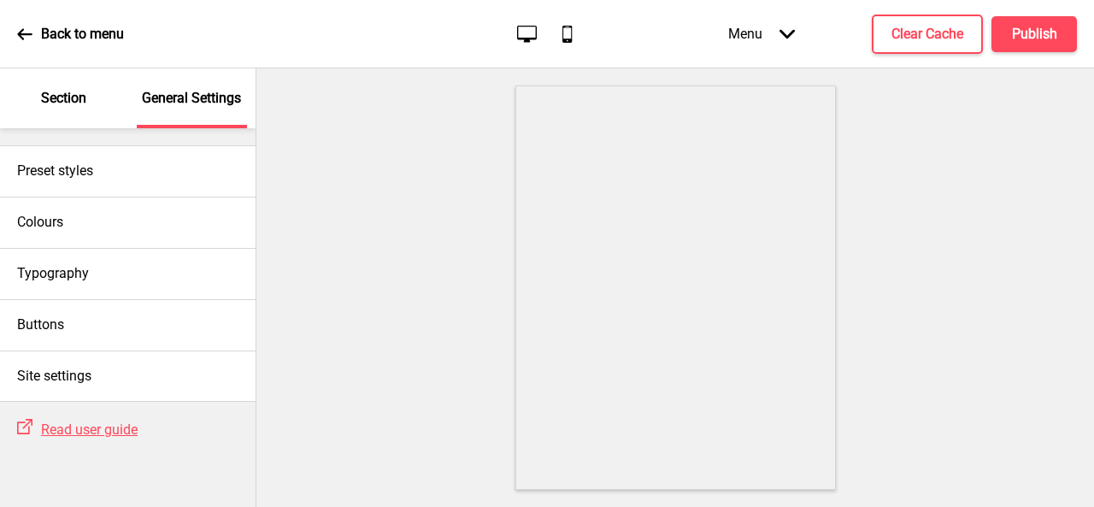
click at [74, 103] on p "Section" at bounding box center [63, 98] width 45 height 19
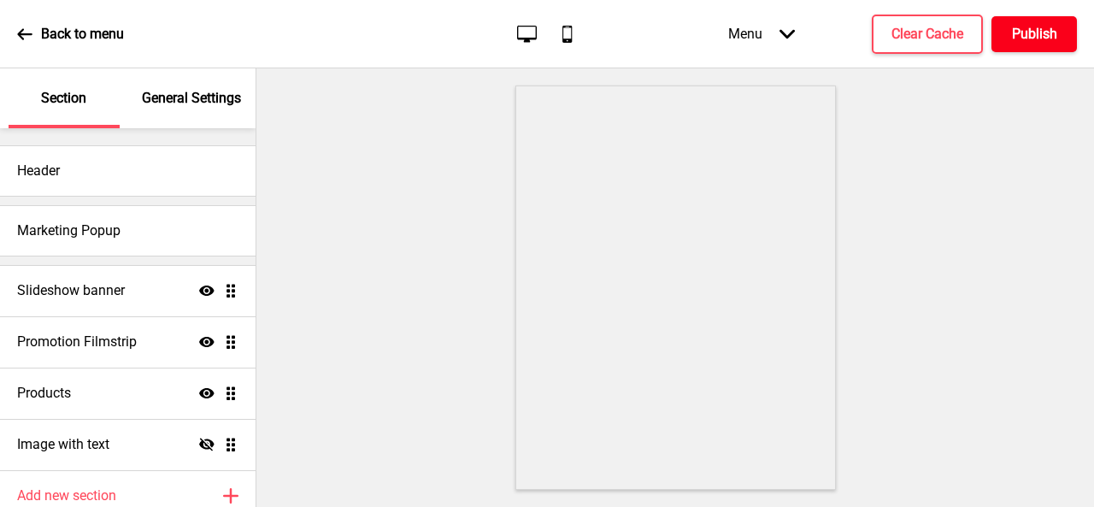
click at [1053, 35] on h4 "Publish" at bounding box center [1034, 34] width 45 height 19
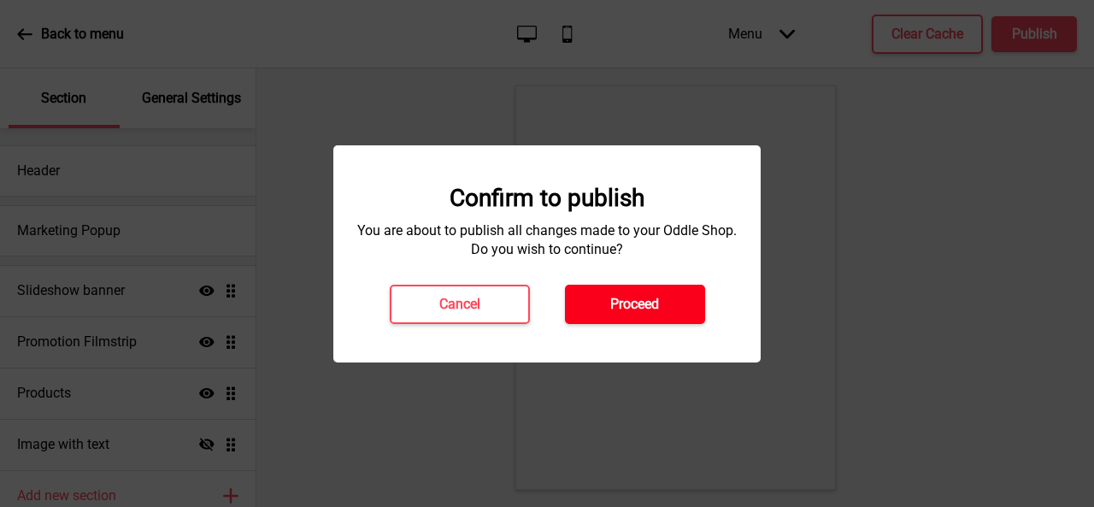
click at [600, 300] on button "Proceed" at bounding box center [635, 304] width 140 height 39
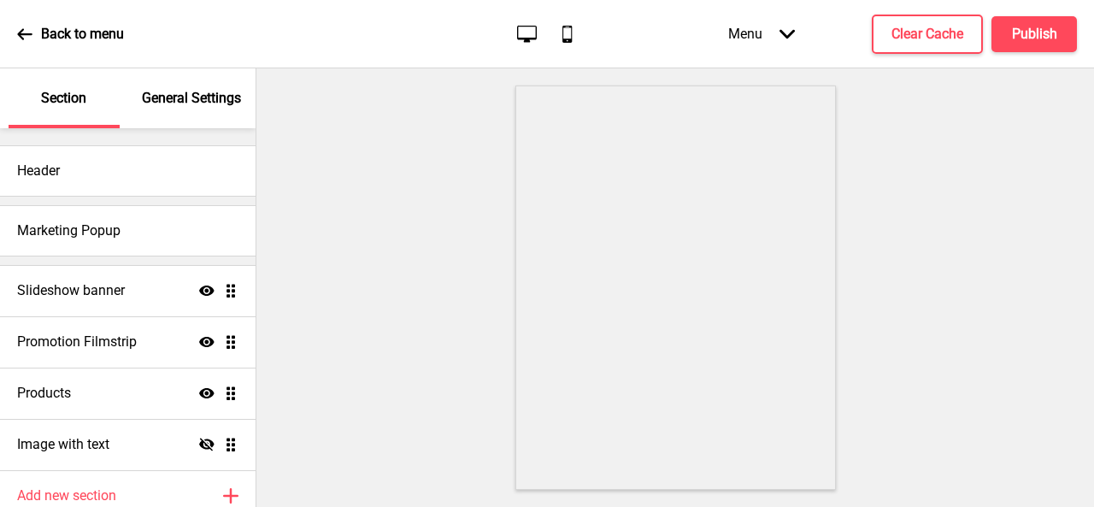
click at [13, 28] on div "Back to menu Desktop Mobile Menu Arrow down Product Page Store Information Chec…" at bounding box center [547, 34] width 1094 height 68
click at [21, 28] on icon at bounding box center [24, 34] width 15 height 15
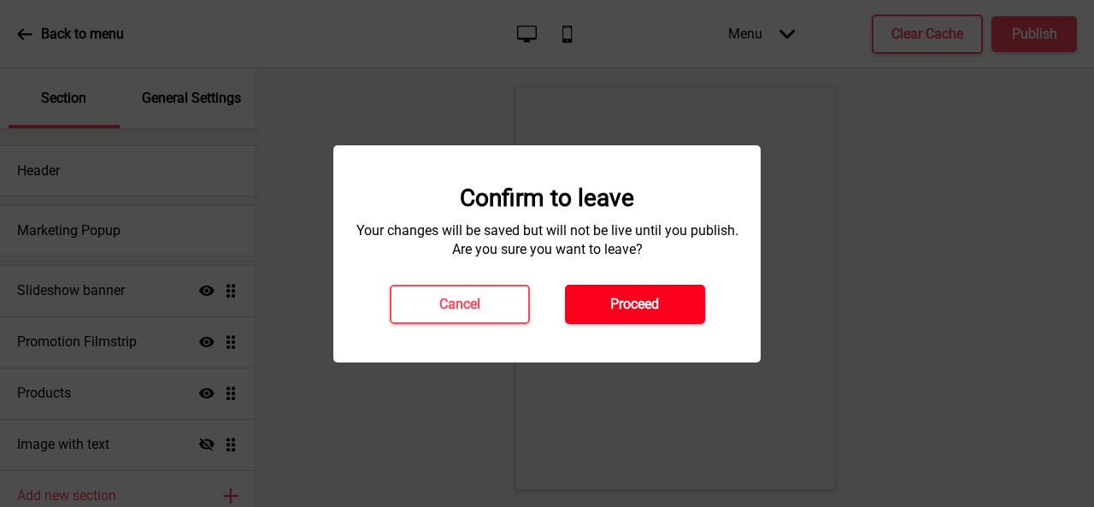
click at [622, 303] on h4 "Proceed" at bounding box center [634, 304] width 49 height 19
